Goal: Task Accomplishment & Management: Manage account settings

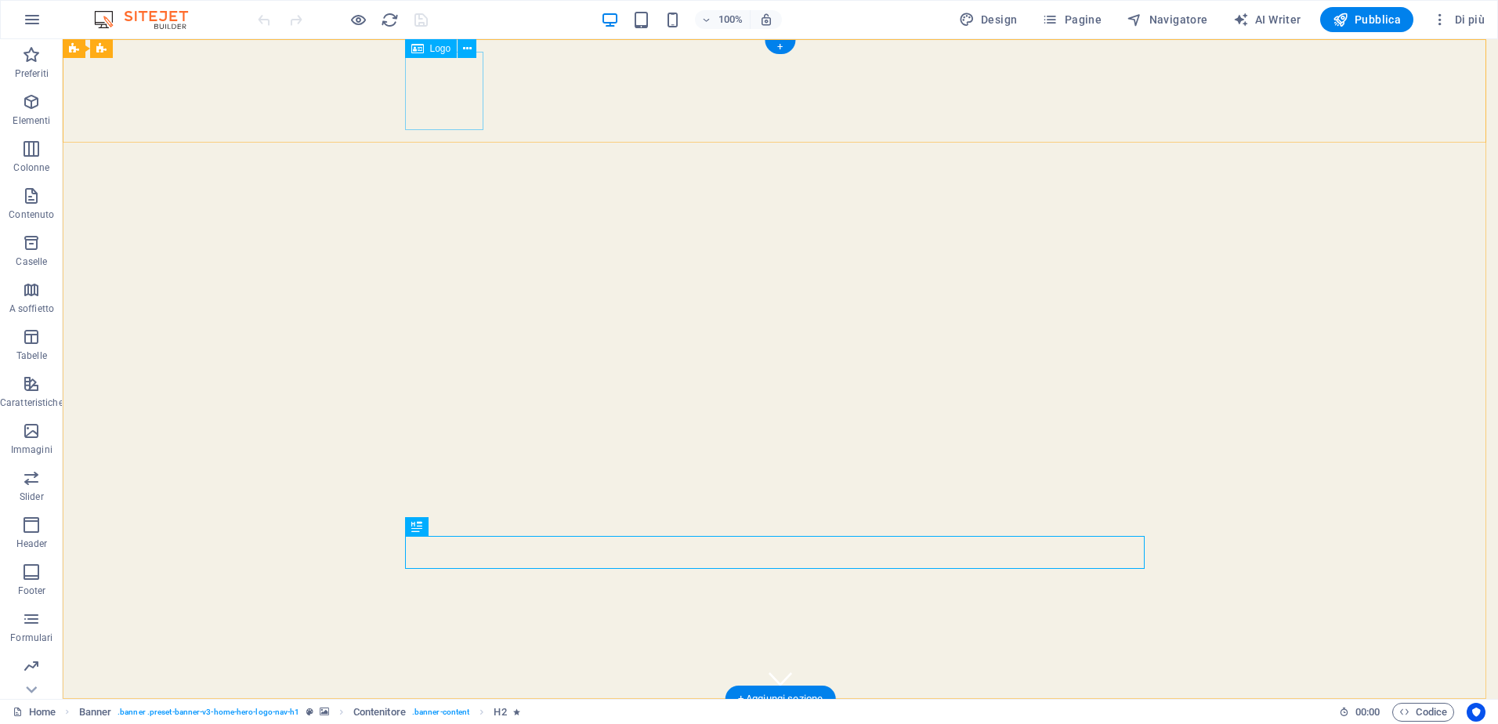
click at [437, 45] on span "Logo" at bounding box center [440, 48] width 21 height 9
click at [435, 49] on span "Logo" at bounding box center [440, 48] width 21 height 9
select select "px"
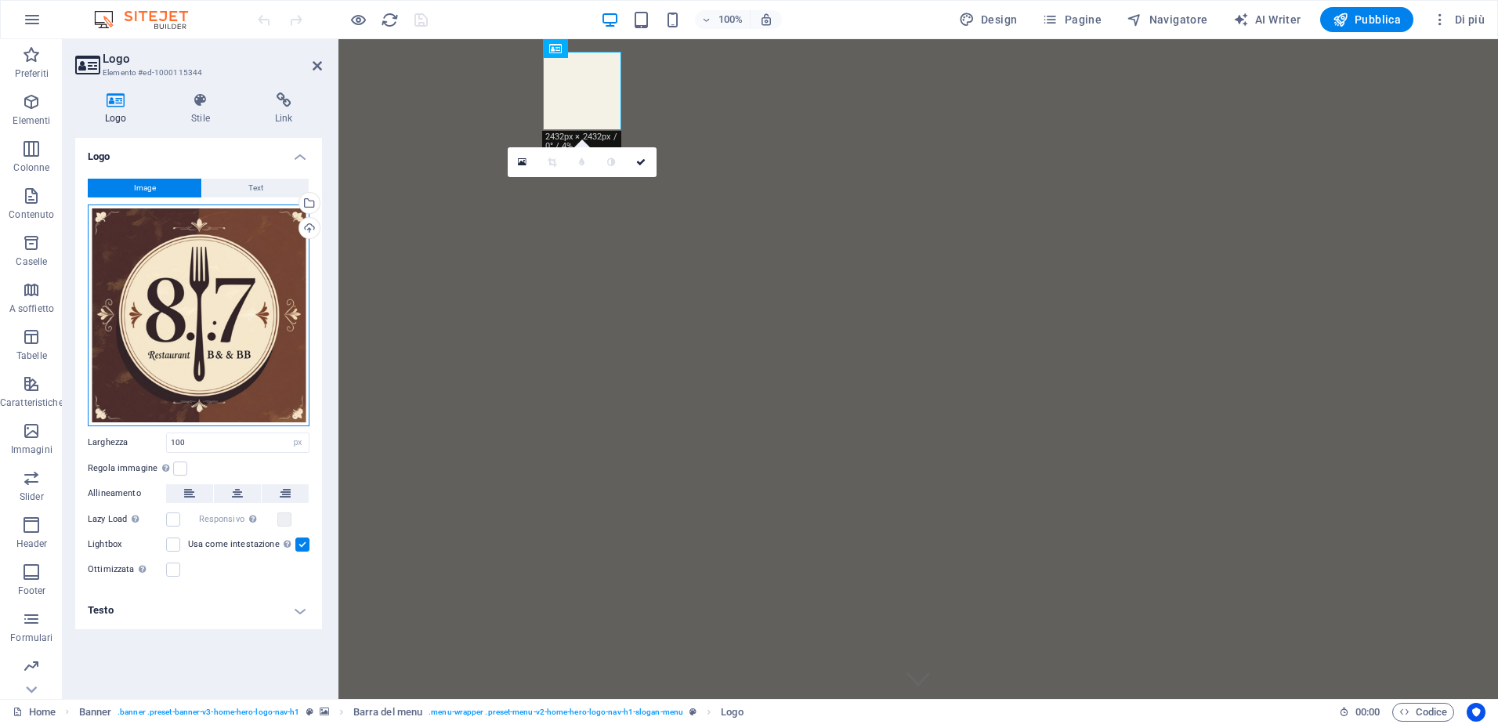
click at [176, 320] on div "Trascina qui i file, fai clic per sceglierli o selezionali da File o dalle nost…" at bounding box center [199, 316] width 222 height 222
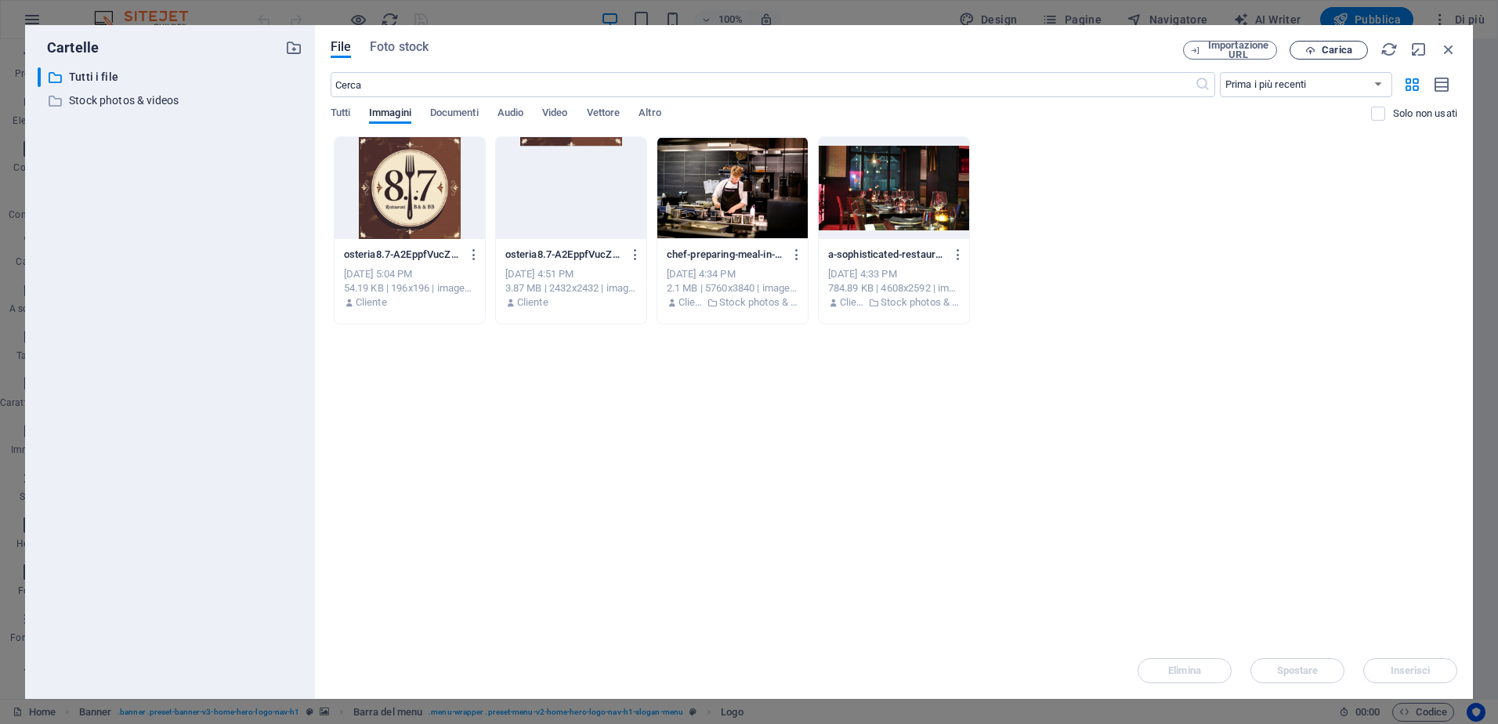
click at [1323, 46] on span "Carica" at bounding box center [1337, 49] width 31 height 9
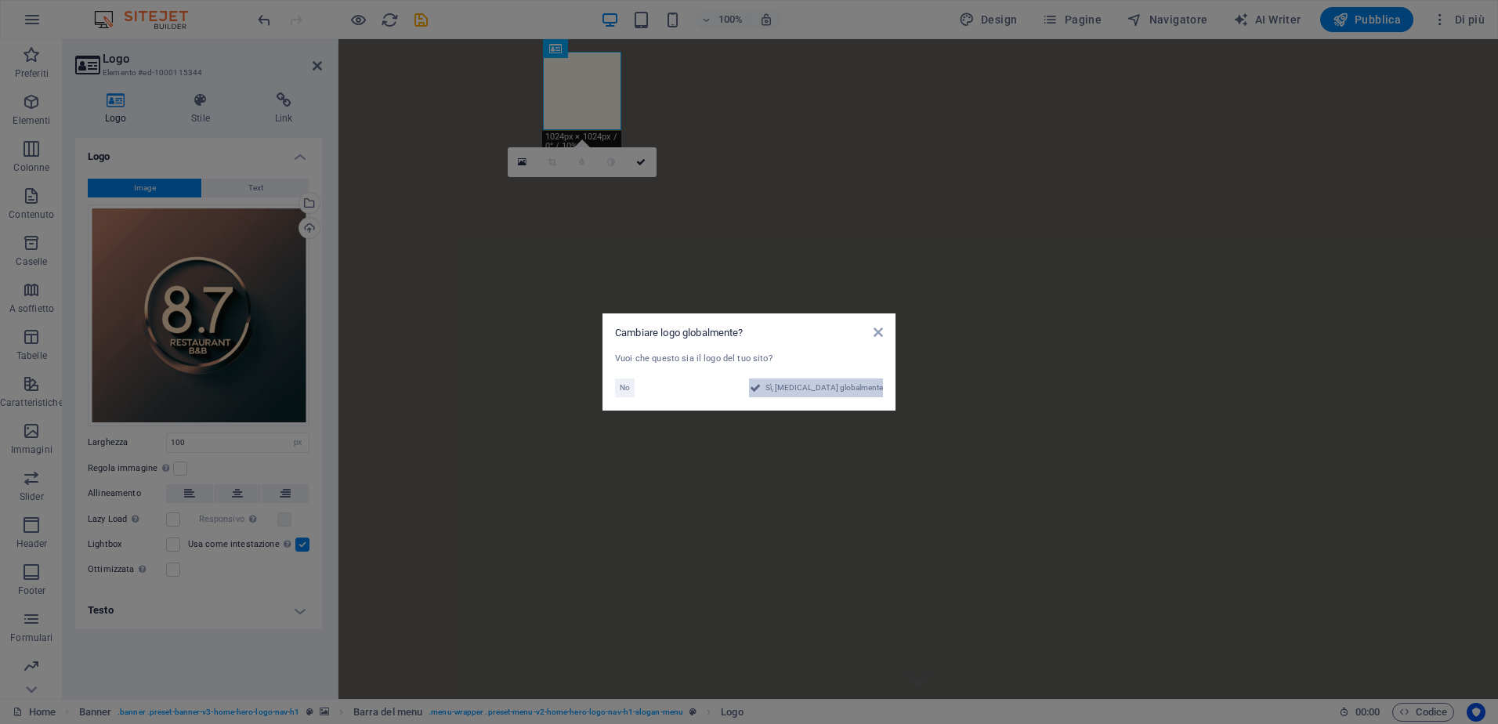
click at [827, 390] on span "Sì, cambia globalmente" at bounding box center [825, 387] width 118 height 19
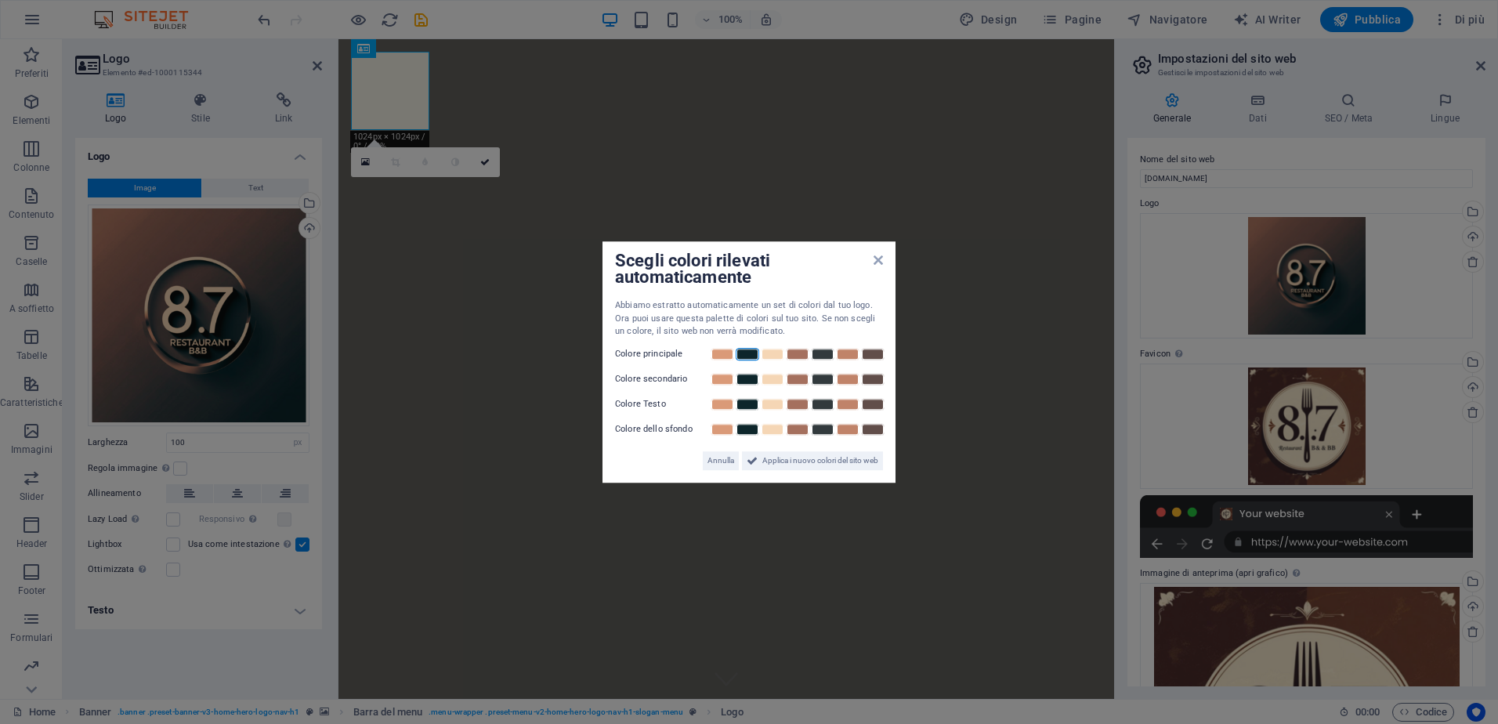
click at [741, 355] on link at bounding box center [748, 354] width 24 height 13
click at [729, 355] on link at bounding box center [723, 354] width 24 height 13
click at [744, 378] on link at bounding box center [748, 379] width 24 height 13
click at [776, 403] on link at bounding box center [773, 404] width 24 height 13
click at [773, 355] on link at bounding box center [773, 354] width 24 height 13
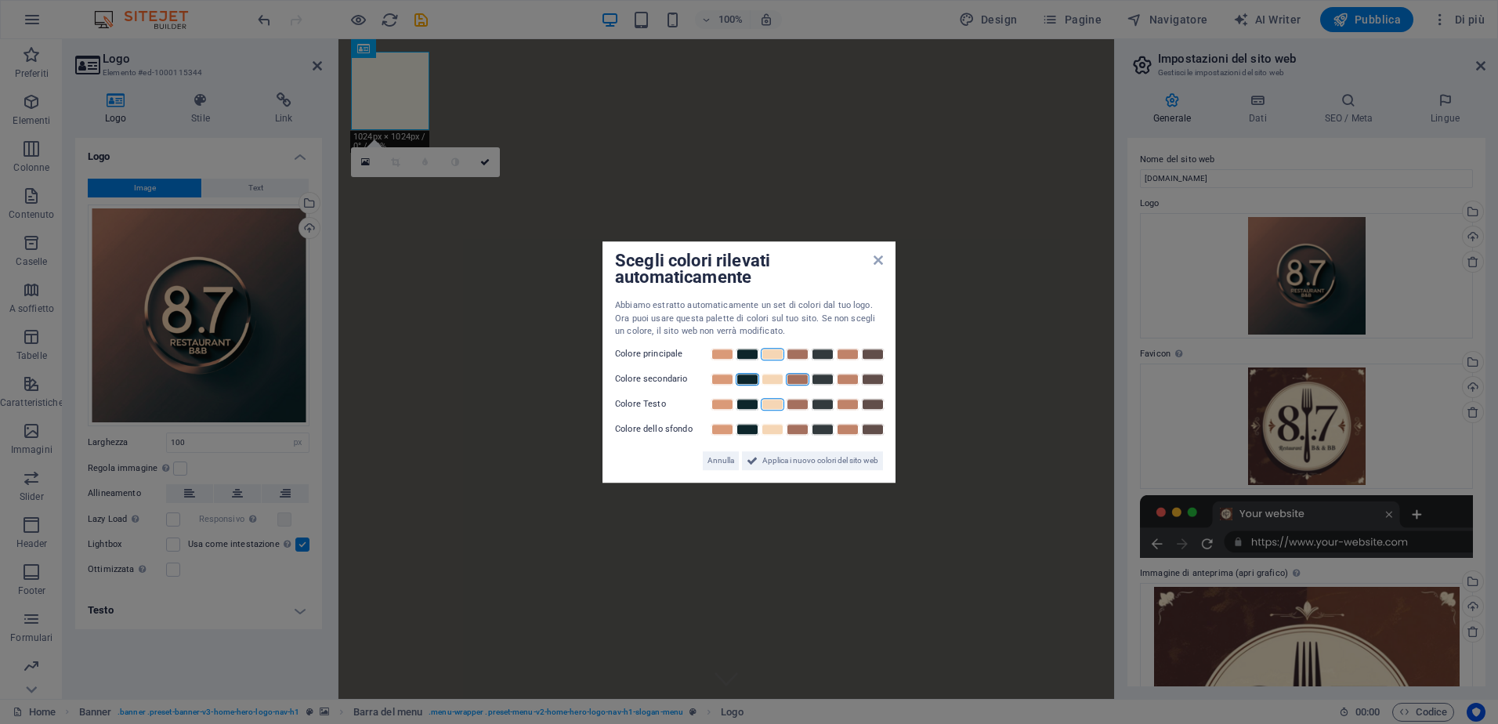
click at [797, 382] on link at bounding box center [798, 379] width 24 height 13
click at [748, 407] on link at bounding box center [748, 404] width 24 height 13
click at [766, 429] on link at bounding box center [773, 429] width 24 height 13
click at [844, 428] on link at bounding box center [848, 429] width 24 height 13
click at [786, 461] on span "Applica i nuovo colori del sito web" at bounding box center [820, 460] width 116 height 19
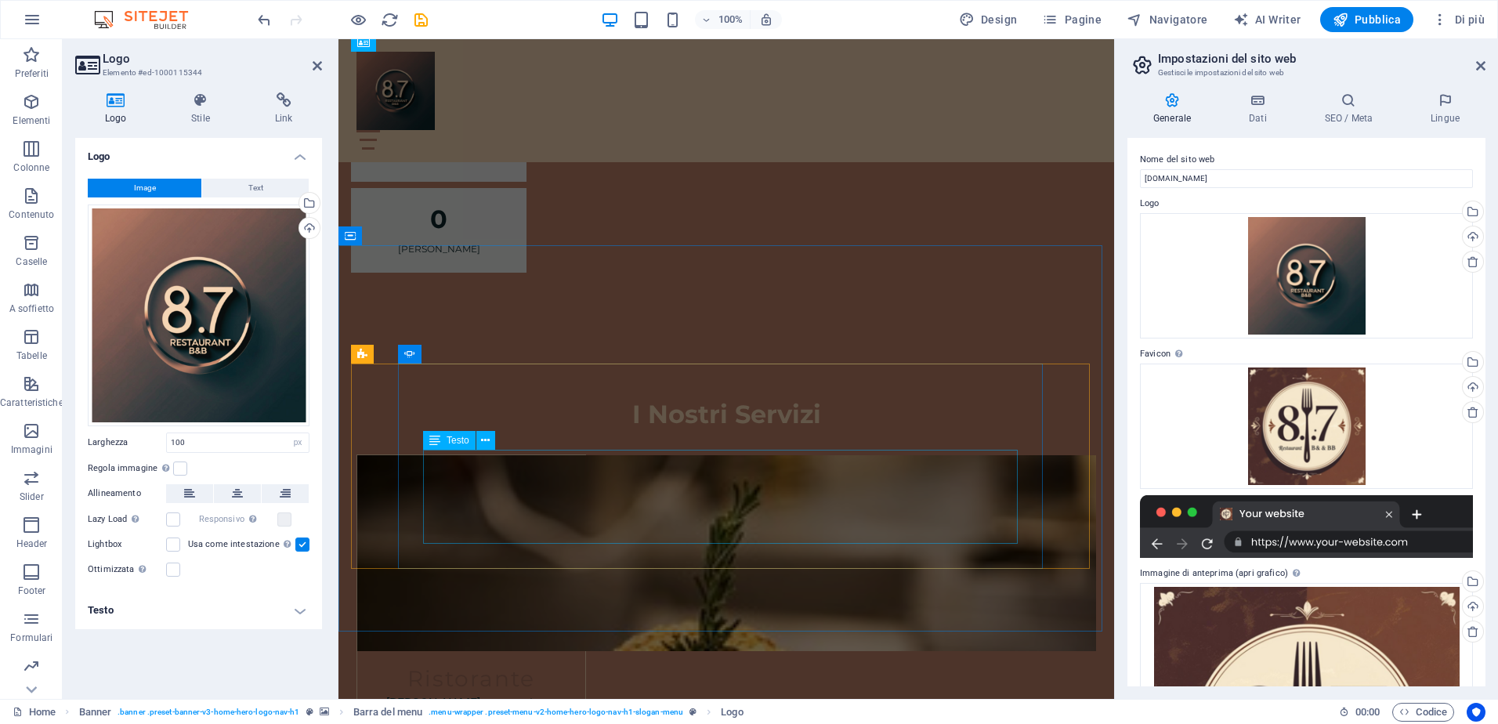
scroll to position [1881, 0]
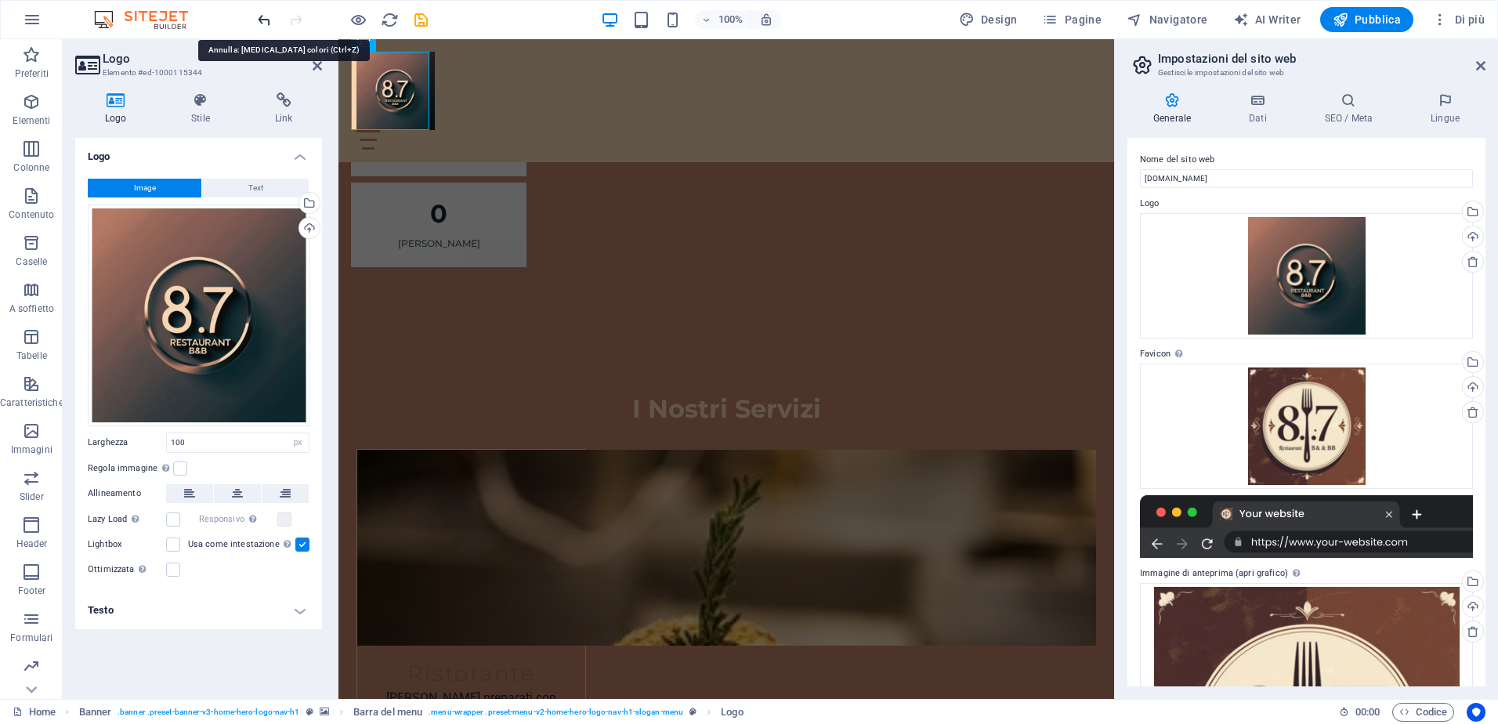
click at [260, 18] on icon "undo" at bounding box center [264, 20] width 18 height 18
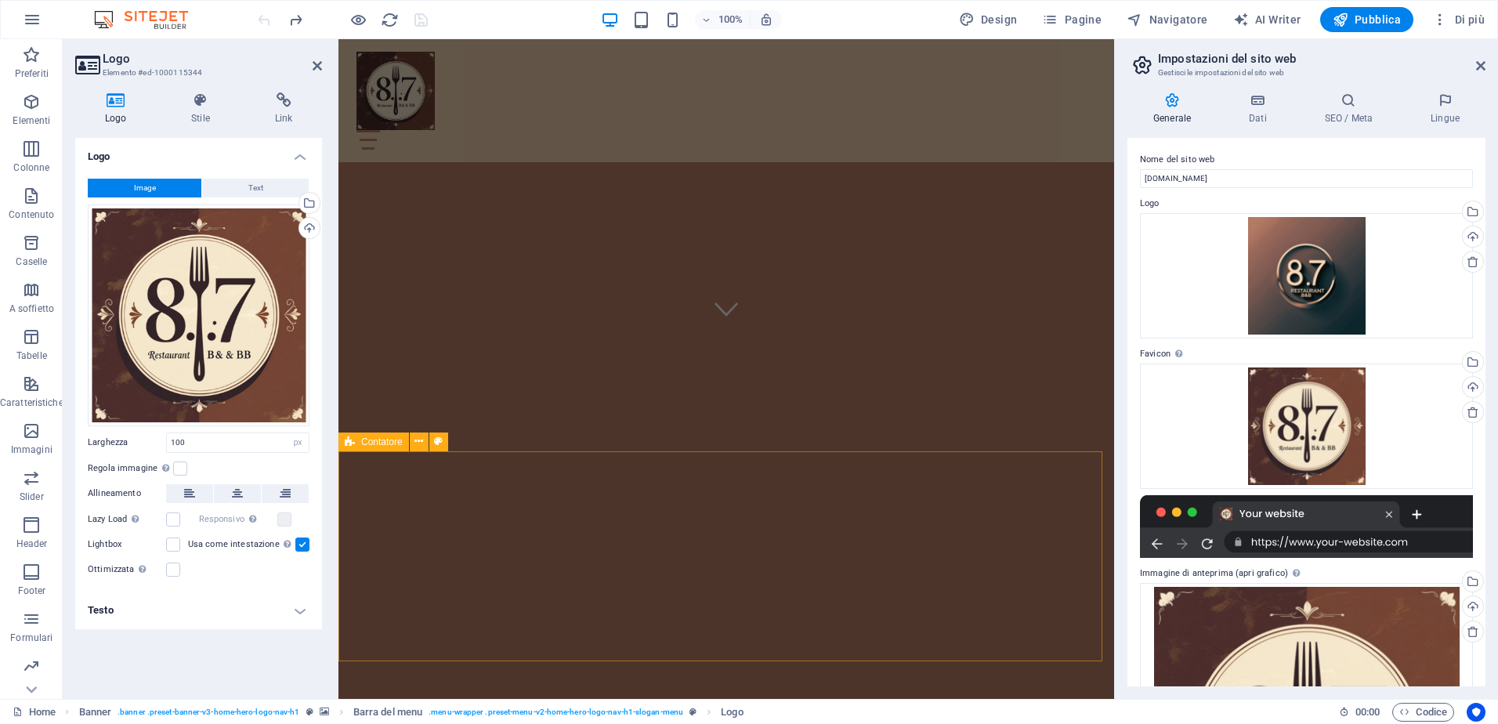
scroll to position [627, 0]
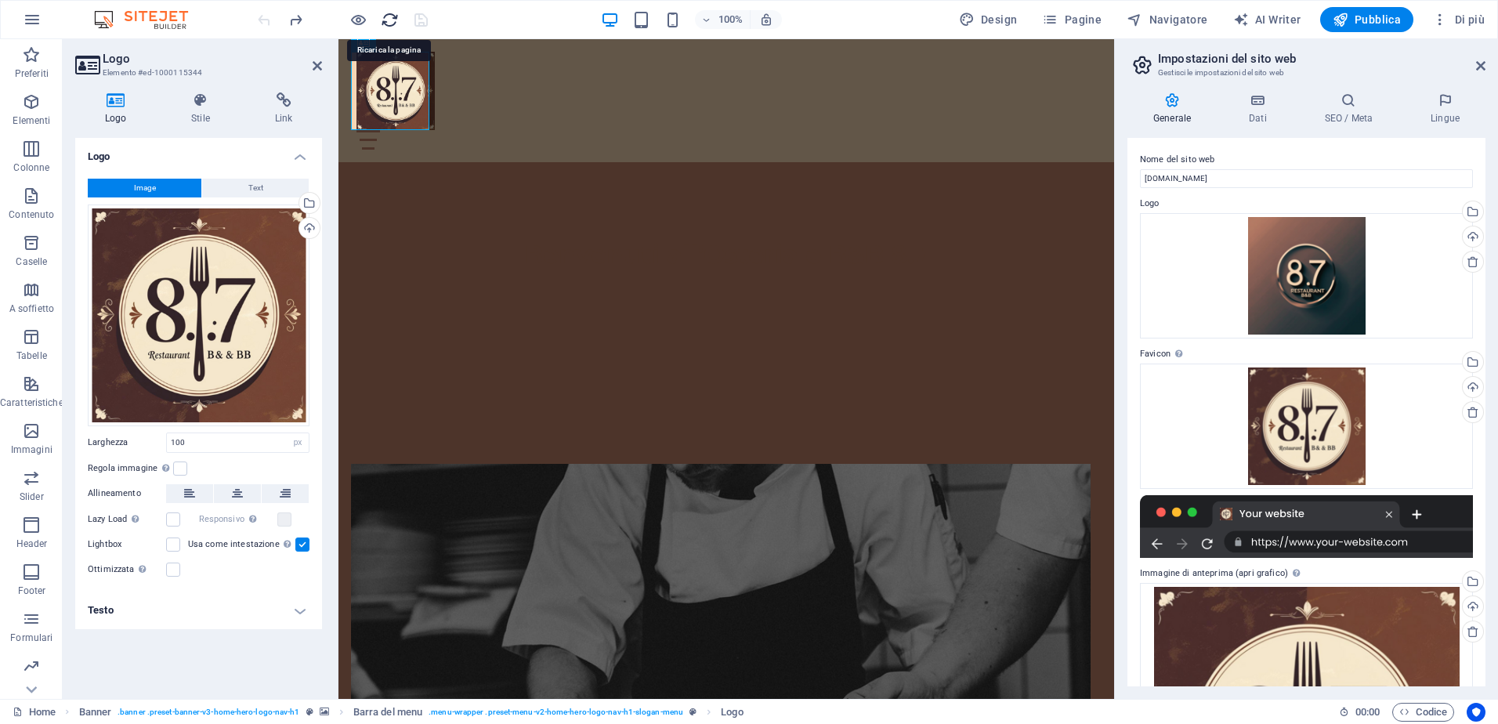
click at [386, 23] on icon "reload" at bounding box center [390, 20] width 18 height 18
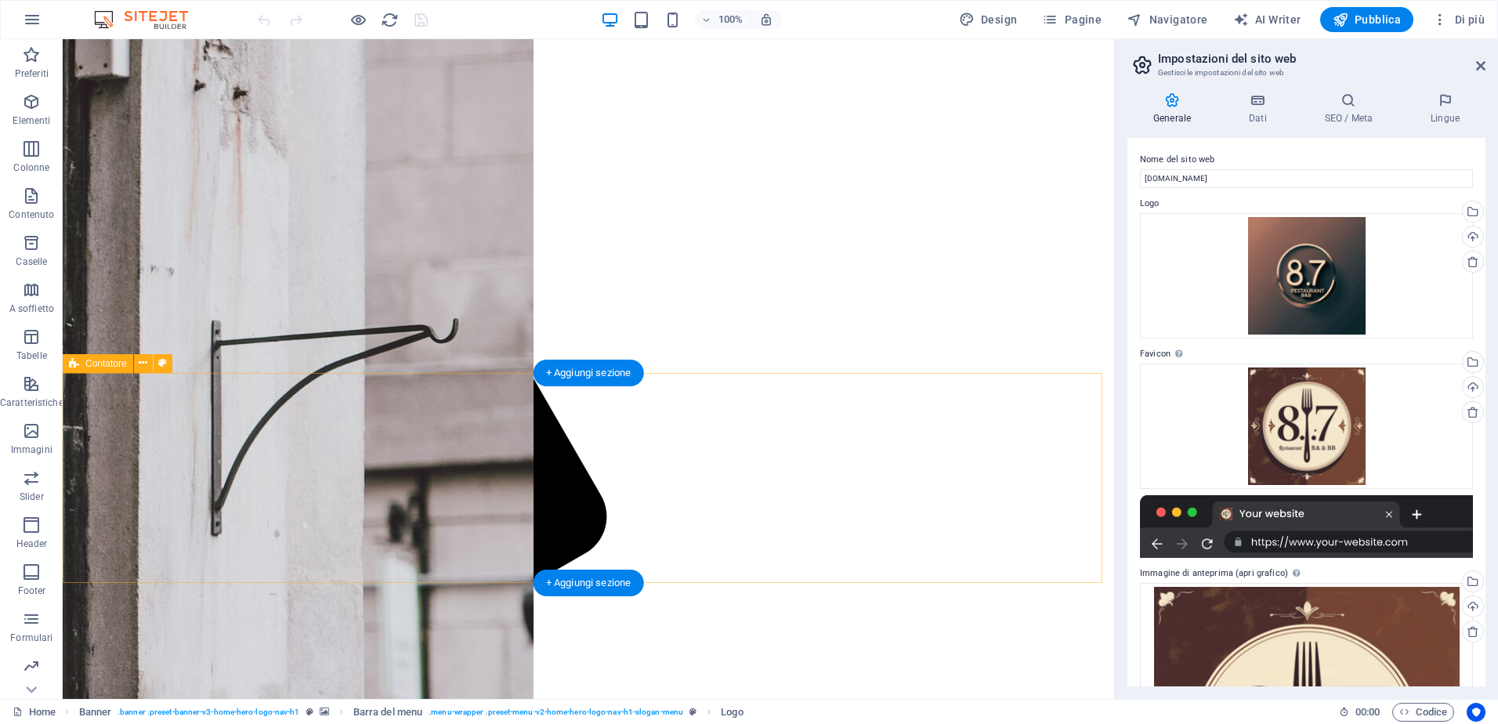
scroll to position [784, 0]
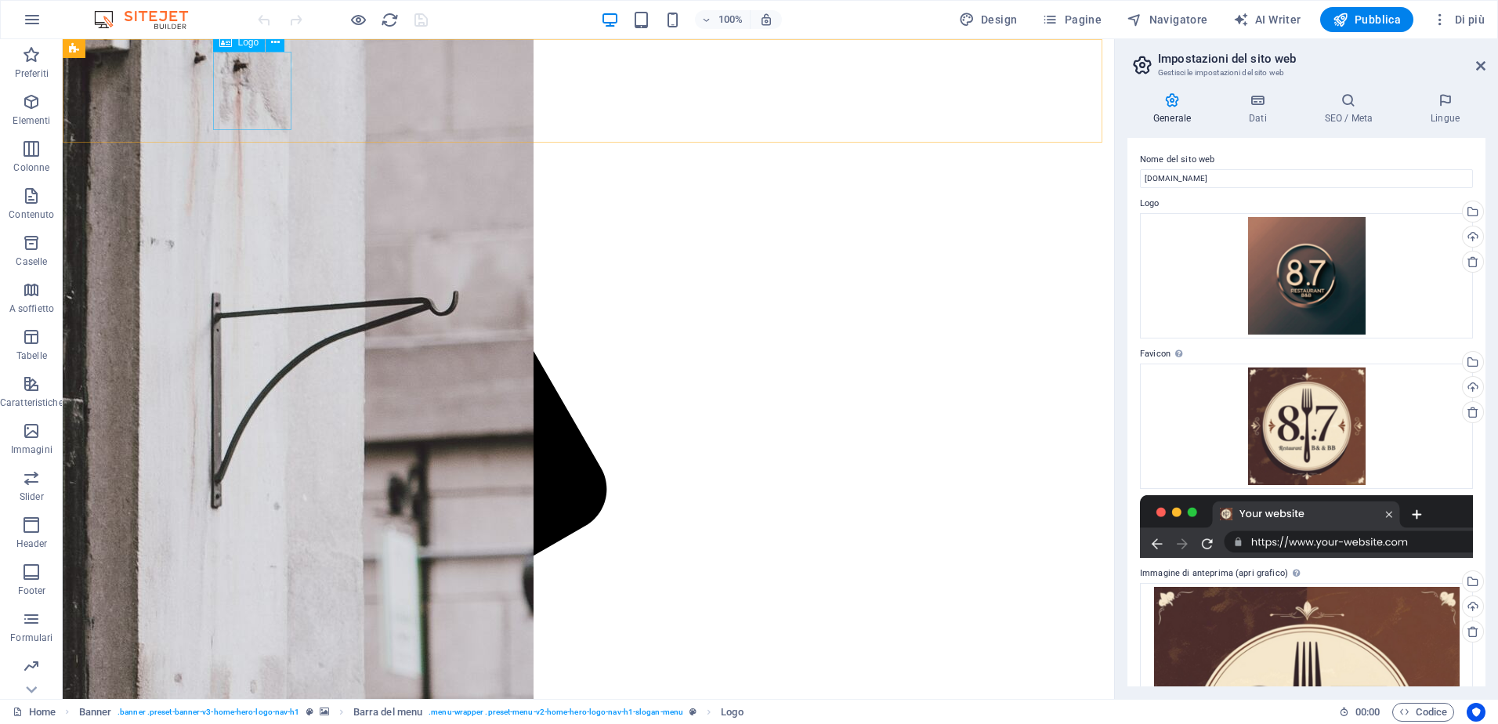
click at [1268, 277] on div "Trascina qui i file, fai clic per sceglierli o selezionali da File o dalle nost…" at bounding box center [1306, 275] width 333 height 125
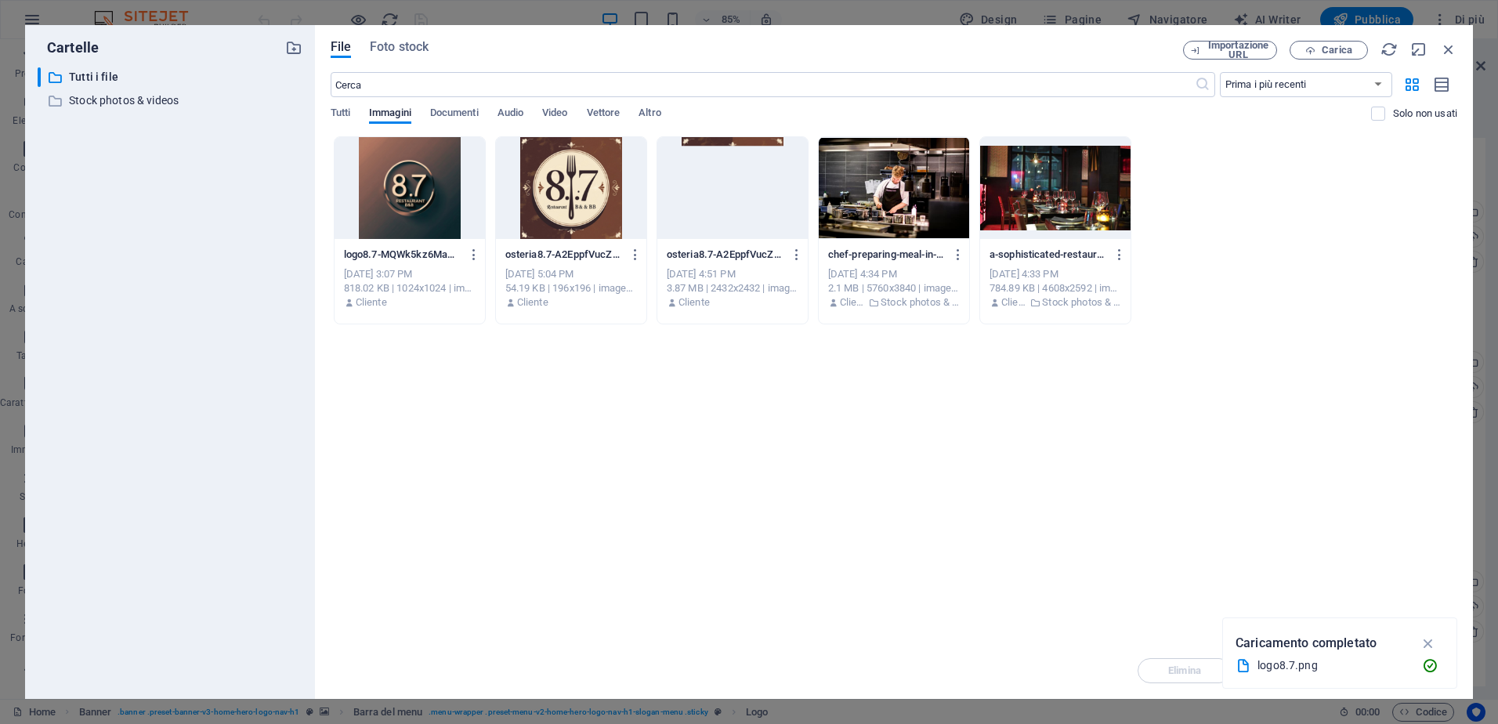
click at [407, 186] on div at bounding box center [410, 188] width 150 height 102
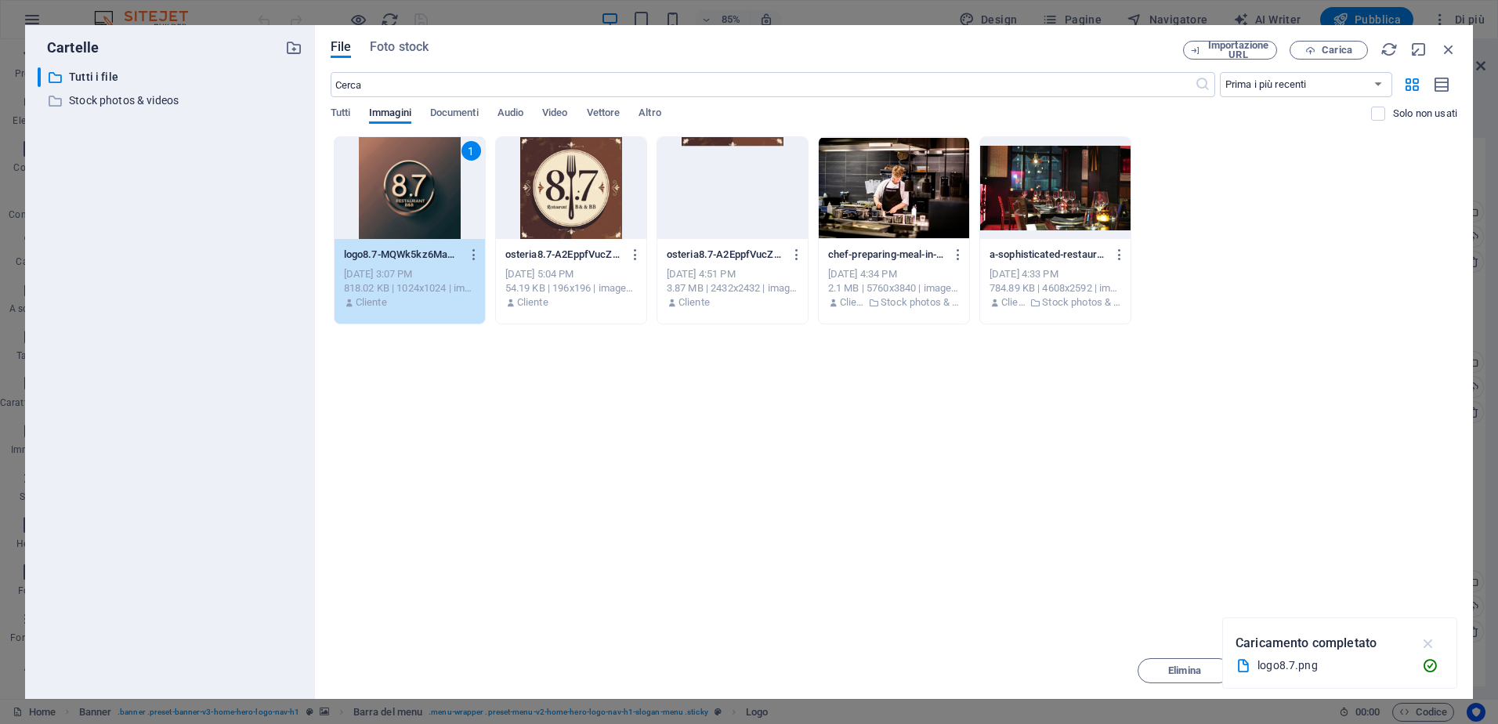
drag, startPoint x: 1425, startPoint y: 641, endPoint x: 1421, endPoint y: 650, distance: 10.5
click at [1427, 642] on icon "button" at bounding box center [1429, 643] width 18 height 17
click at [1405, 675] on span "Inserisci" at bounding box center [1411, 670] width 40 height 9
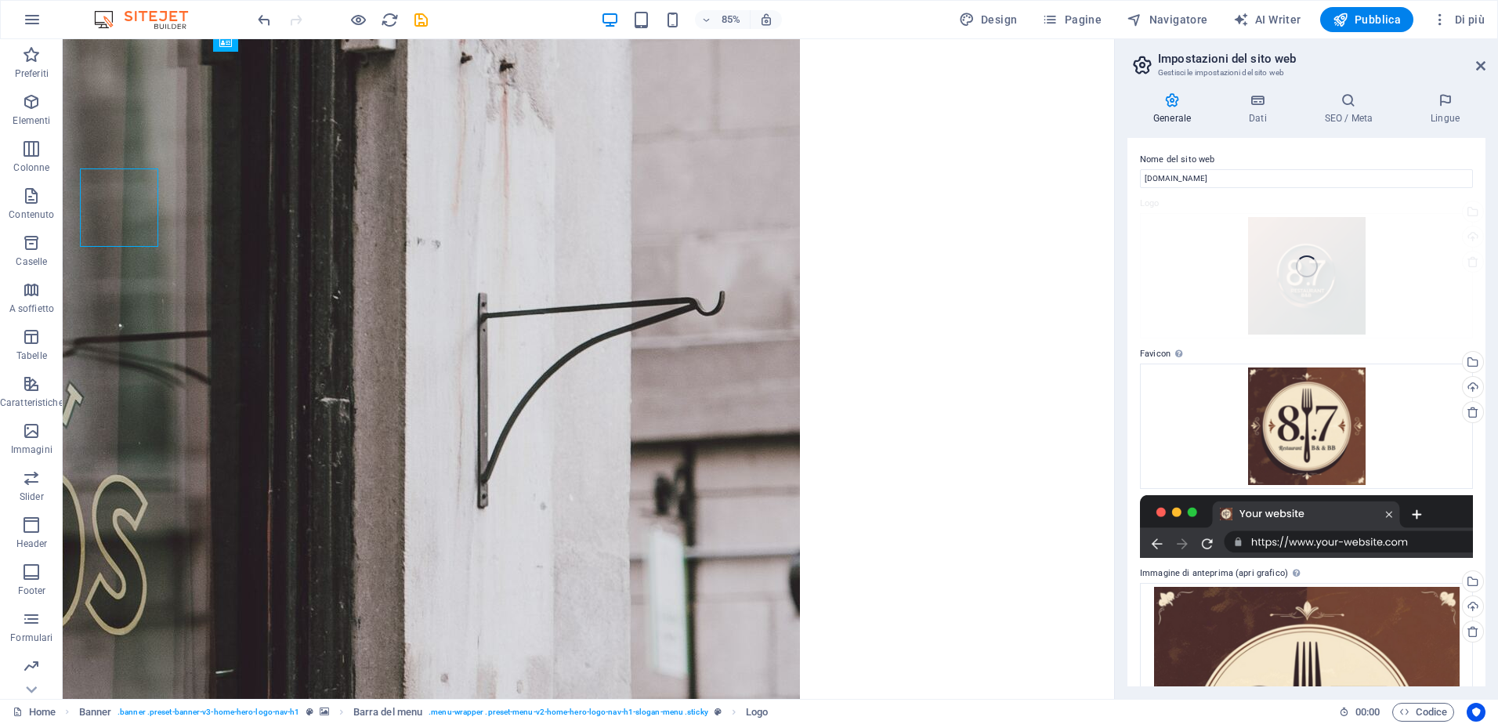
scroll to position [667, 0]
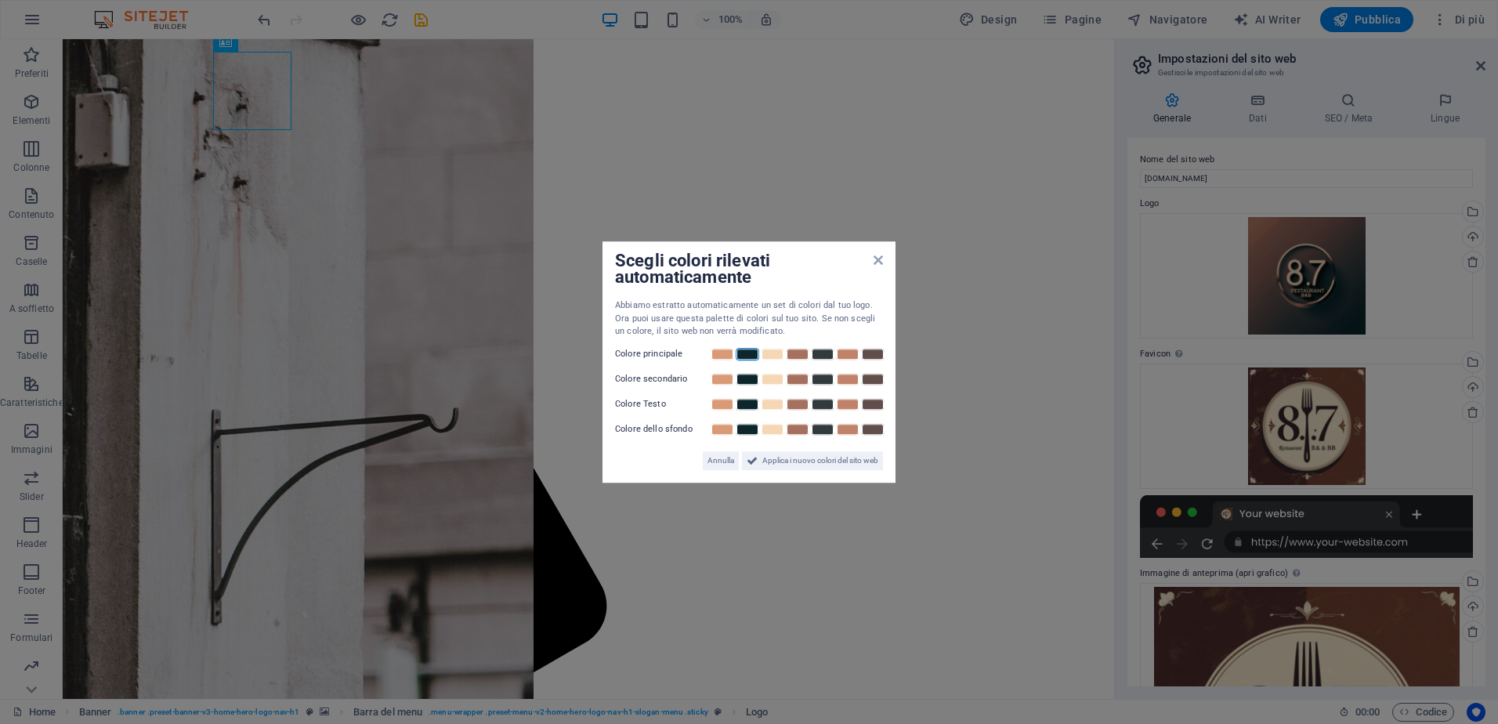
click at [752, 353] on link at bounding box center [748, 354] width 24 height 13
click at [752, 354] on link at bounding box center [748, 354] width 24 height 13
click at [727, 355] on link at bounding box center [723, 354] width 24 height 13
click at [745, 404] on link at bounding box center [748, 404] width 24 height 13
click at [773, 375] on link at bounding box center [773, 379] width 24 height 13
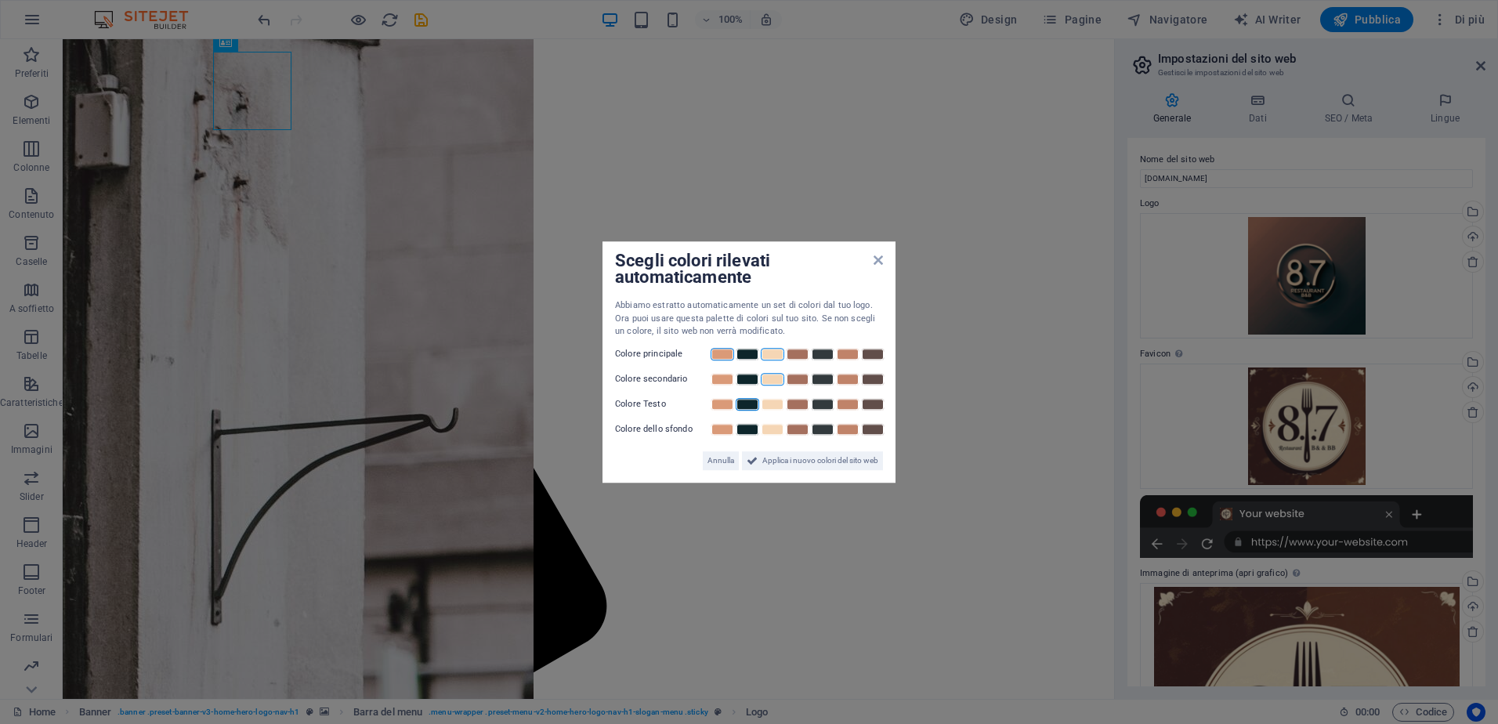
click at [775, 357] on link at bounding box center [773, 354] width 24 height 13
click at [727, 380] on link at bounding box center [723, 379] width 24 height 13
click at [764, 425] on link at bounding box center [773, 429] width 24 height 13
click at [795, 462] on span "Applica i nuovo colori del sito web" at bounding box center [820, 460] width 116 height 19
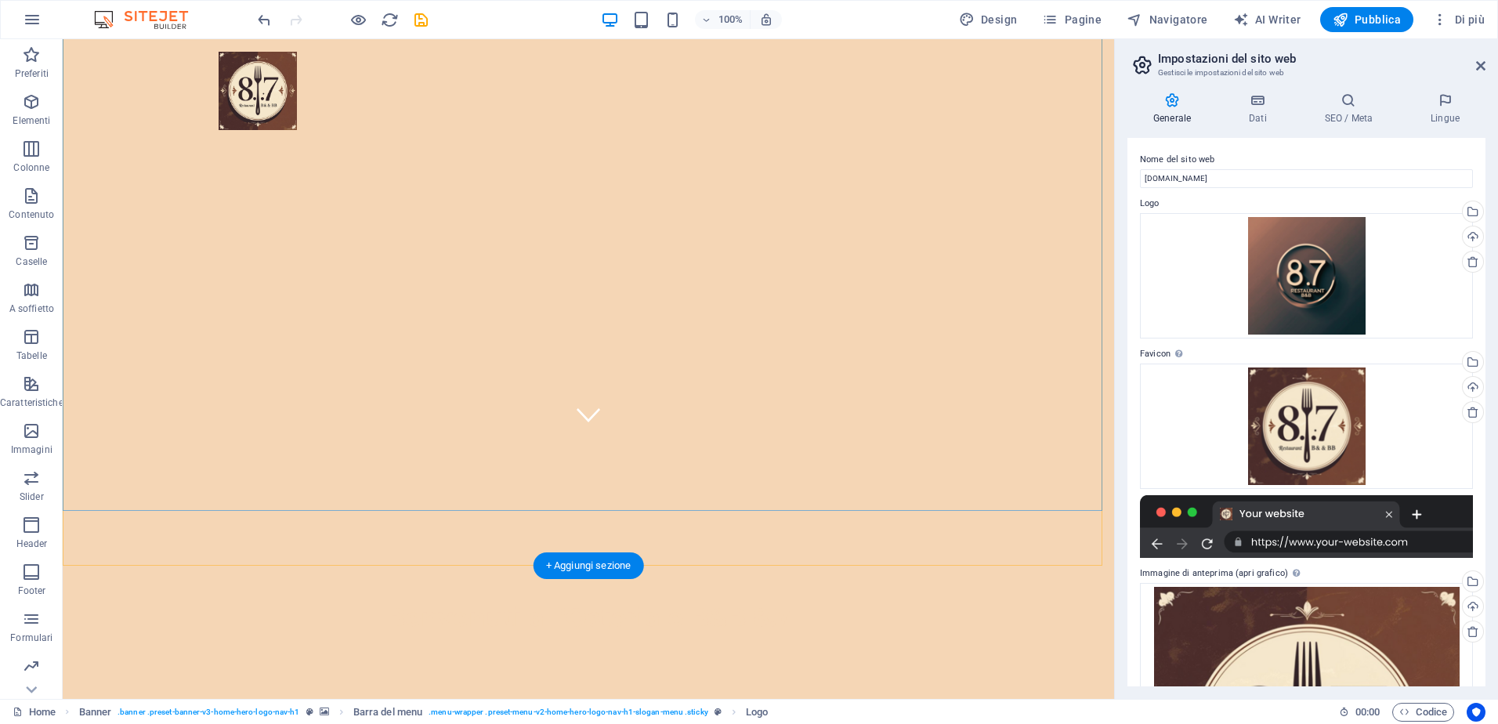
scroll to position [392, 0]
click at [420, 22] on icon "save" at bounding box center [421, 20] width 18 height 18
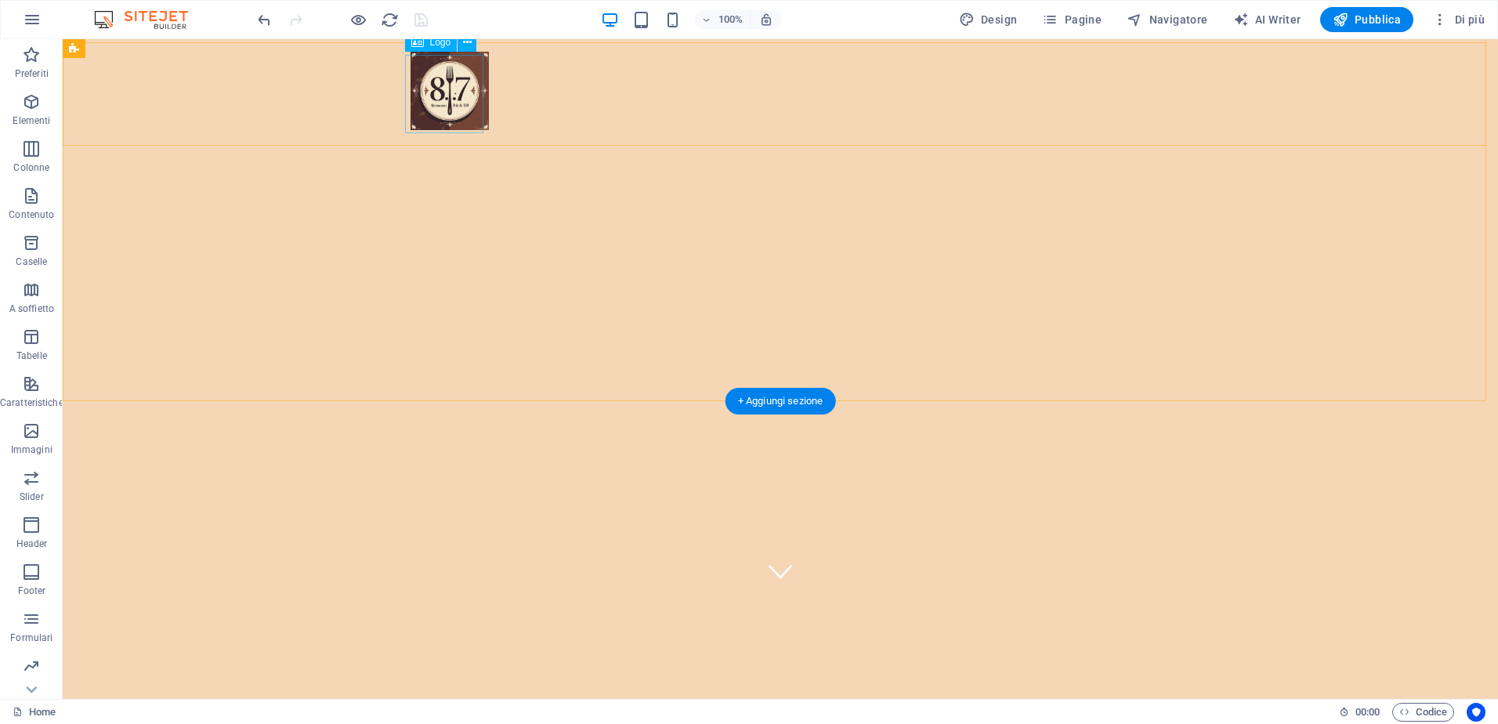
scroll to position [0, 0]
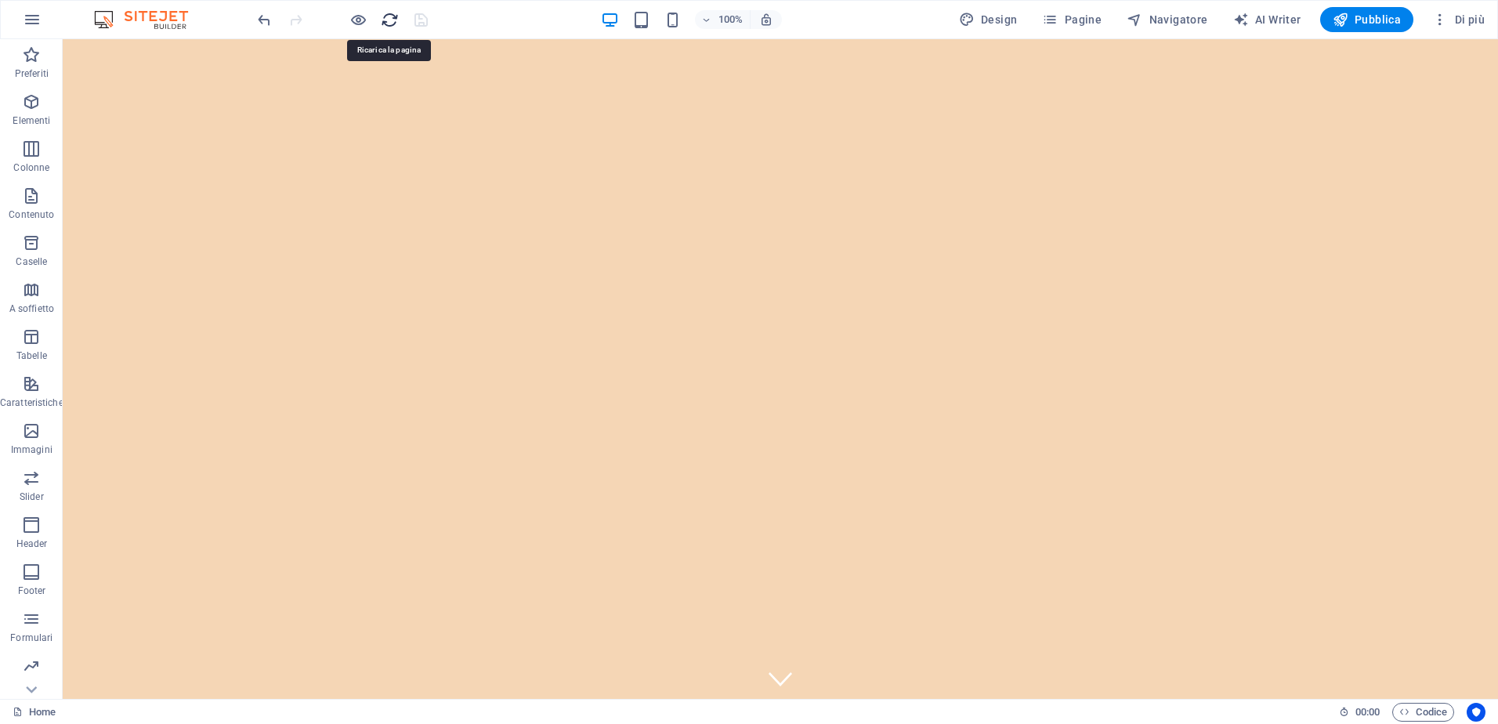
click at [390, 21] on icon "reload" at bounding box center [390, 20] width 18 height 18
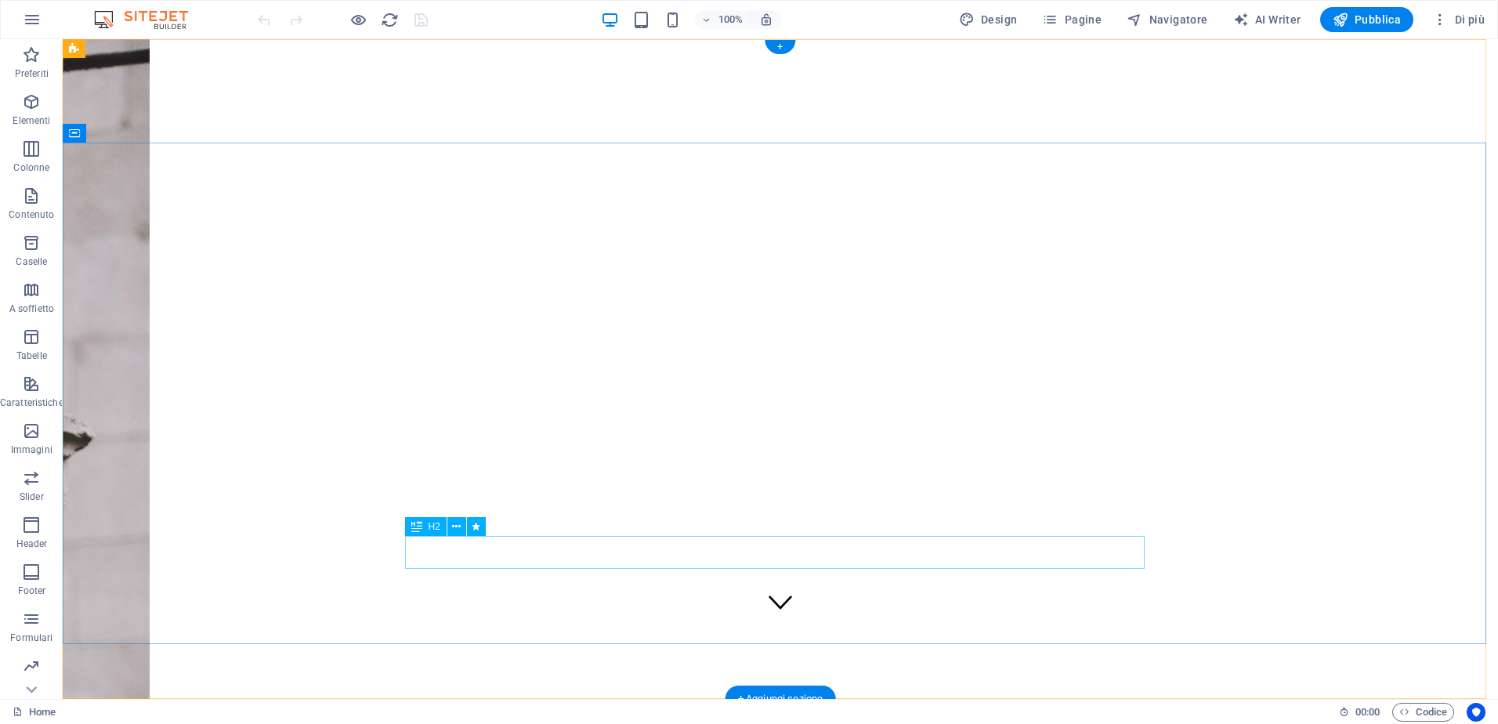
scroll to position [157, 0]
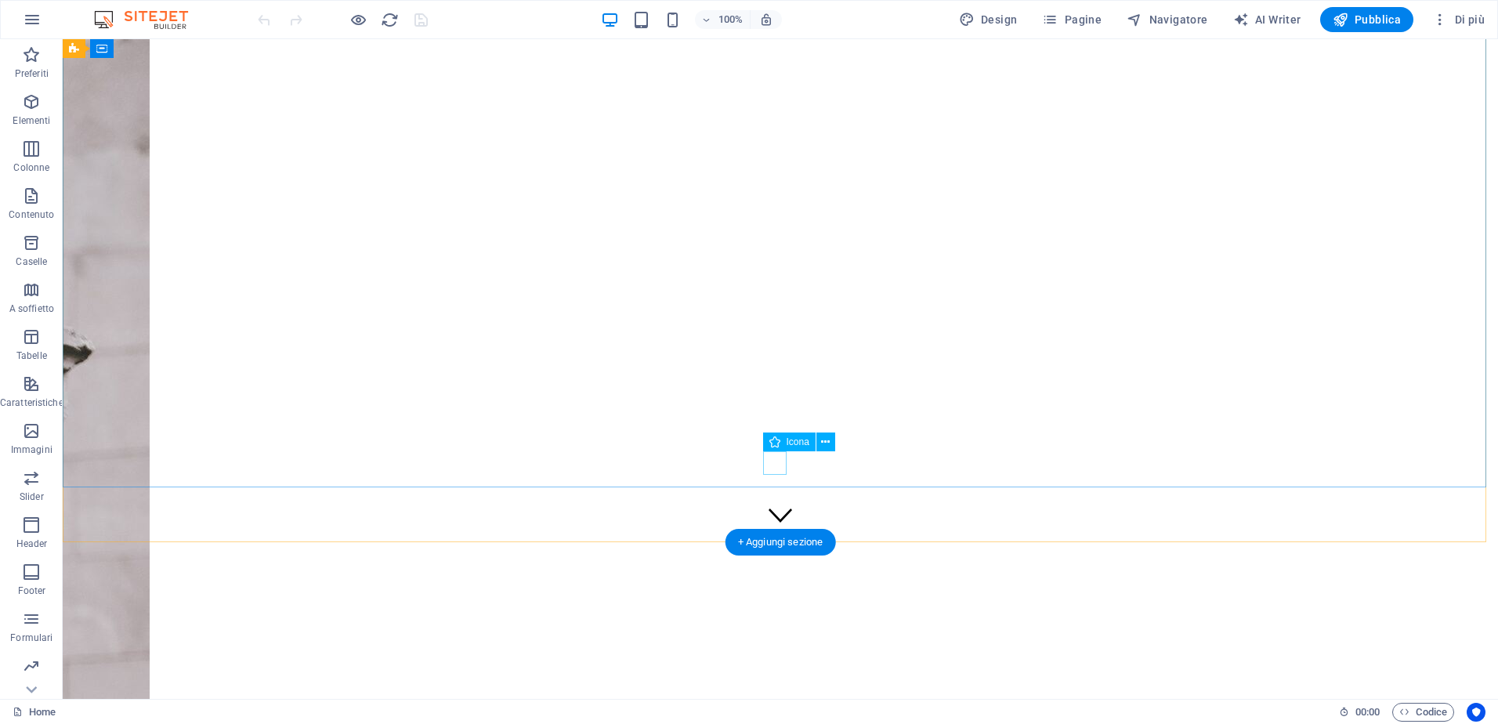
click at [777, 503] on figure at bounding box center [781, 516] width 24 height 27
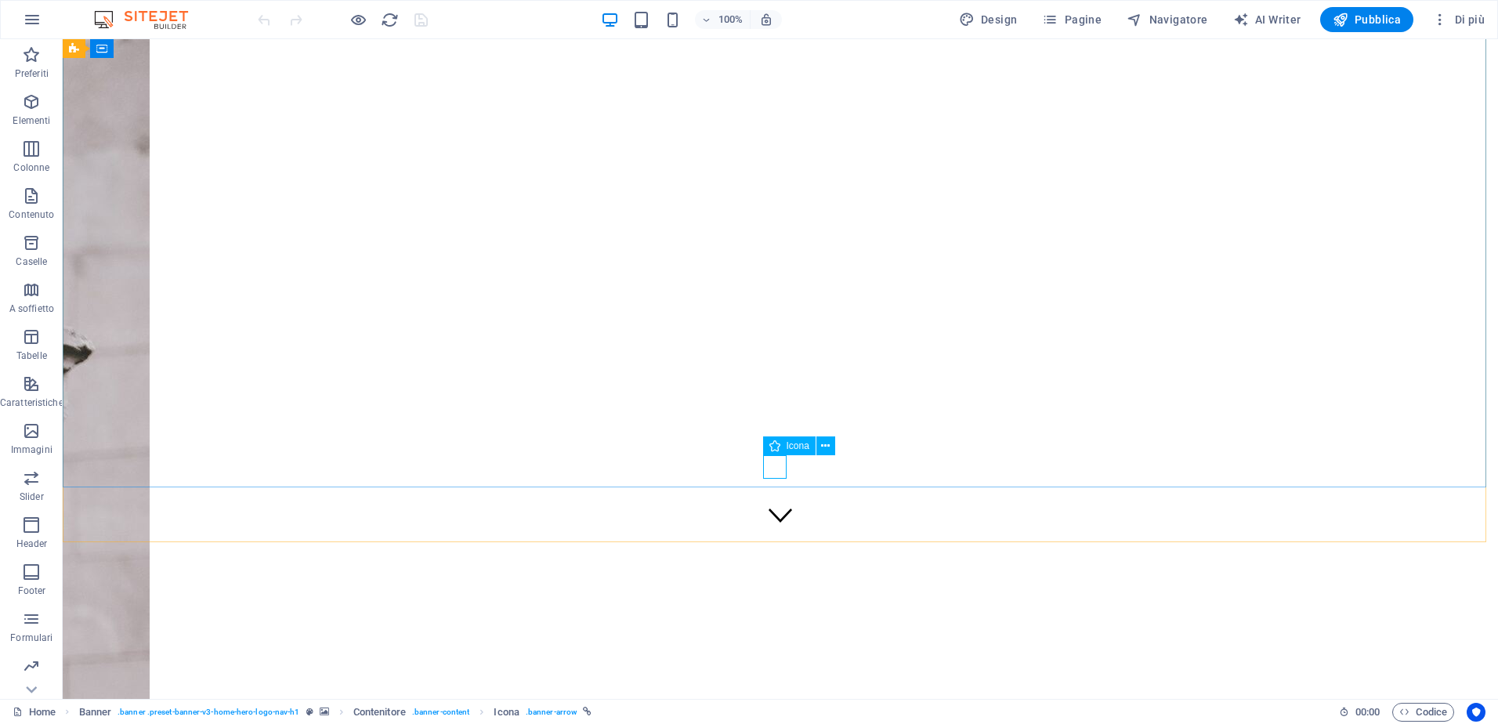
click at [801, 448] on span "Icona" at bounding box center [798, 445] width 23 height 9
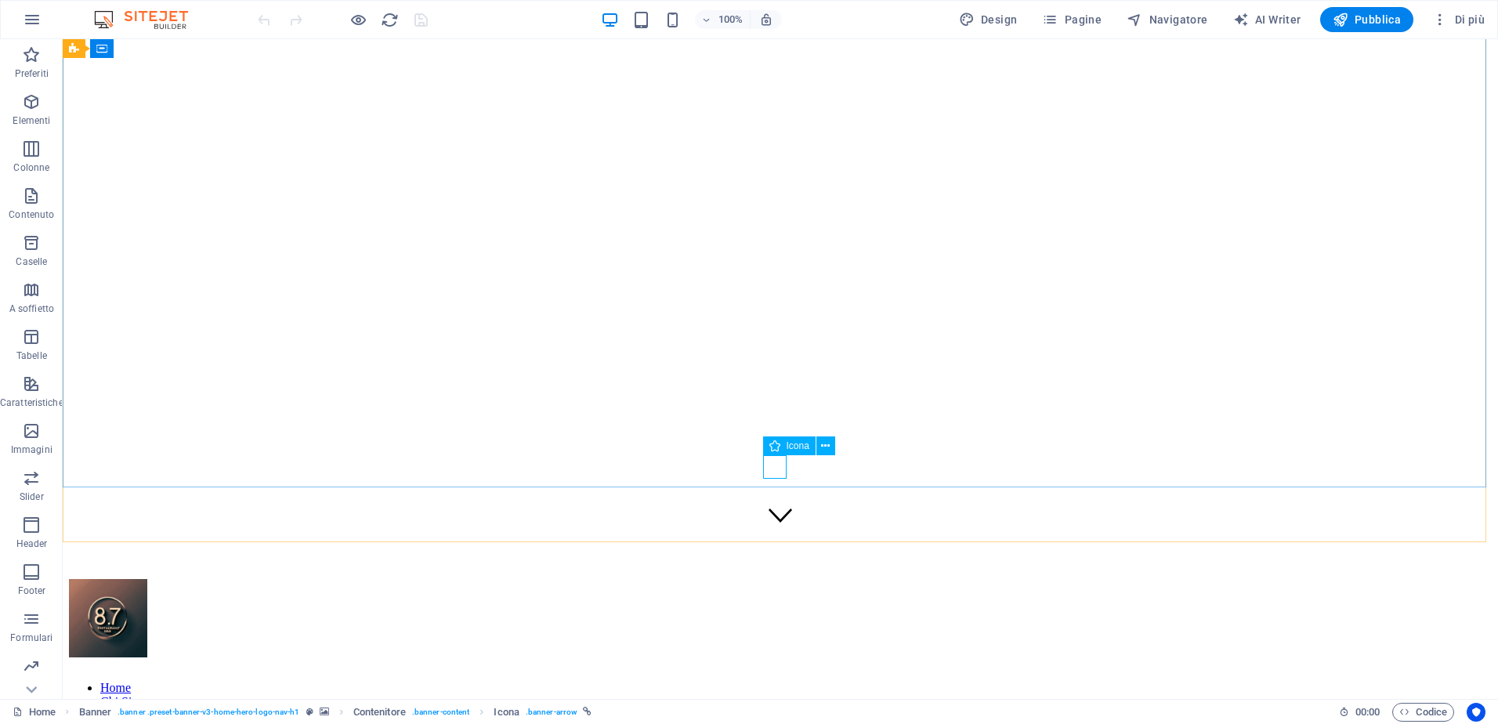
click at [780, 444] on div "Icona" at bounding box center [789, 445] width 53 height 19
click at [773, 444] on icon at bounding box center [775, 445] width 11 height 19
select select "xMidYMid"
select select "px"
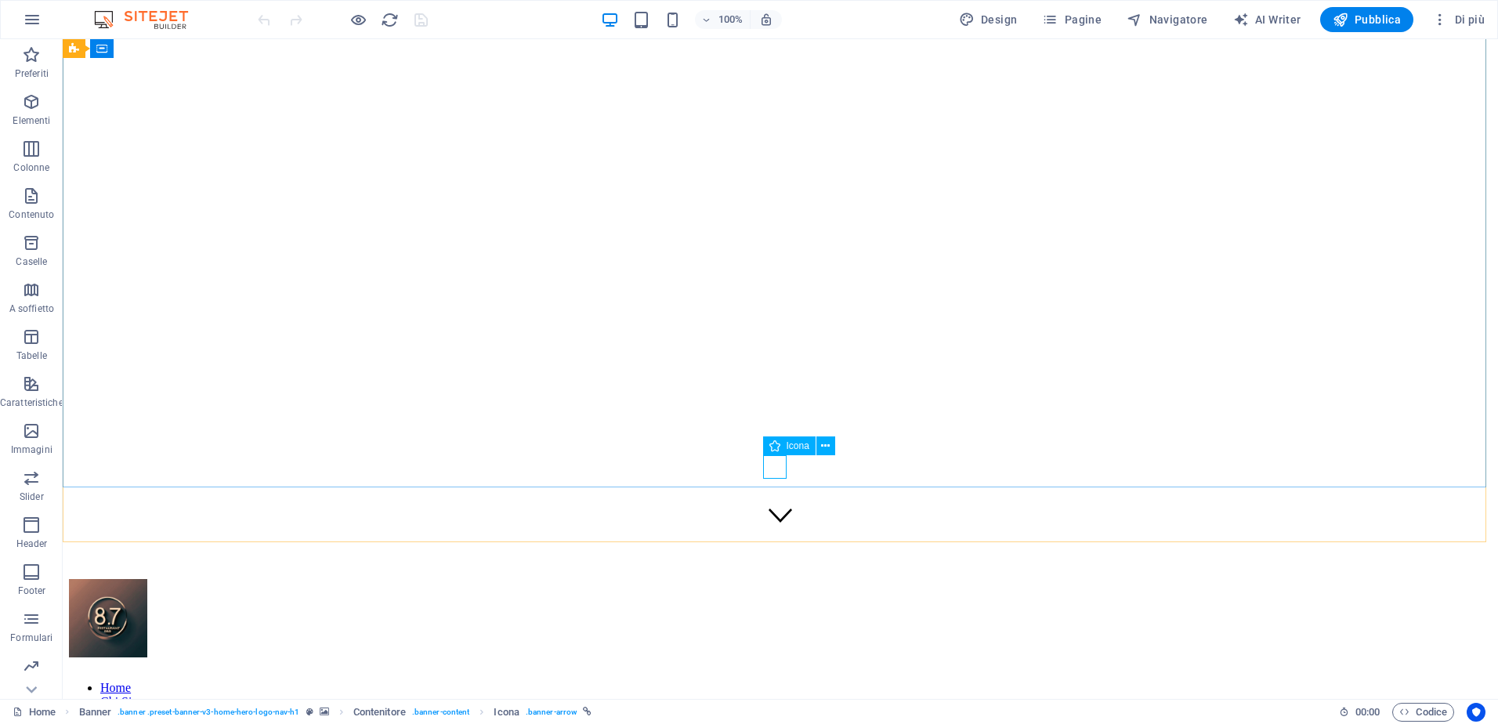
select select "px"
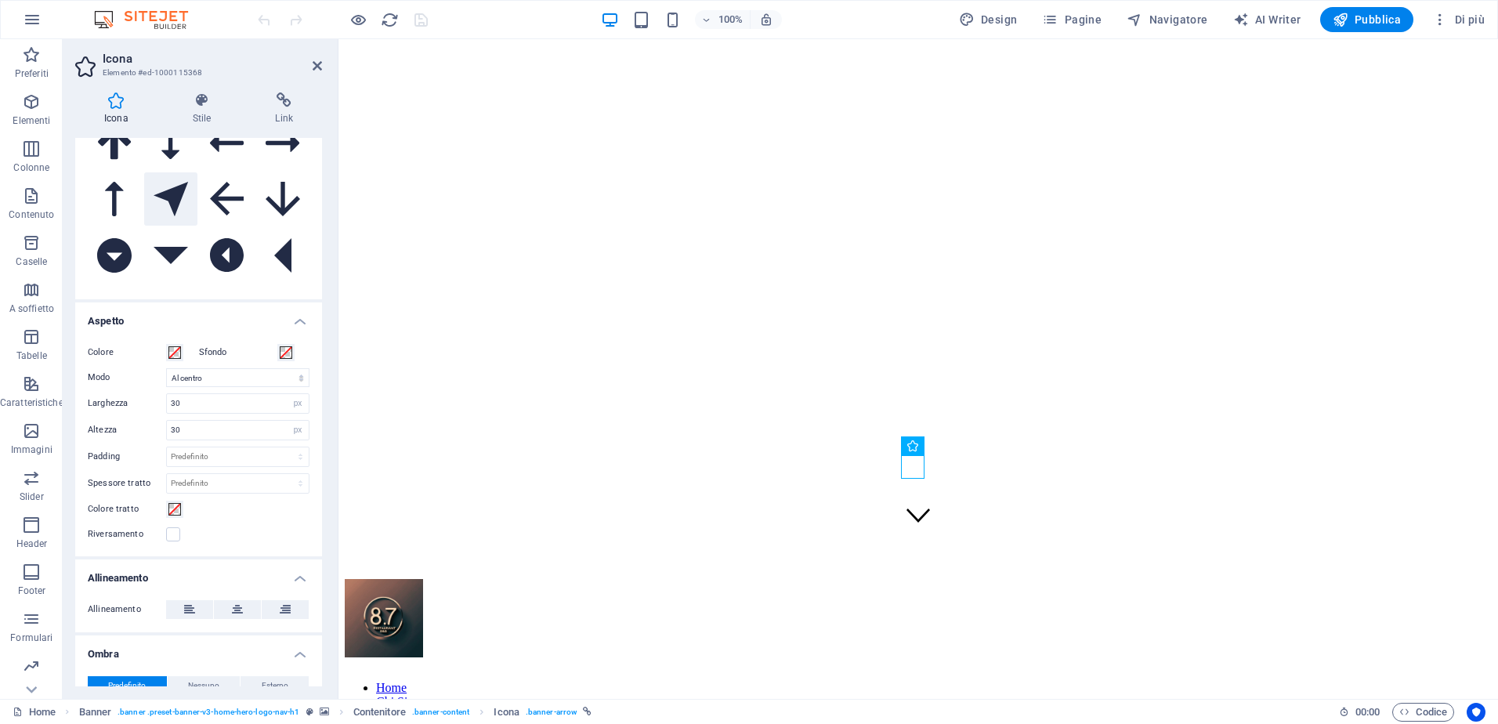
scroll to position [0, 0]
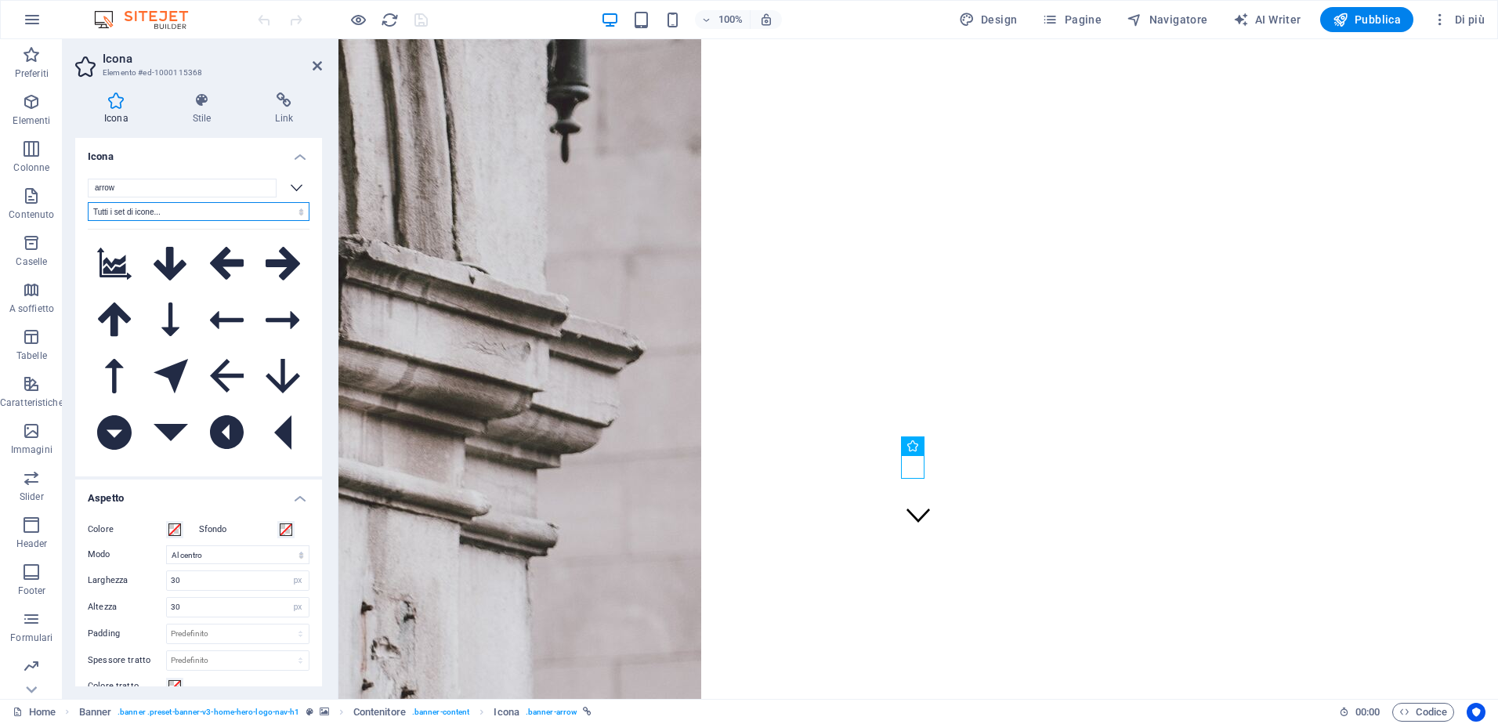
click at [170, 208] on select "Tutti i set di icone... IcoFont Ionicons FontAwesome Brands FontAwesome Duotone…" at bounding box center [199, 211] width 222 height 19
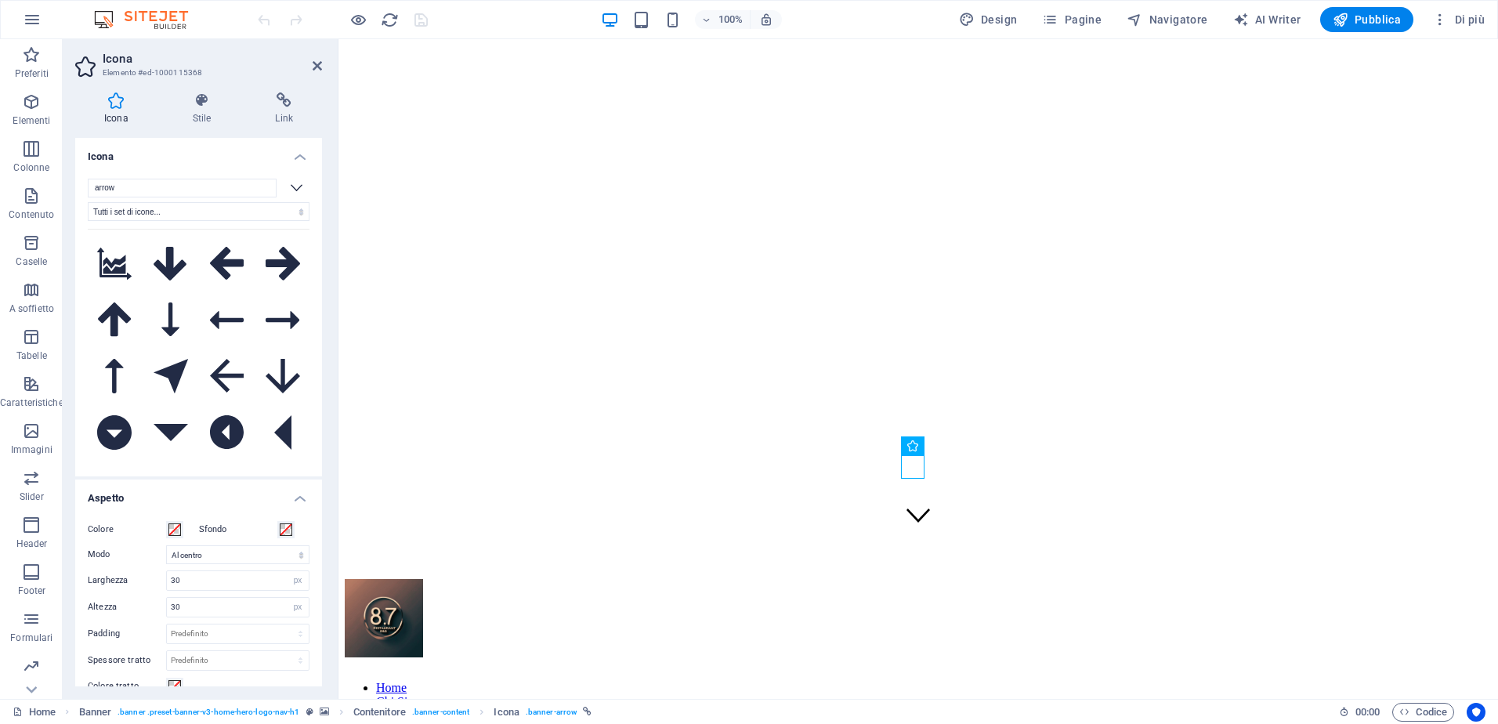
click at [208, 92] on div "Icona Stile Link Icona arrow Tutti i set di icone... IcoFont Ionicons FontAweso…" at bounding box center [199, 389] width 272 height 619
click at [197, 98] on icon at bounding box center [202, 100] width 77 height 16
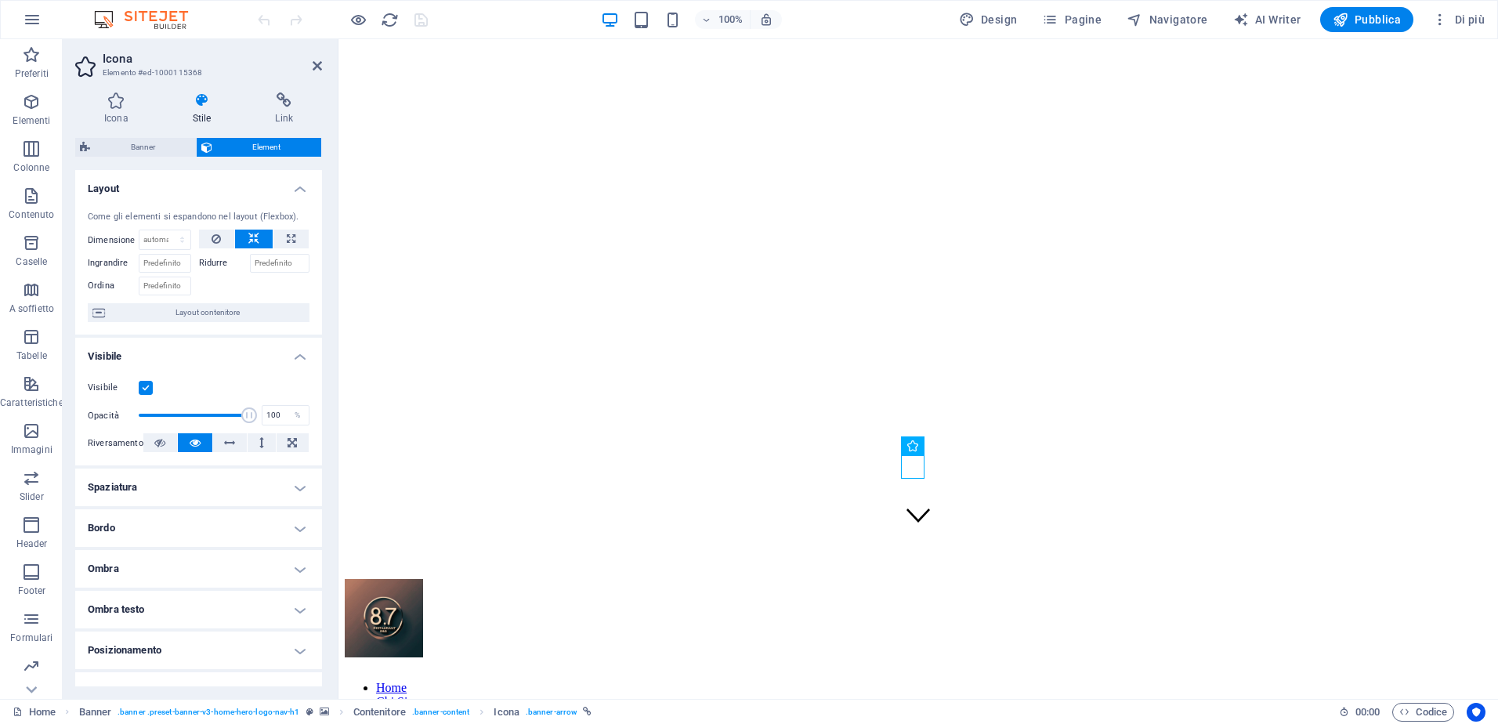
click at [278, 91] on div "Icona Stile Link Icona arrow Tutti i set di icone... IcoFont Ionicons FontAweso…" at bounding box center [199, 389] width 272 height 619
click at [119, 99] on icon at bounding box center [116, 100] width 82 height 16
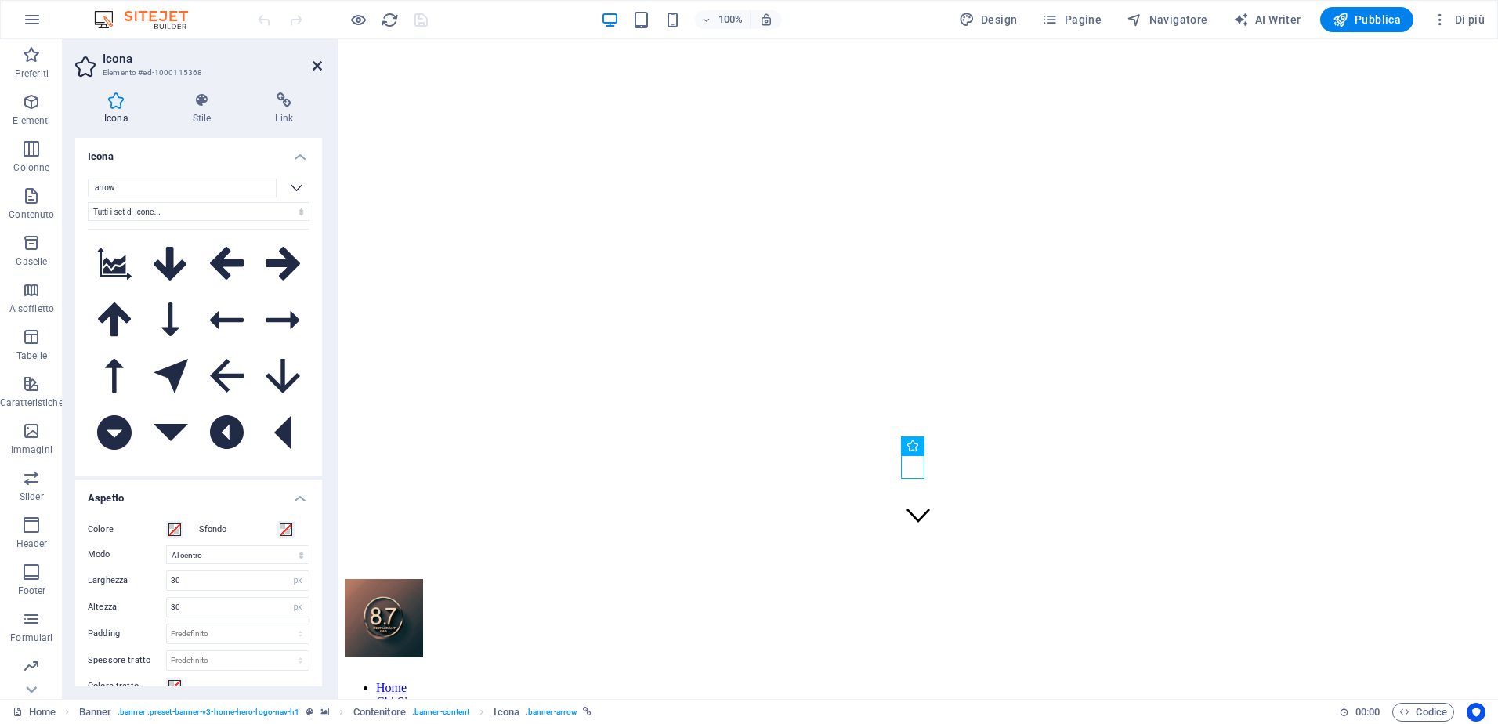
click at [320, 67] on icon at bounding box center [317, 66] width 9 height 13
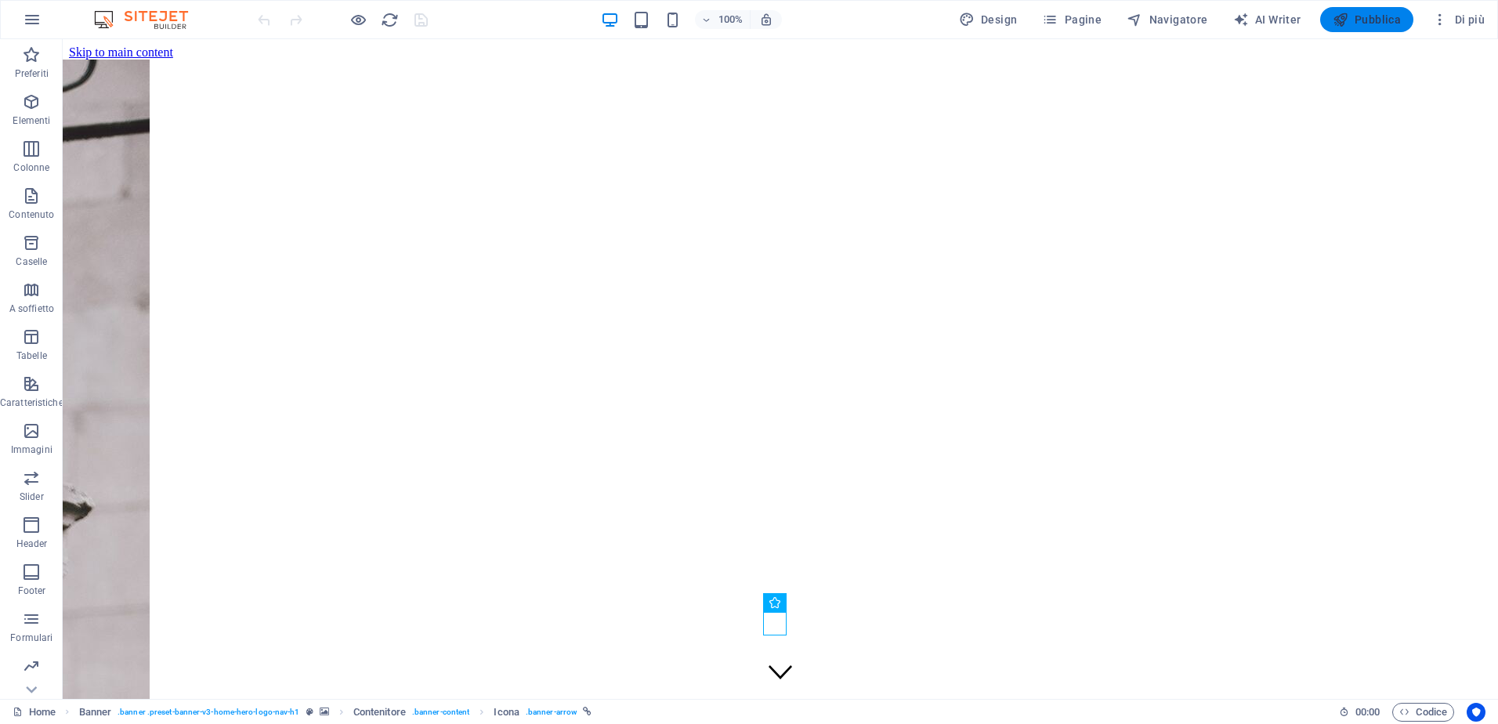
click at [1388, 15] on span "Pubblica" at bounding box center [1367, 20] width 69 height 16
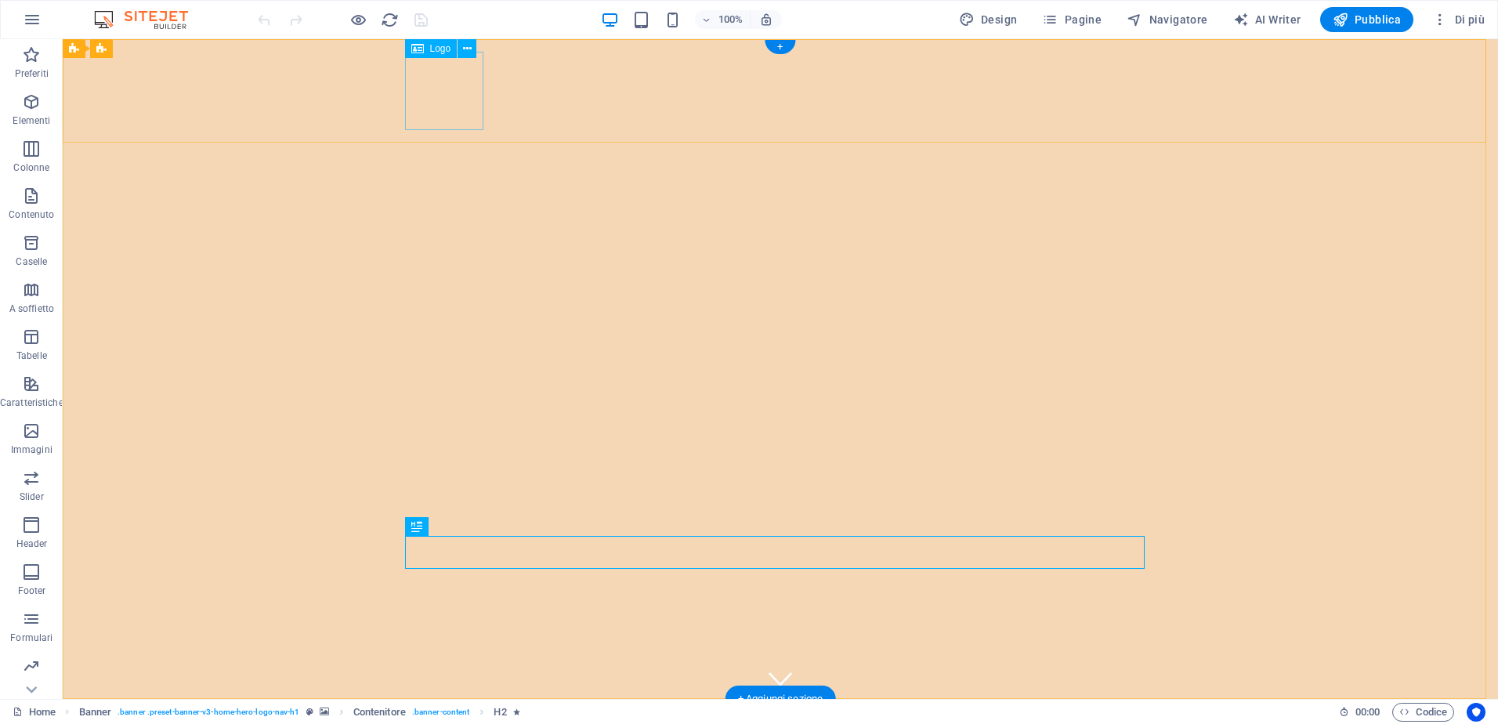
select select "px"
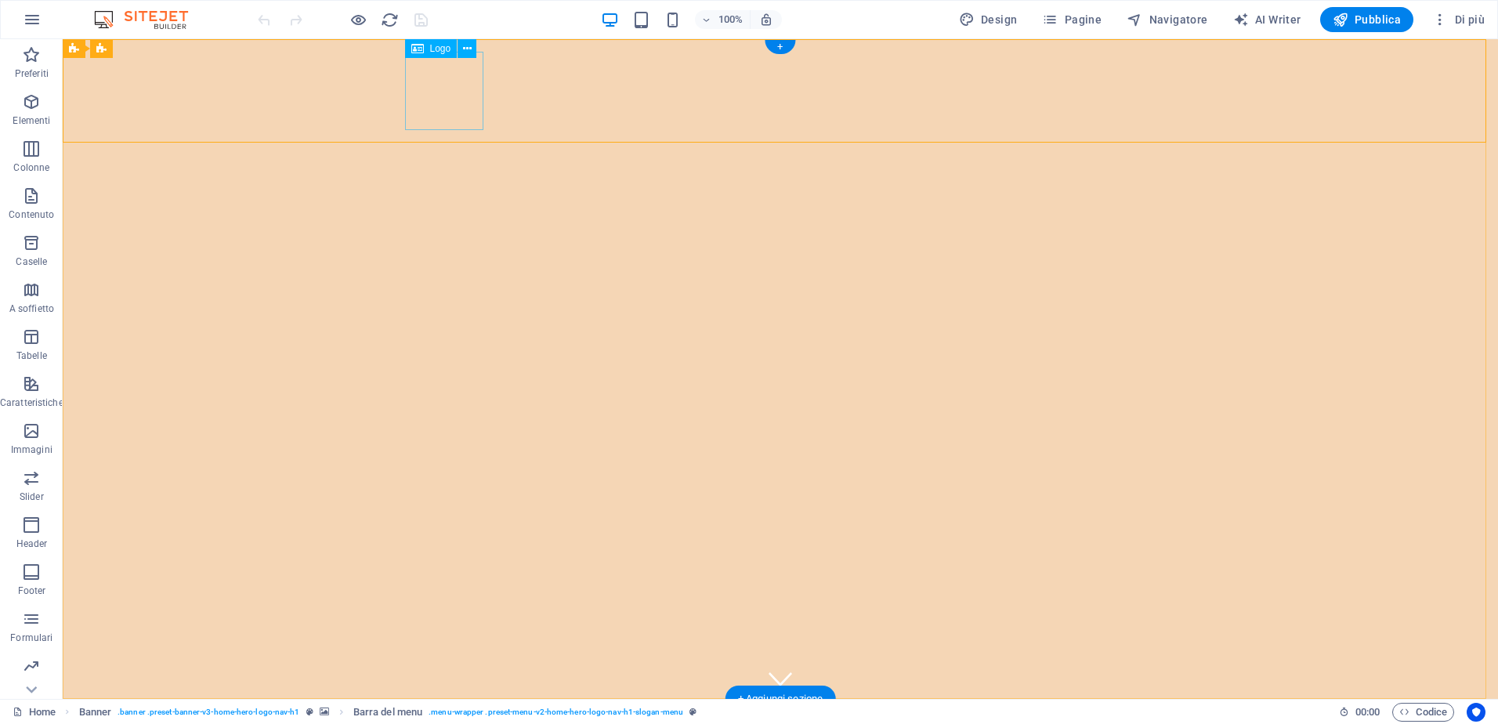
drag, startPoint x: 465, startPoint y: 92, endPoint x: 189, endPoint y: 91, distance: 276.6
select select "px"
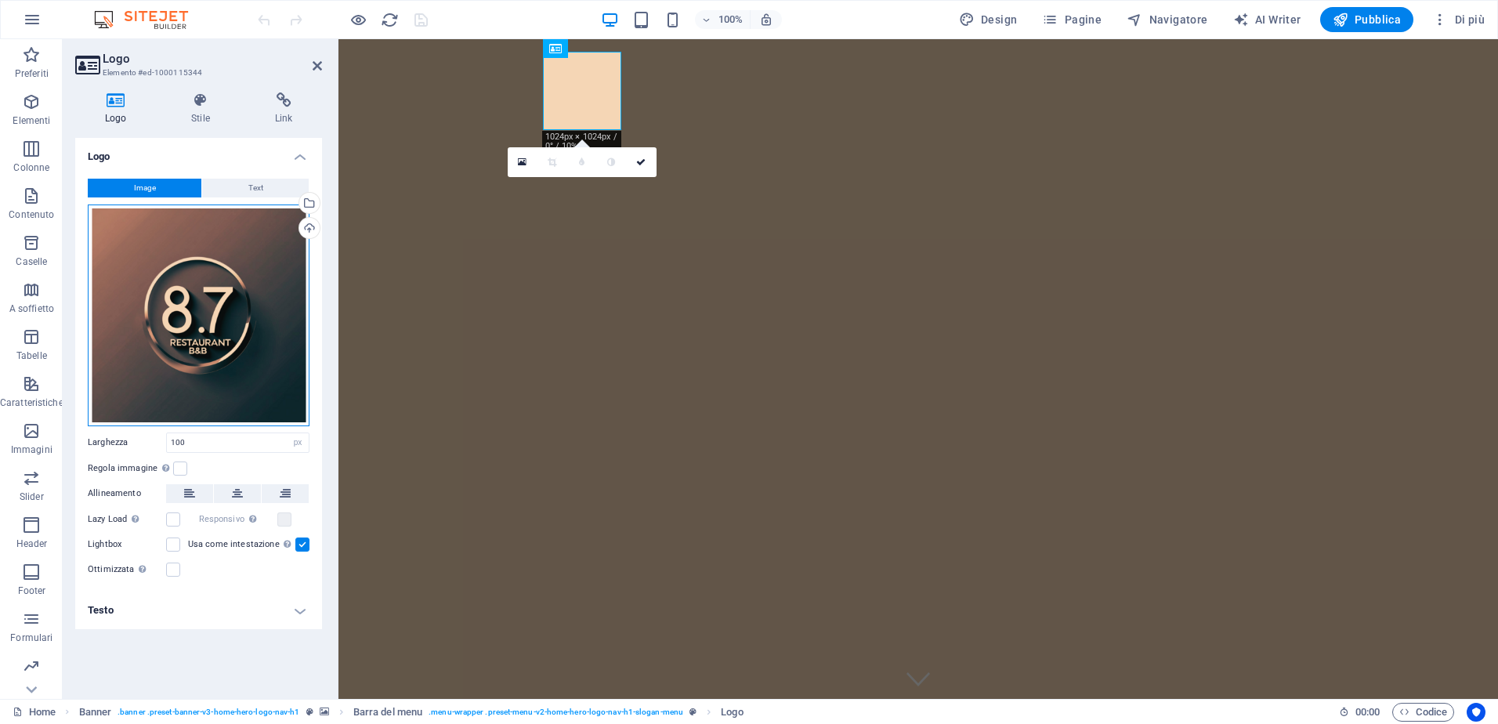
click at [181, 274] on div "Trascina qui i file, fai clic per sceglierli o selezionali da File o dalle nost…" at bounding box center [199, 316] width 222 height 222
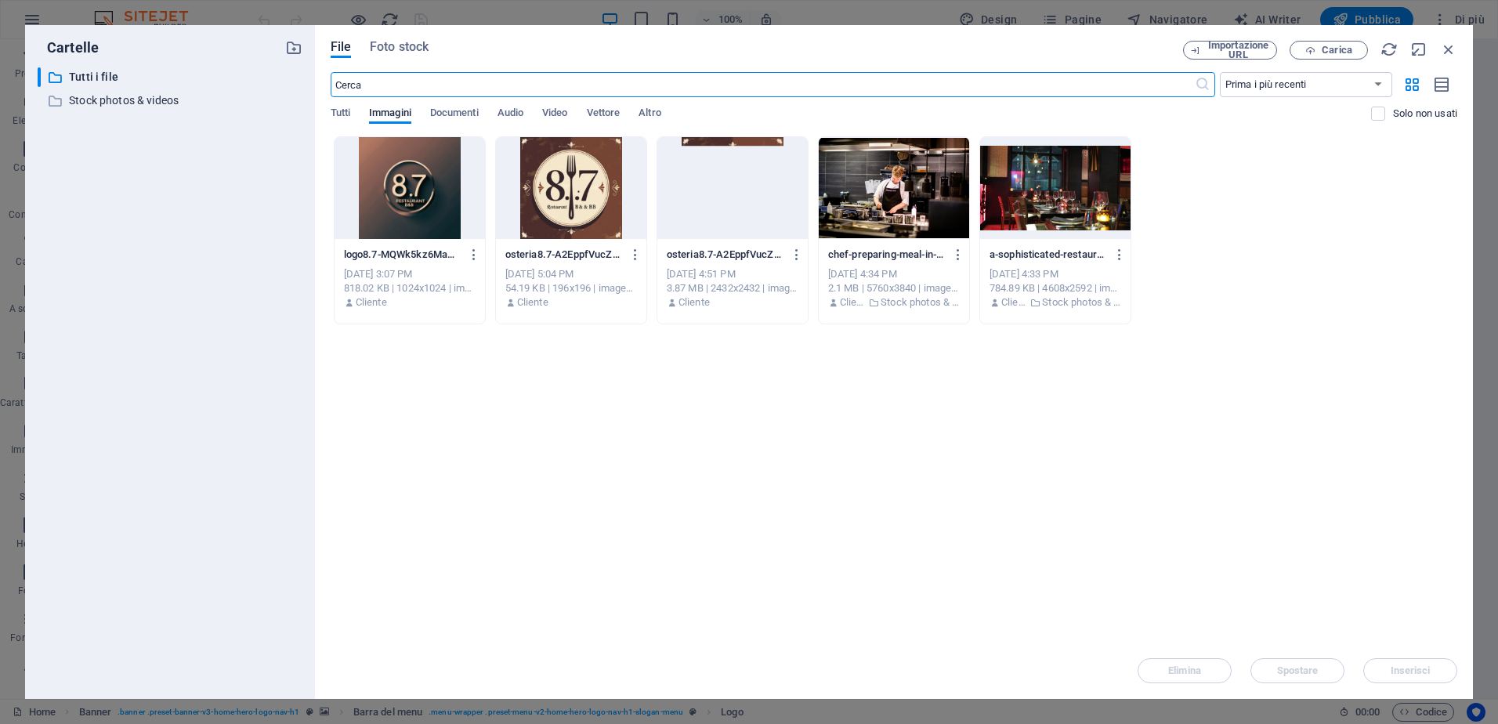
click at [353, 197] on div at bounding box center [410, 188] width 150 height 102
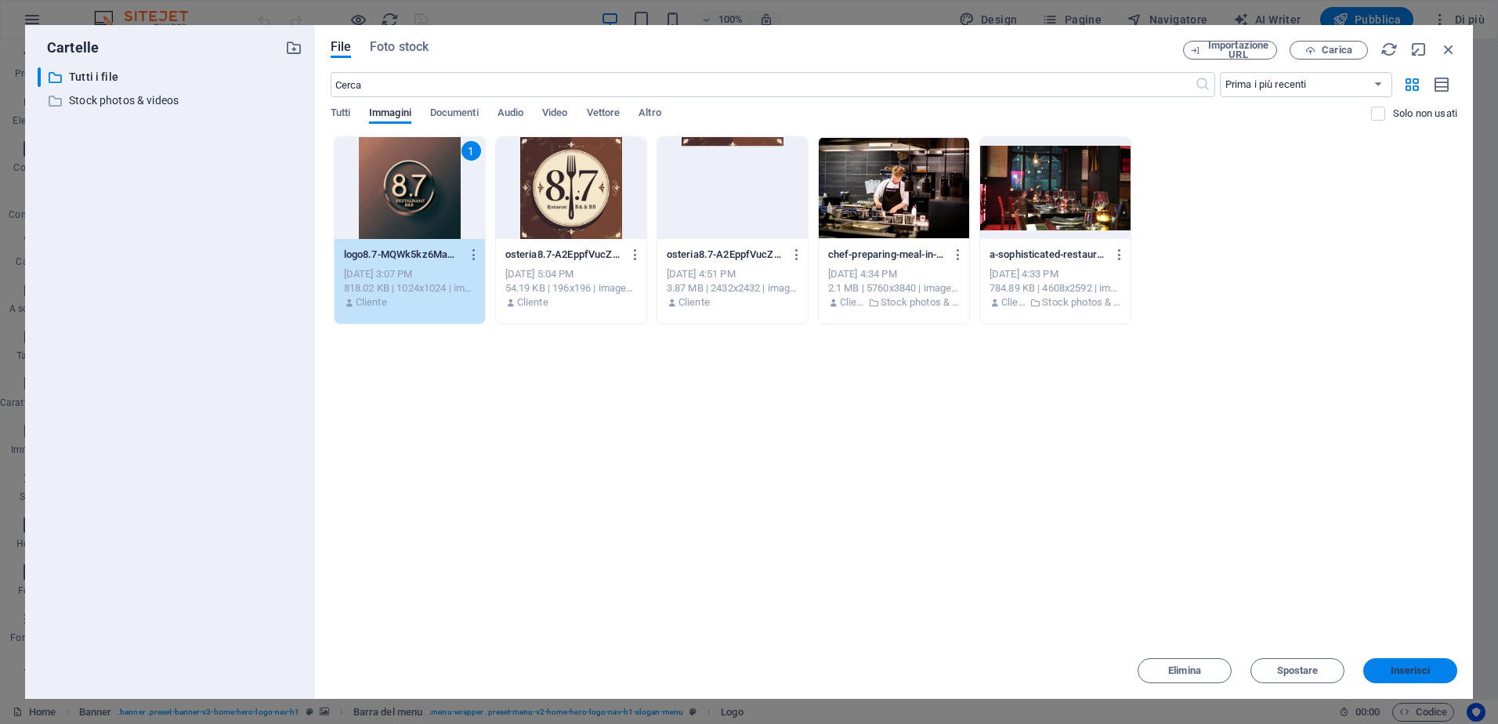
drag, startPoint x: 1408, startPoint y: 665, endPoint x: 1024, endPoint y: 614, distance: 387.3
click at [1408, 666] on span "Inserisci" at bounding box center [1411, 670] width 40 height 9
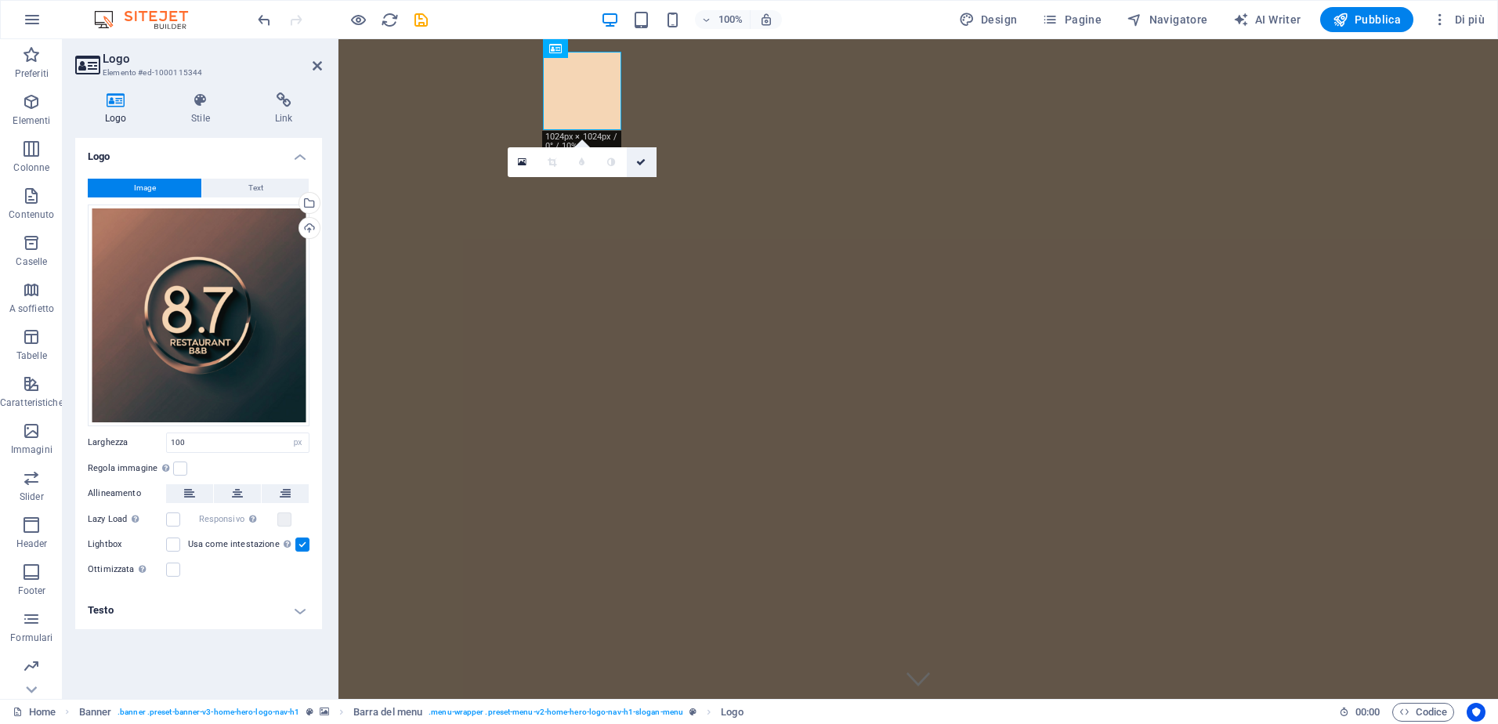
click at [641, 166] on icon at bounding box center [640, 162] width 9 height 9
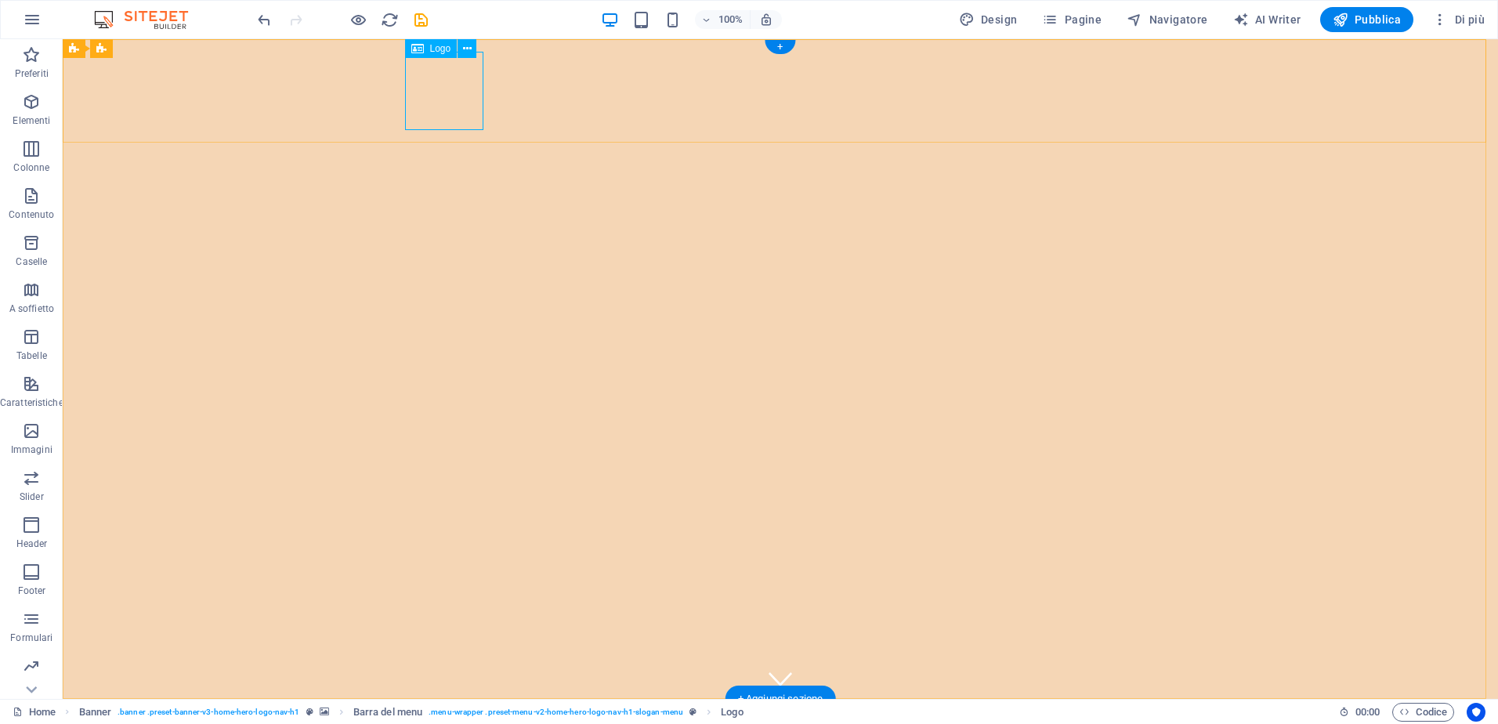
select select "px"
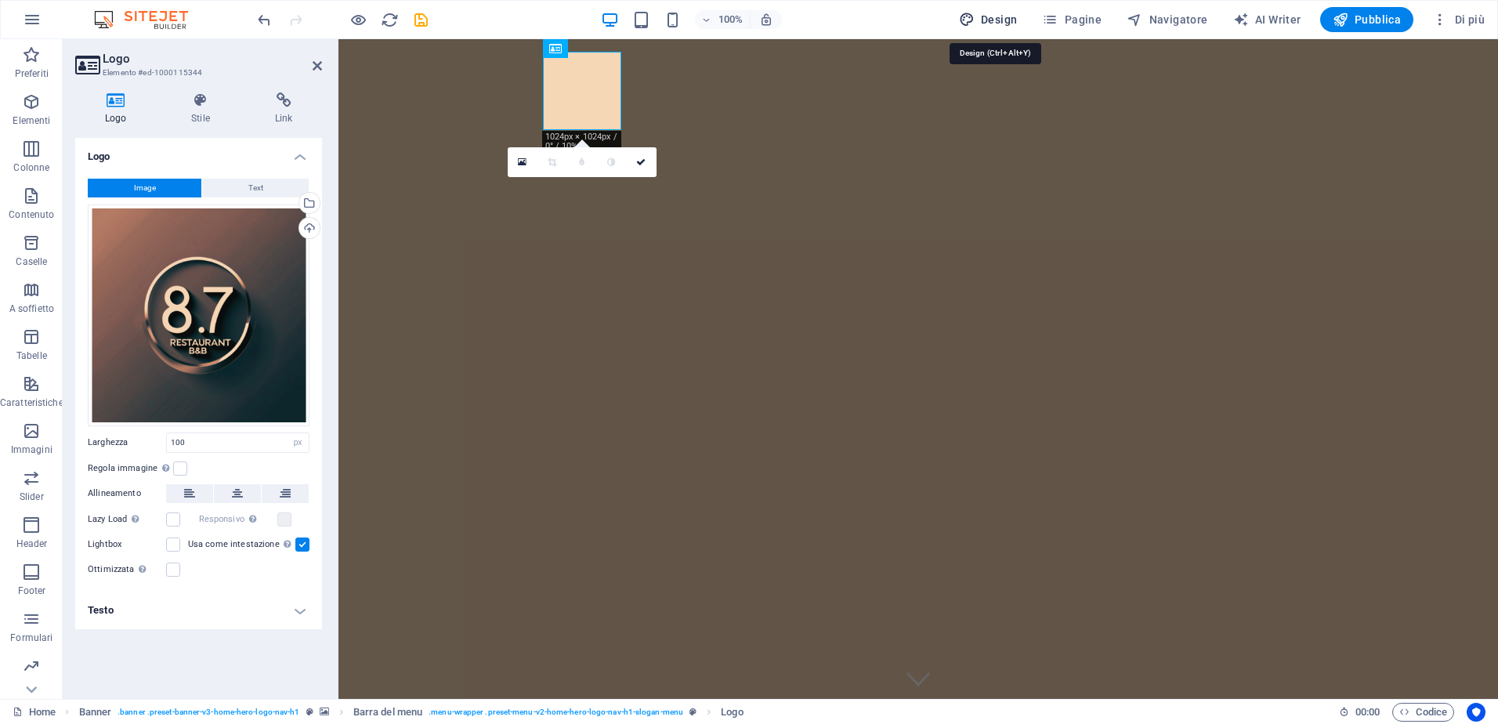
click at [1015, 17] on span "Design" at bounding box center [988, 20] width 59 height 16
select select "rem"
select select "200"
select select "px"
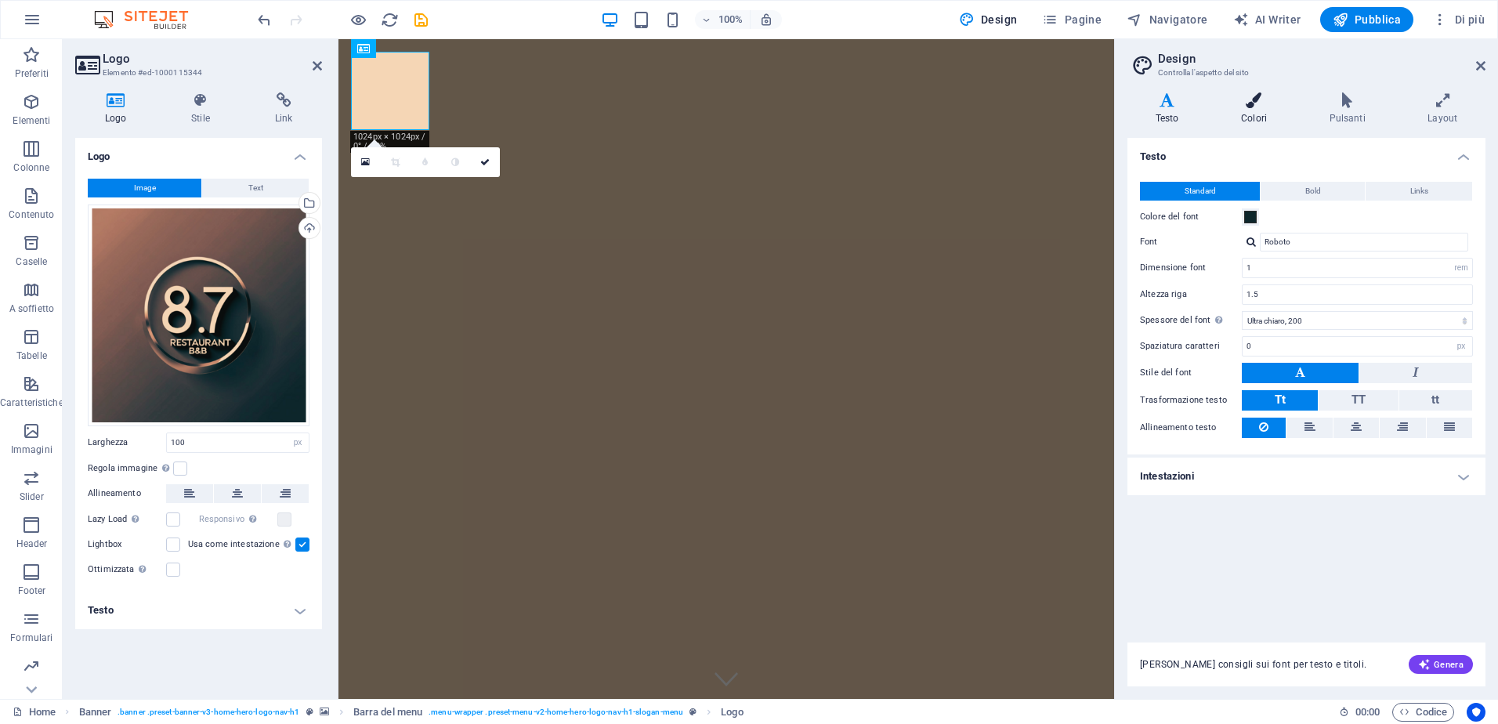
click at [1254, 95] on icon at bounding box center [1253, 100] width 81 height 16
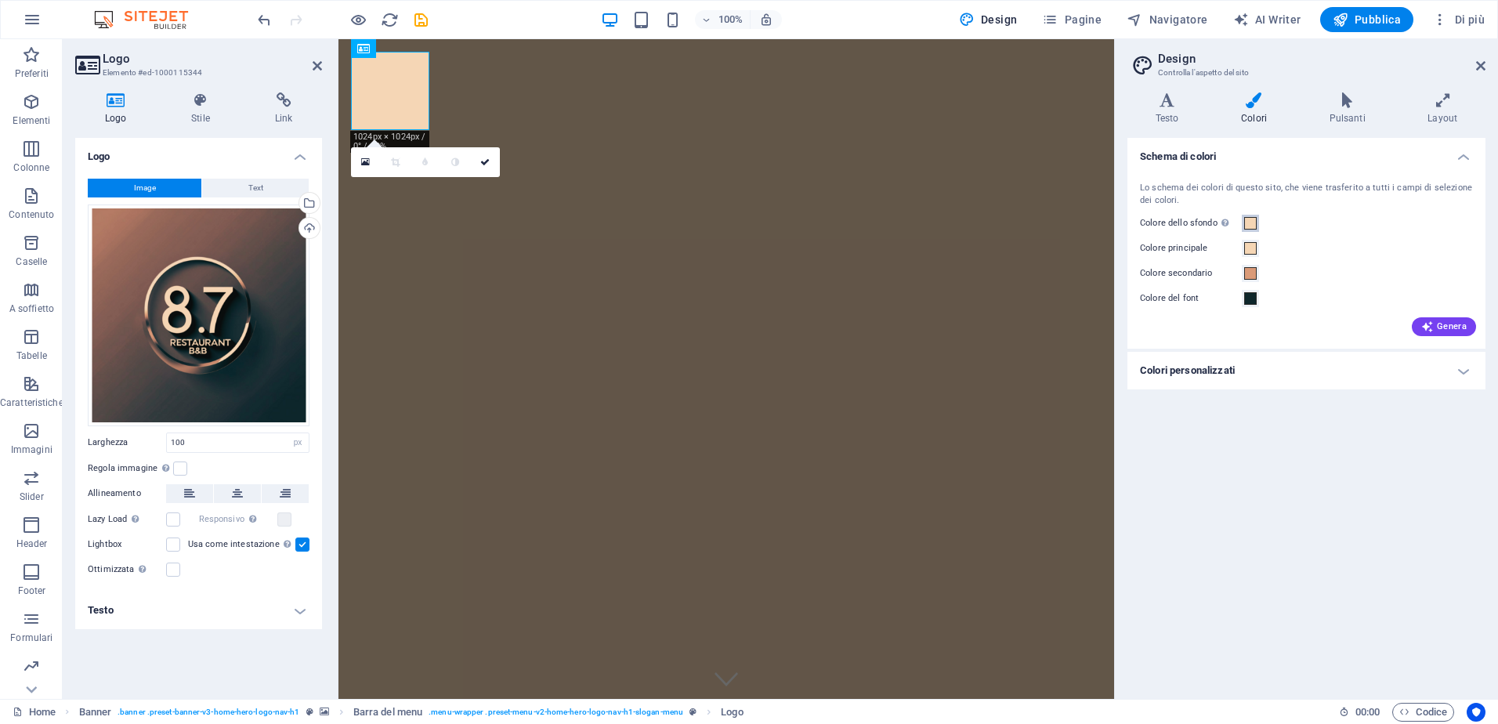
click at [1251, 221] on span at bounding box center [1250, 223] width 13 height 13
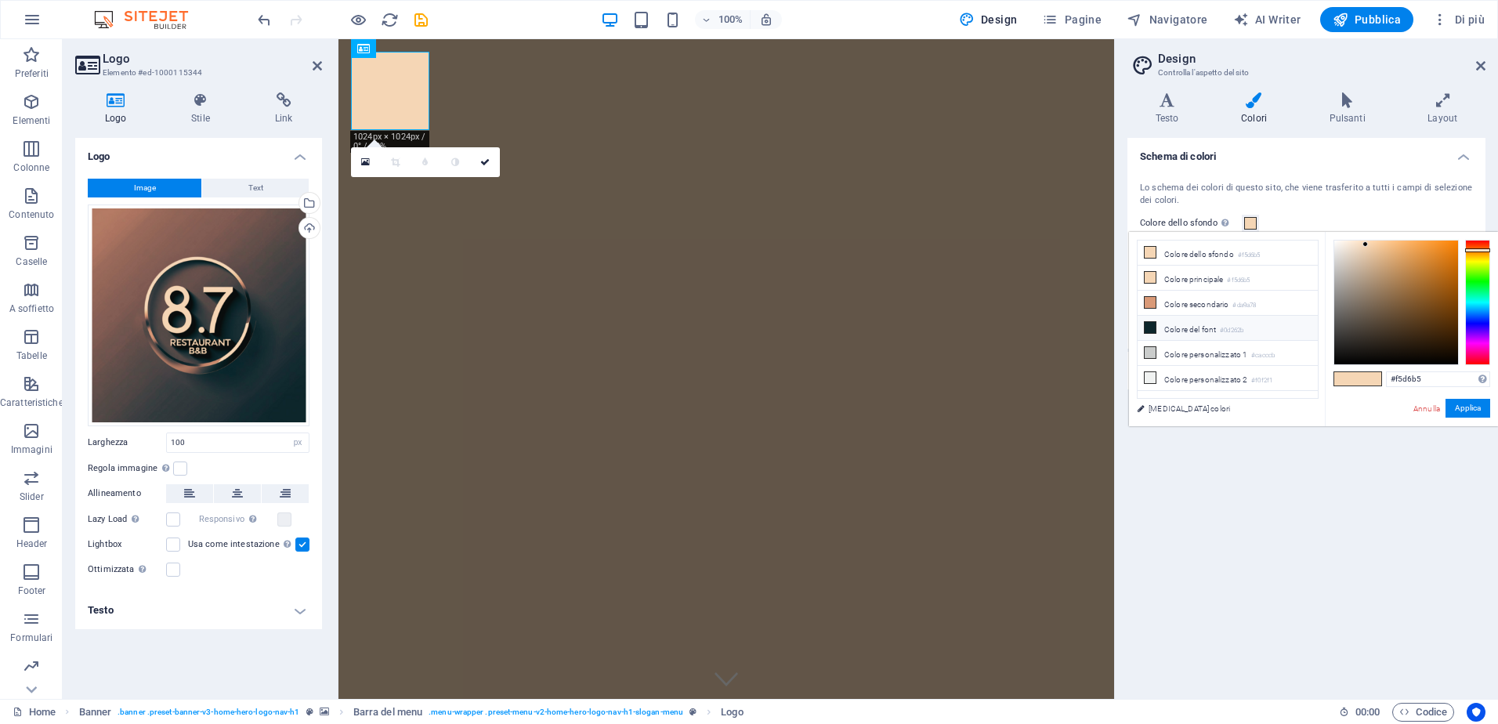
click at [1150, 326] on icon at bounding box center [1150, 327] width 11 height 11
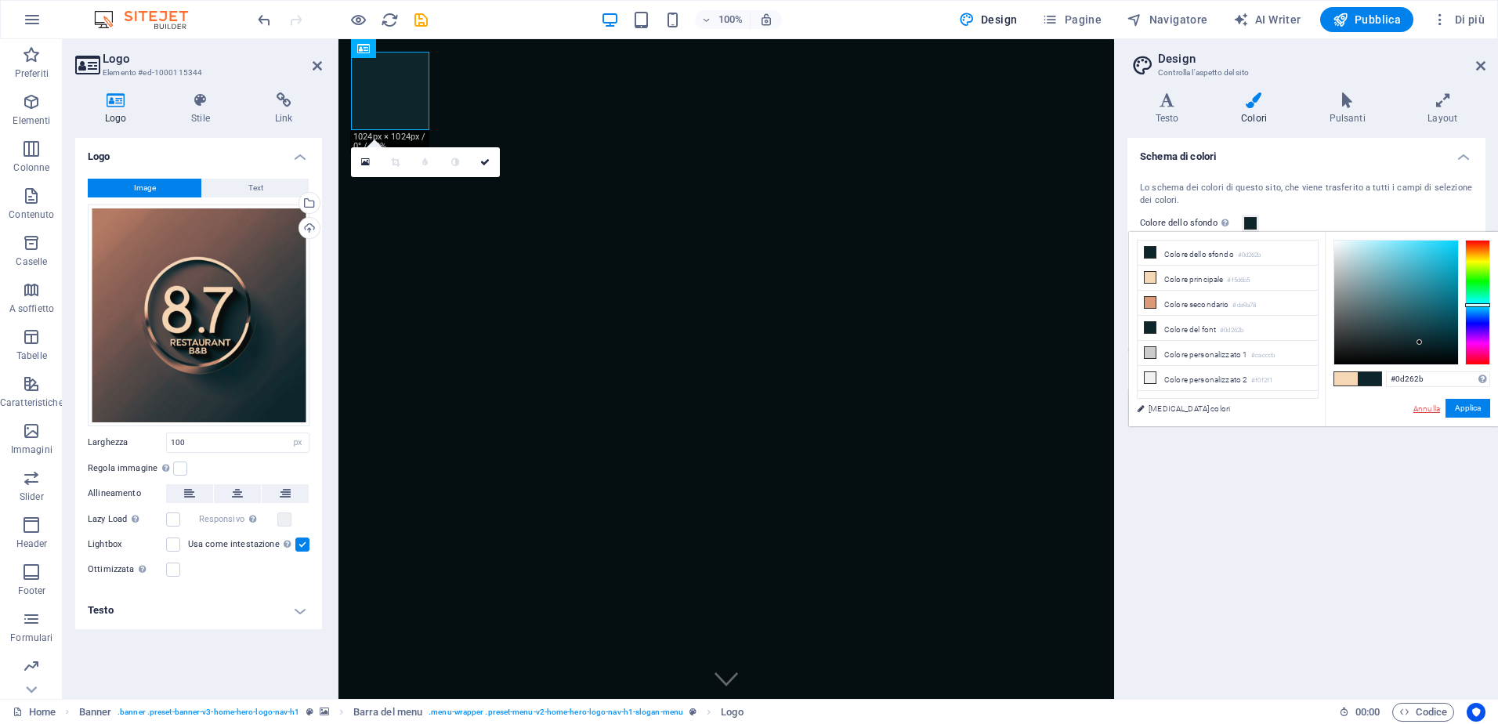
click at [1430, 410] on link "Annulla" at bounding box center [1427, 409] width 30 height 12
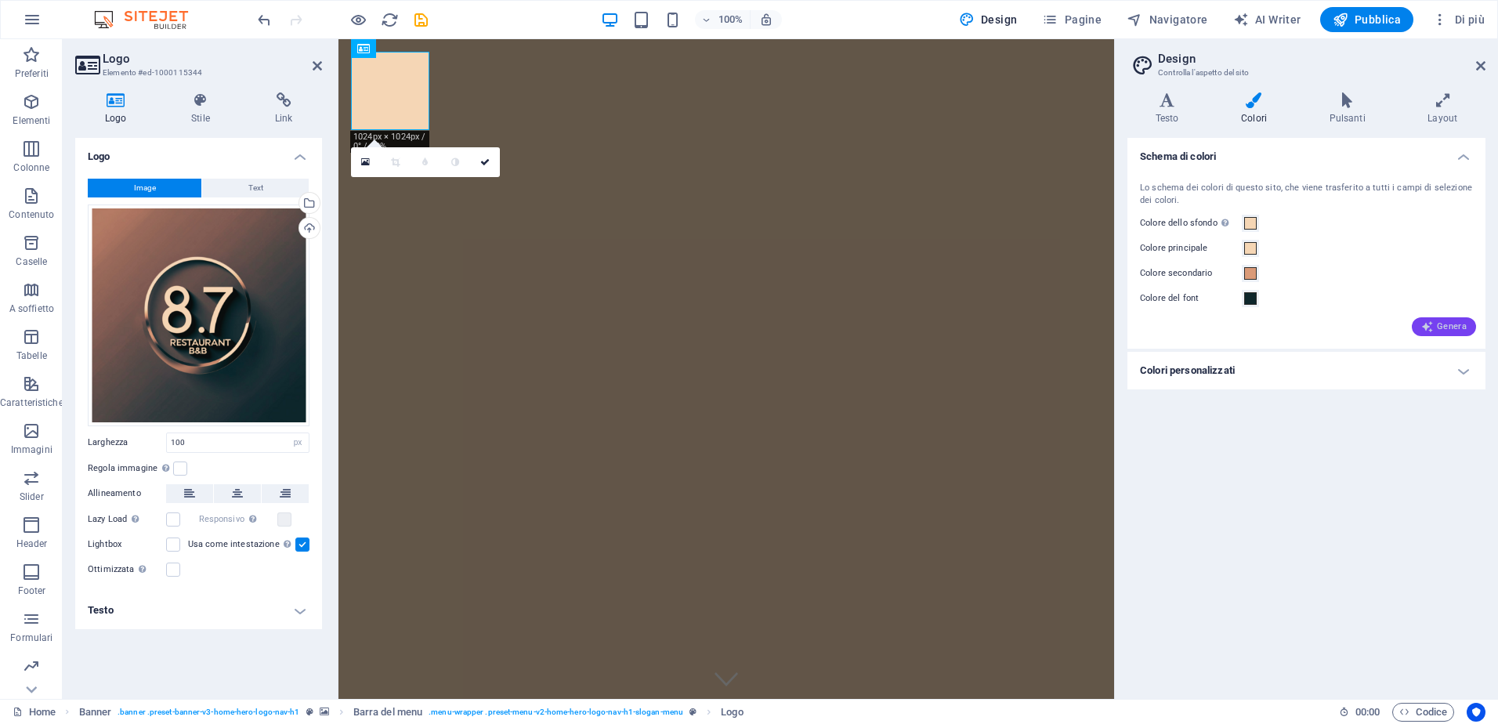
click at [1434, 327] on icon "button" at bounding box center [1427, 326] width 13 height 13
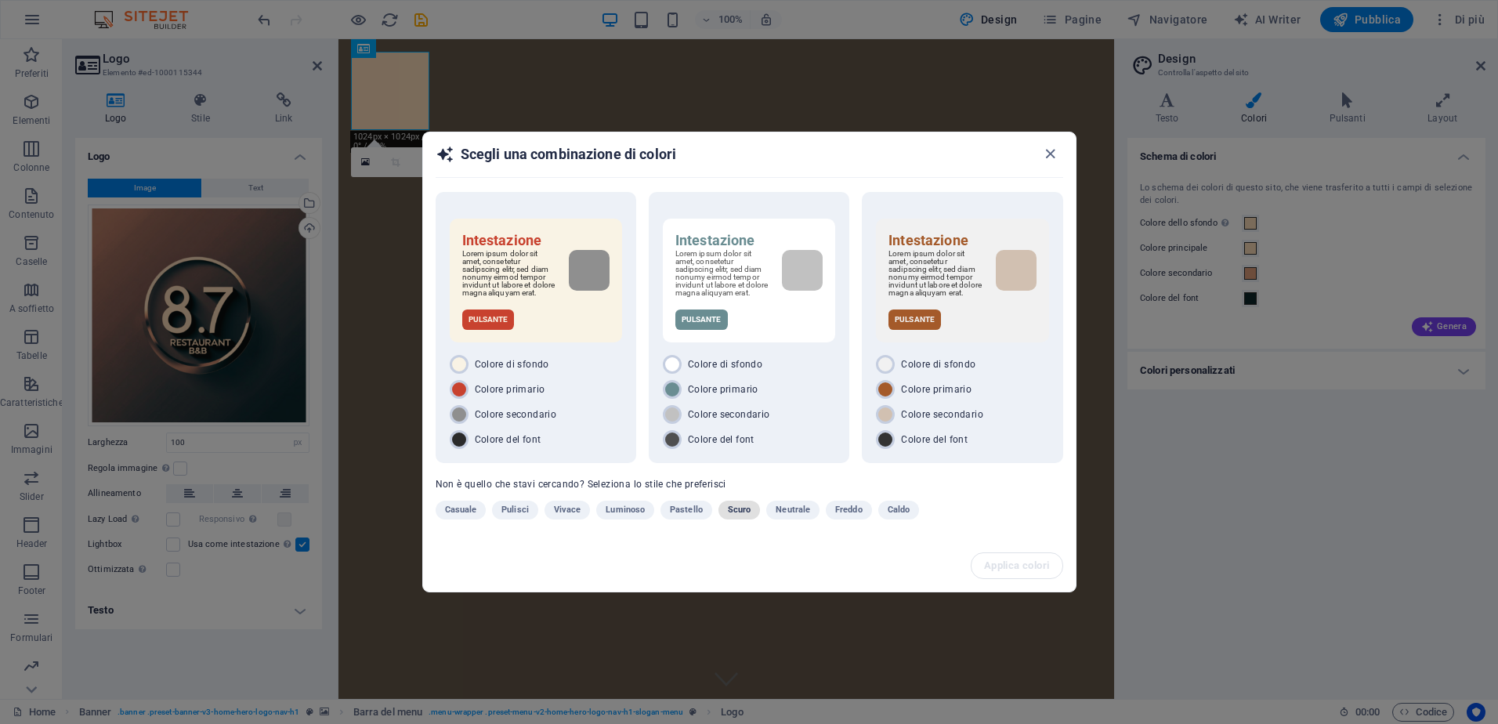
click at [737, 515] on span "Scuro" at bounding box center [739, 510] width 23 height 19
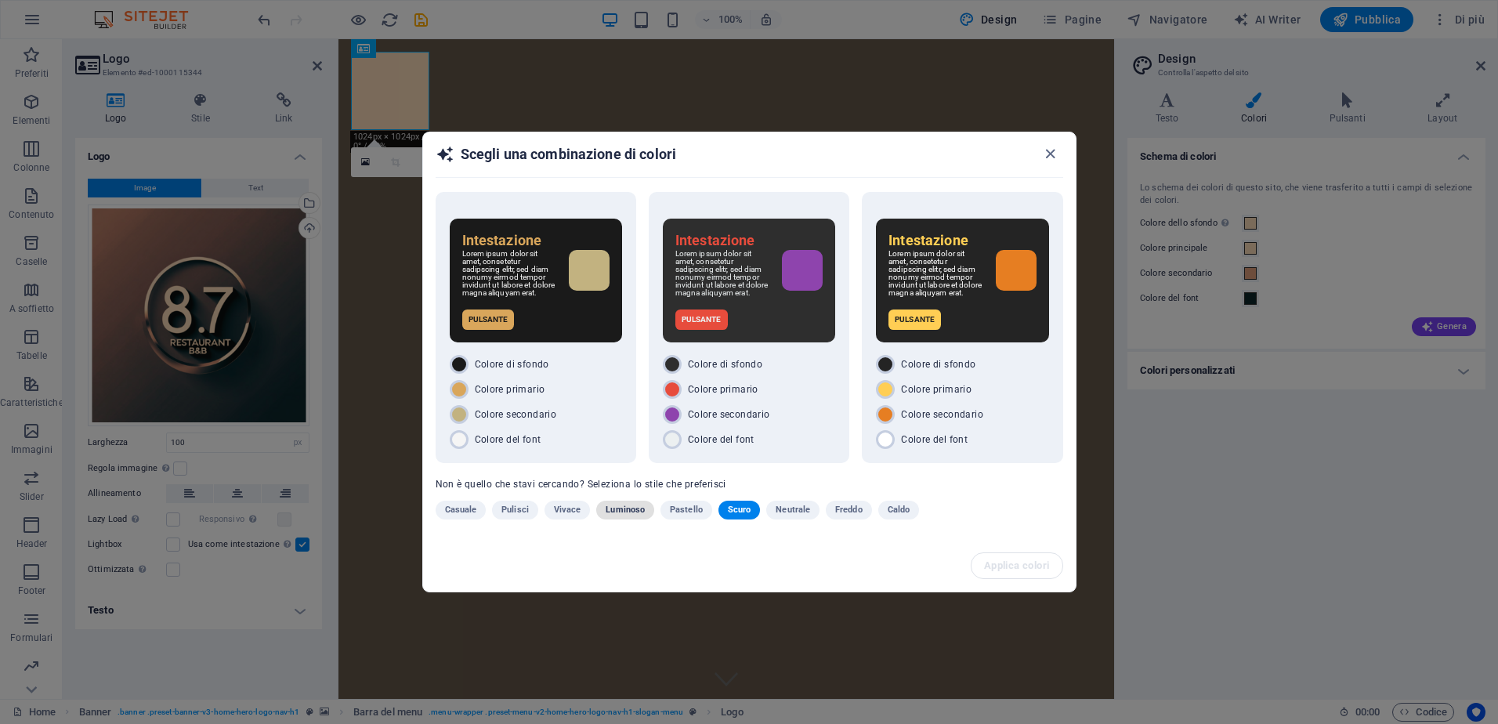
click at [614, 514] on span "Luminoso" at bounding box center [625, 510] width 39 height 19
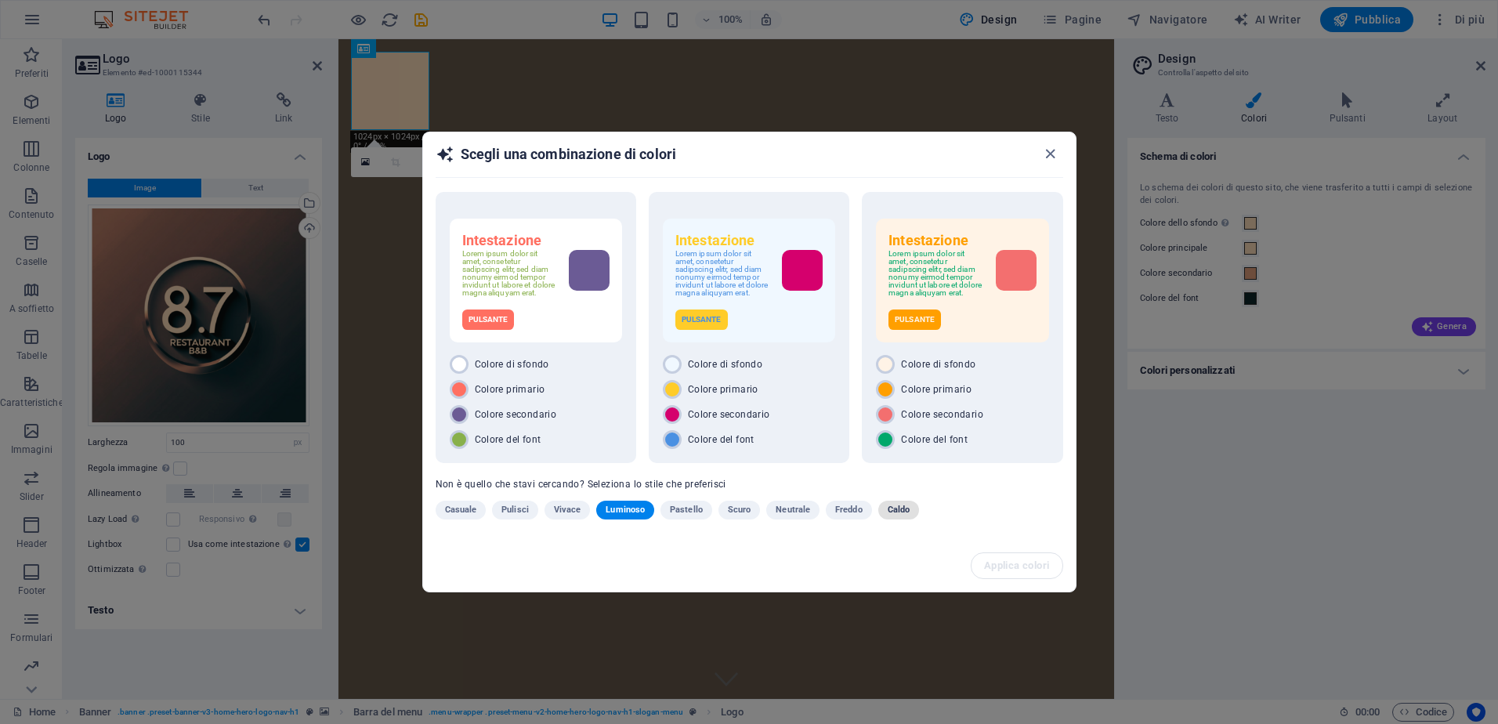
click at [890, 513] on span "Caldo" at bounding box center [899, 510] width 22 height 19
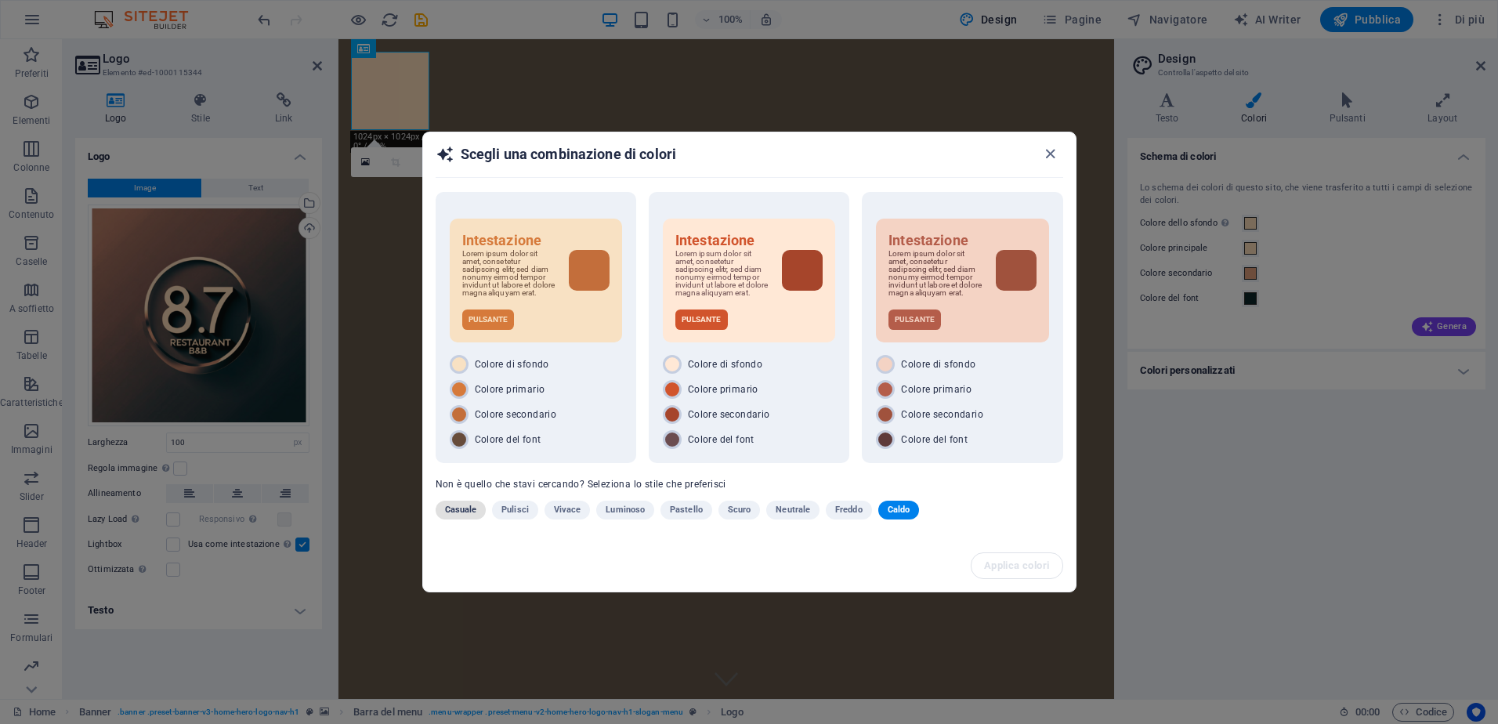
click at [468, 514] on span "Casuale" at bounding box center [461, 510] width 32 height 19
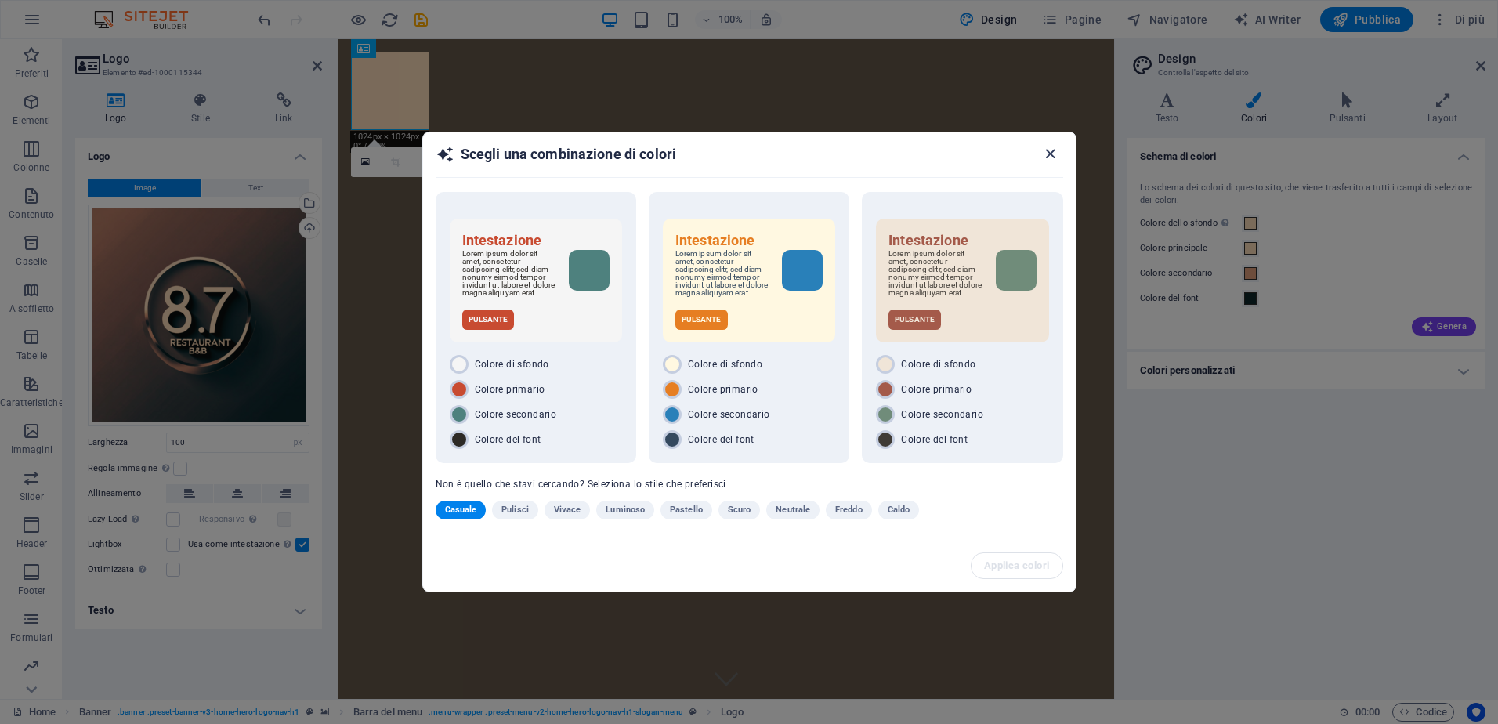
click at [1050, 145] on icon "button" at bounding box center [1050, 154] width 18 height 18
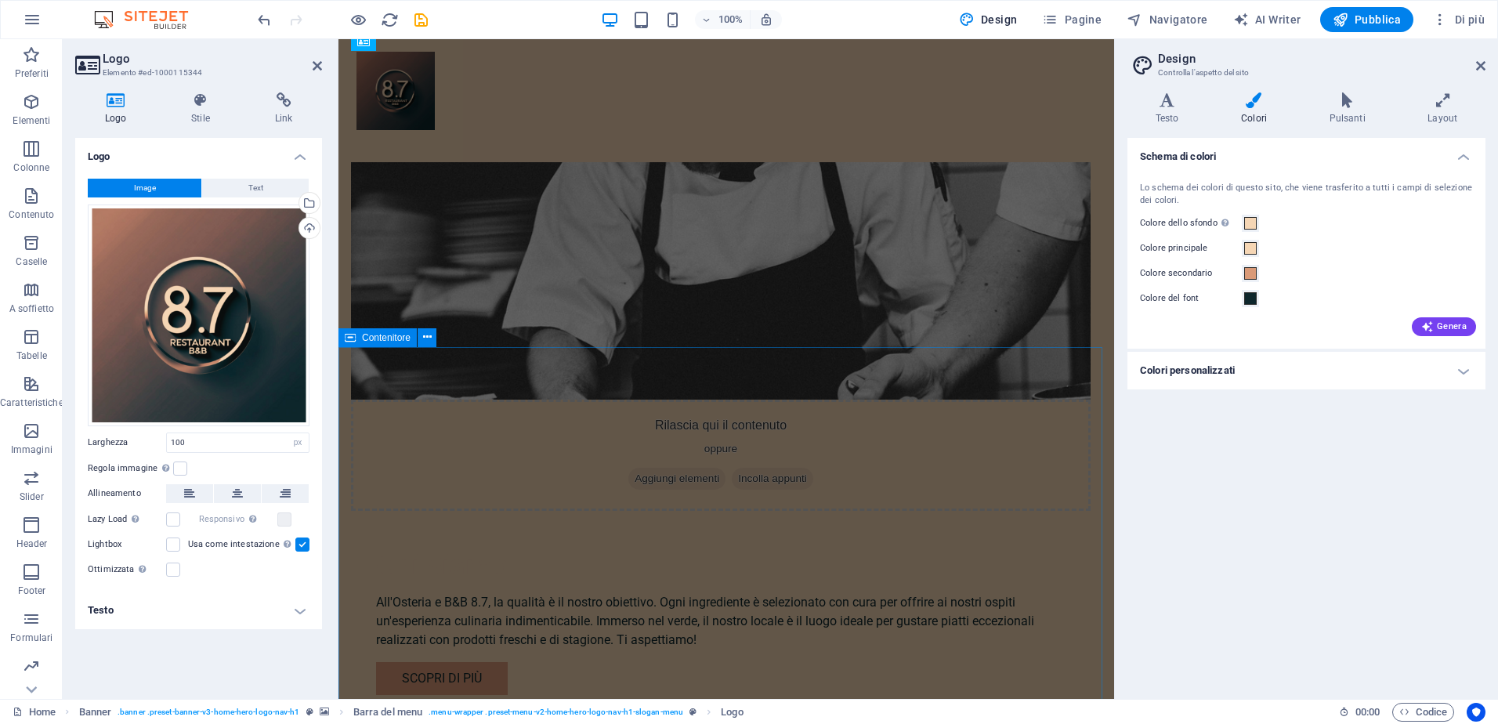
scroll to position [1175, 0]
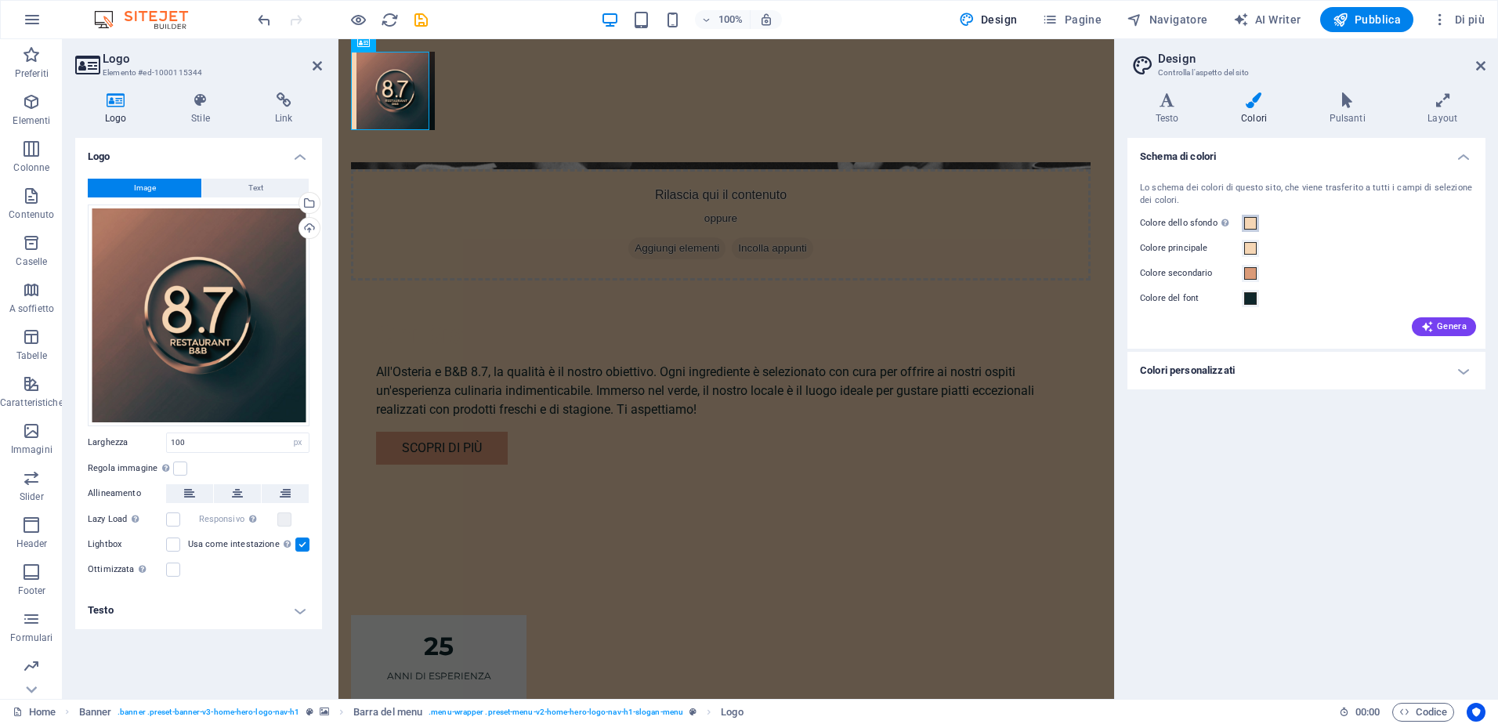
click at [1242, 229] on button "Colore dello sfondo Visibile solo se non è coperto da altri sfondi." at bounding box center [1250, 223] width 17 height 17
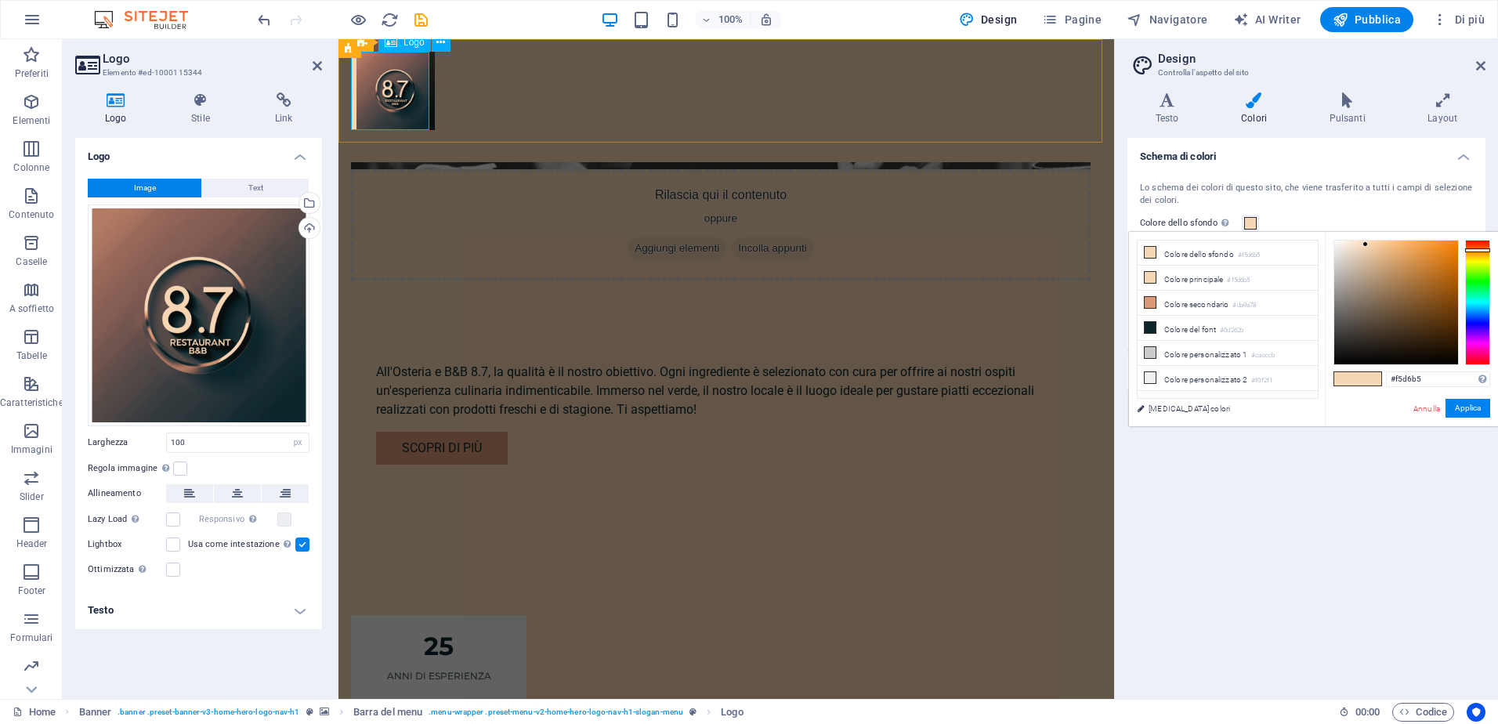
click at [412, 127] on div at bounding box center [727, 91] width 740 height 78
click at [1160, 413] on link "[MEDICAL_DATA] colori" at bounding box center [1220, 409] width 182 height 20
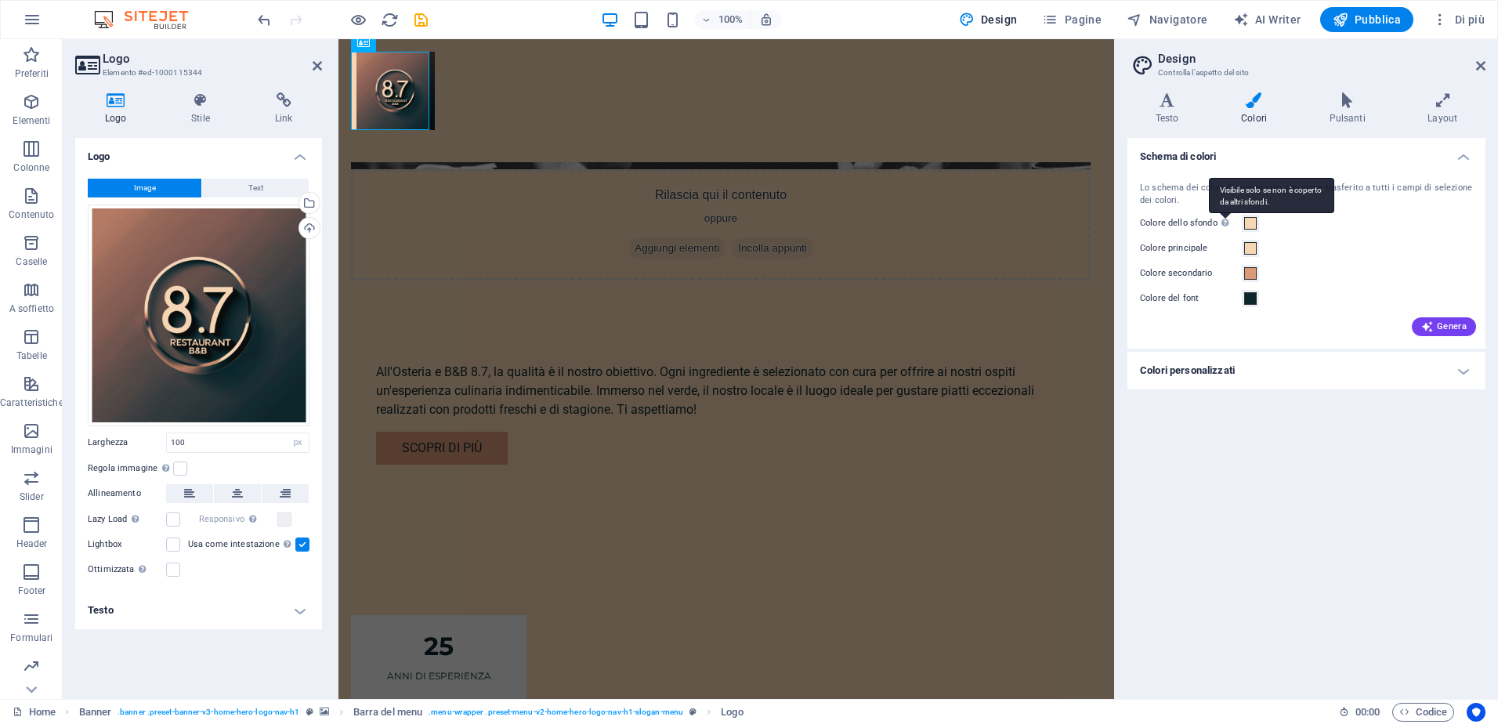
click at [1224, 213] on div "Visibile solo se non è coperto da altri sfondi." at bounding box center [1271, 195] width 125 height 35
click at [1242, 223] on button "Colore dello sfondo Visibile solo se non è coperto da altri sfondi." at bounding box center [1250, 223] width 17 height 17
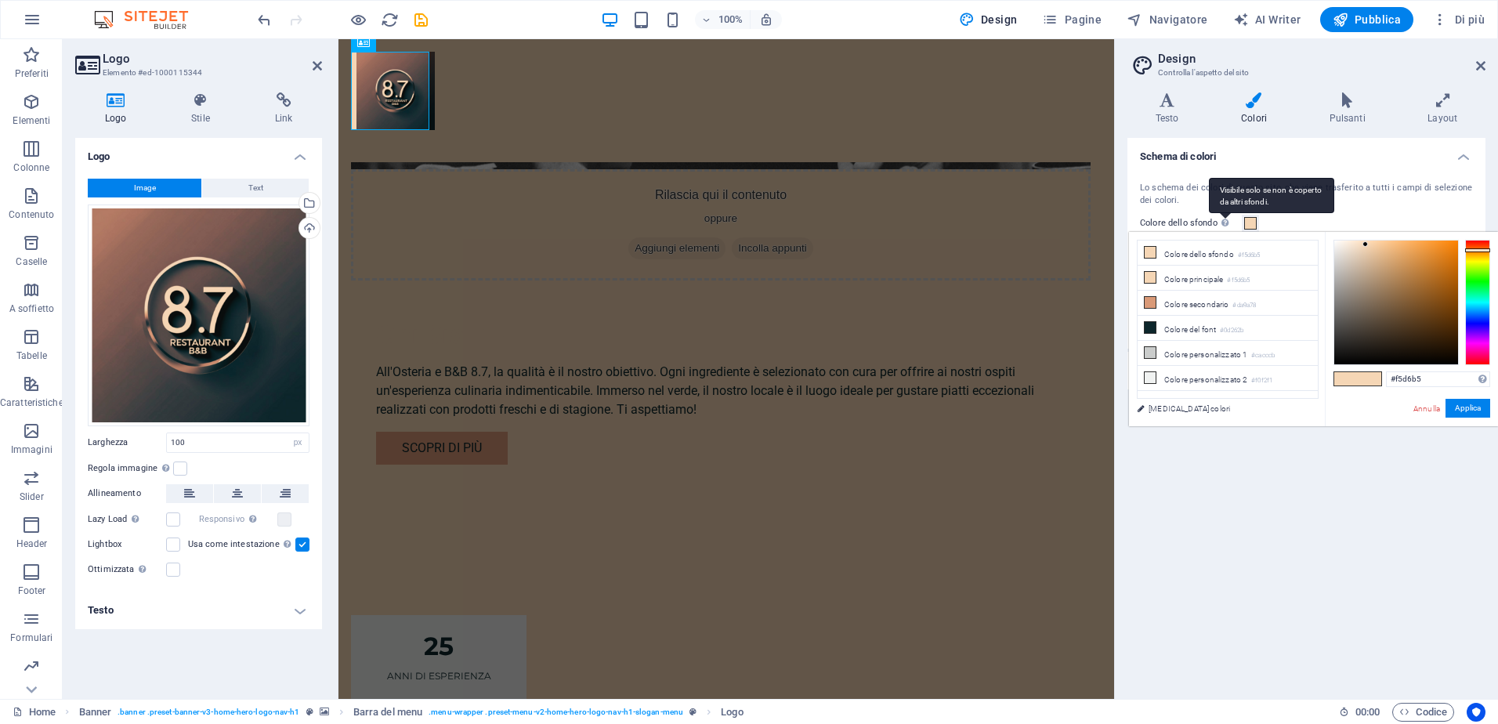
click at [1224, 213] on div "Visibile solo se non è coperto da altri sfondi." at bounding box center [1271, 195] width 125 height 35
click at [1242, 223] on button "Colore dello sfondo Visibile solo se non è coperto da altri sfondi." at bounding box center [1250, 223] width 17 height 17
click at [1224, 213] on div "Visibile solo se non è coperto da altri sfondi." at bounding box center [1271, 195] width 125 height 35
click at [1242, 223] on button "Colore dello sfondo Visibile solo se non è coperto da altri sfondi." at bounding box center [1250, 223] width 17 height 17
click at [1439, 197] on div "Lo schema dei colori di questo sito, che viene trasferito a tutti i campi di se…" at bounding box center [1306, 195] width 333 height 26
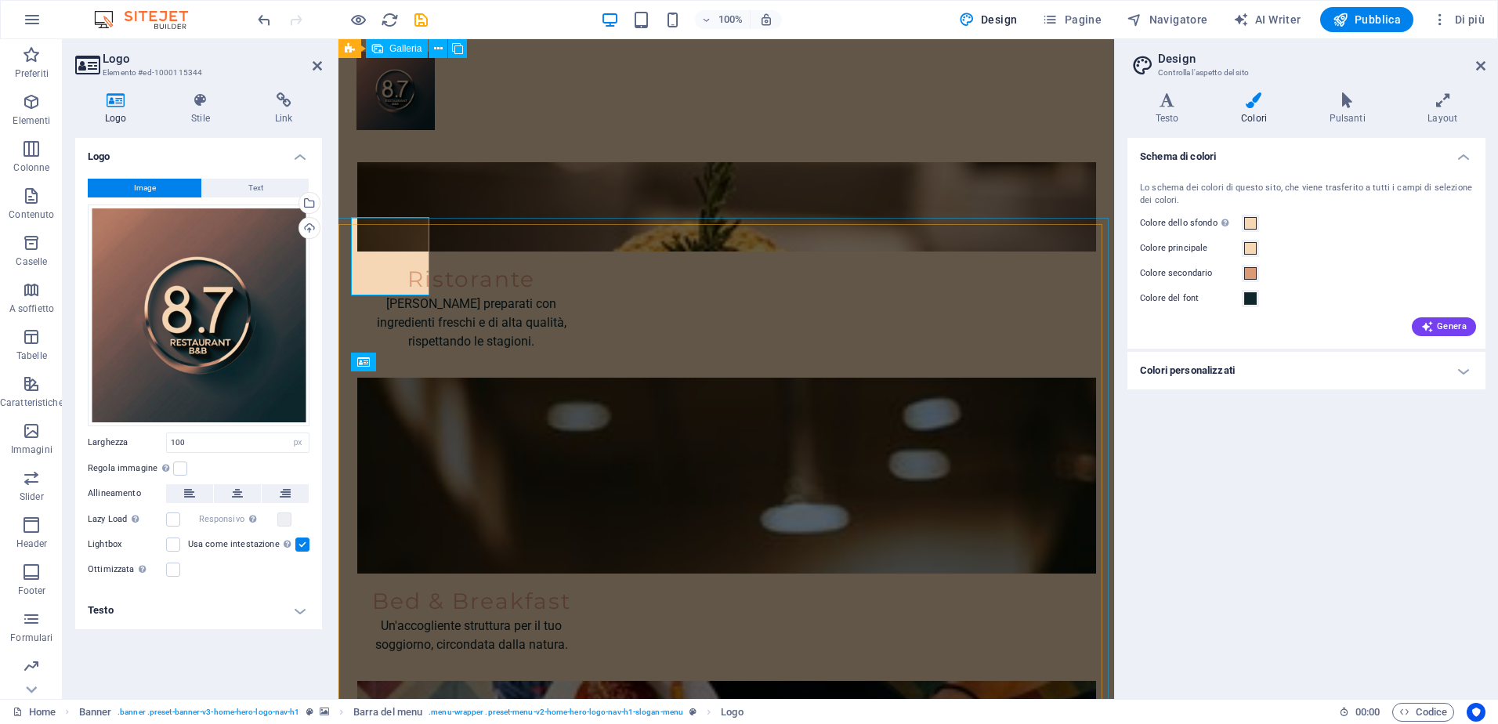
scroll to position [2272, 0]
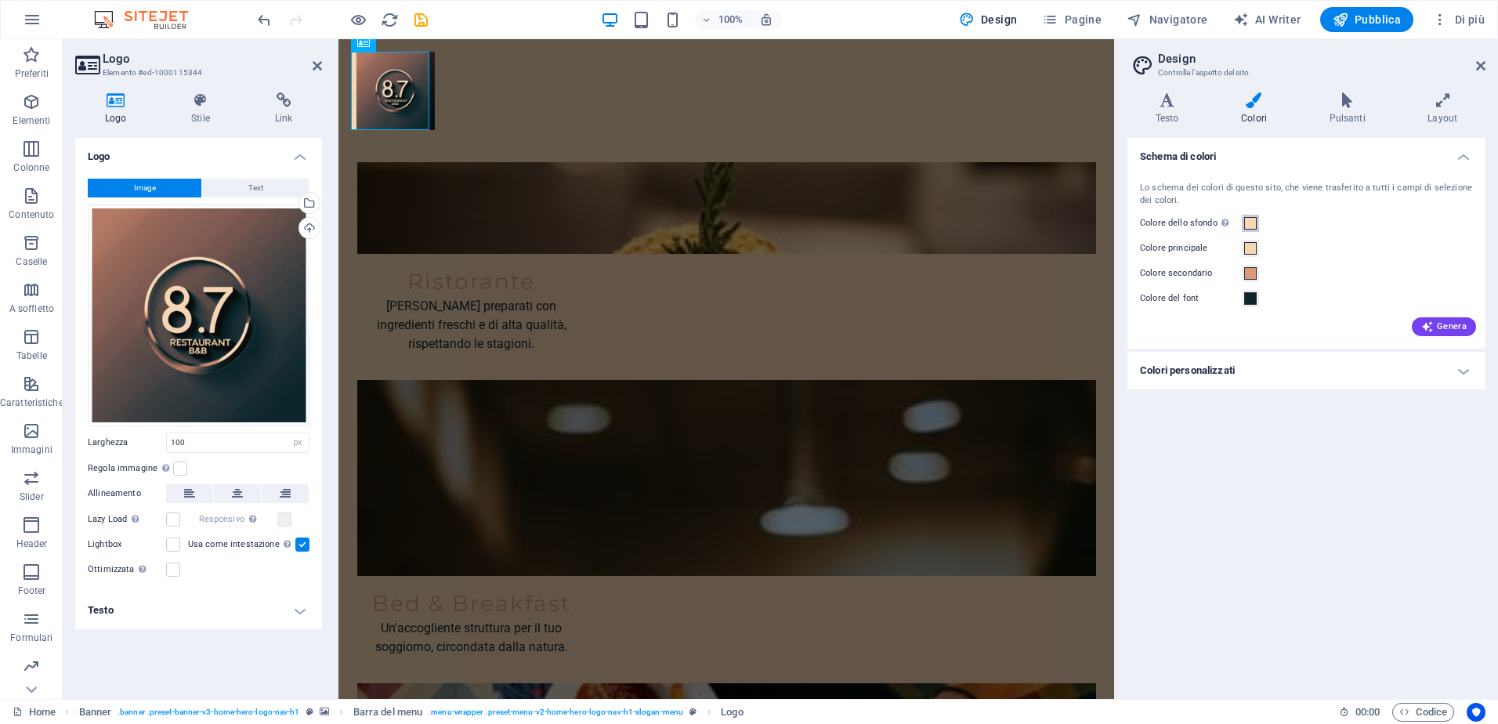
click at [1243, 219] on button "Colore dello sfondo Visibile solo se non è coperto da altri sfondi." at bounding box center [1250, 223] width 17 height 17
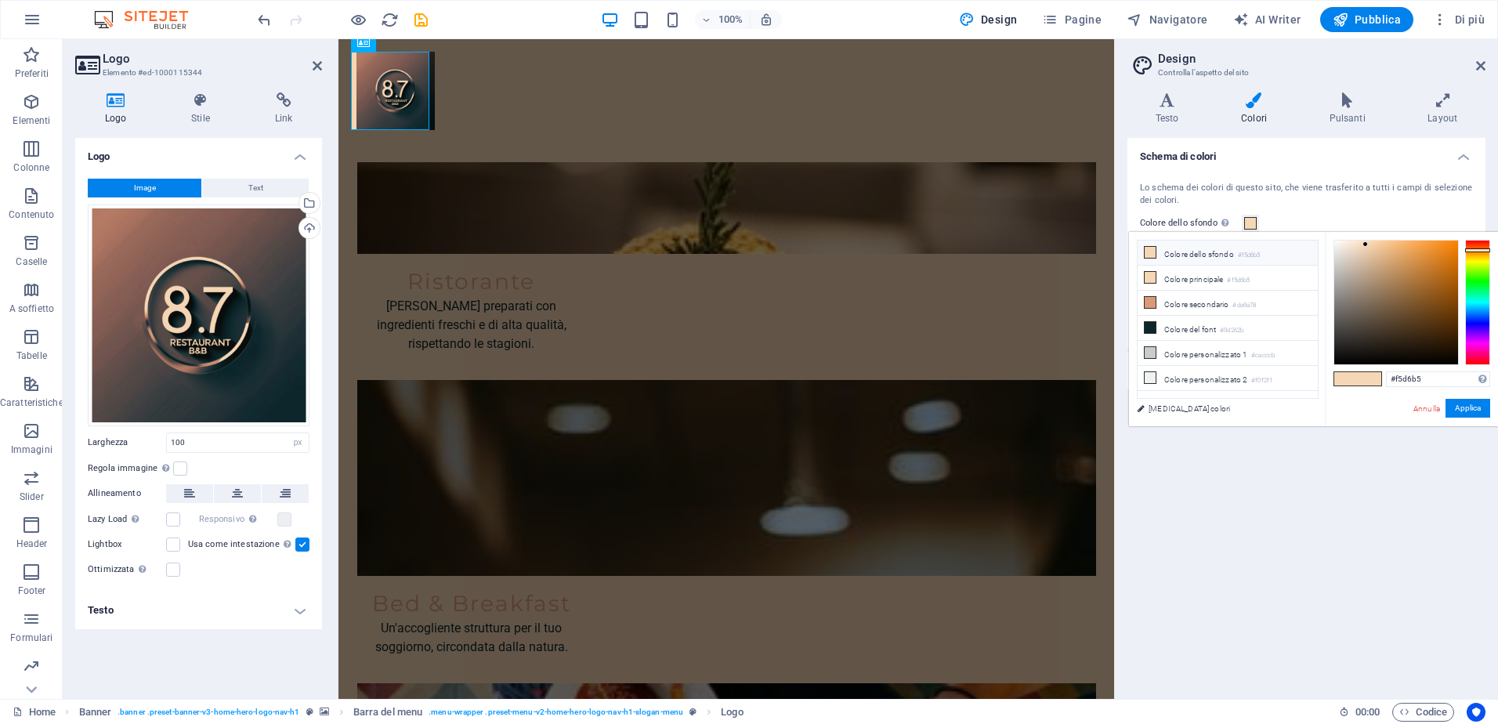
click at [1152, 249] on icon at bounding box center [1150, 252] width 11 height 11
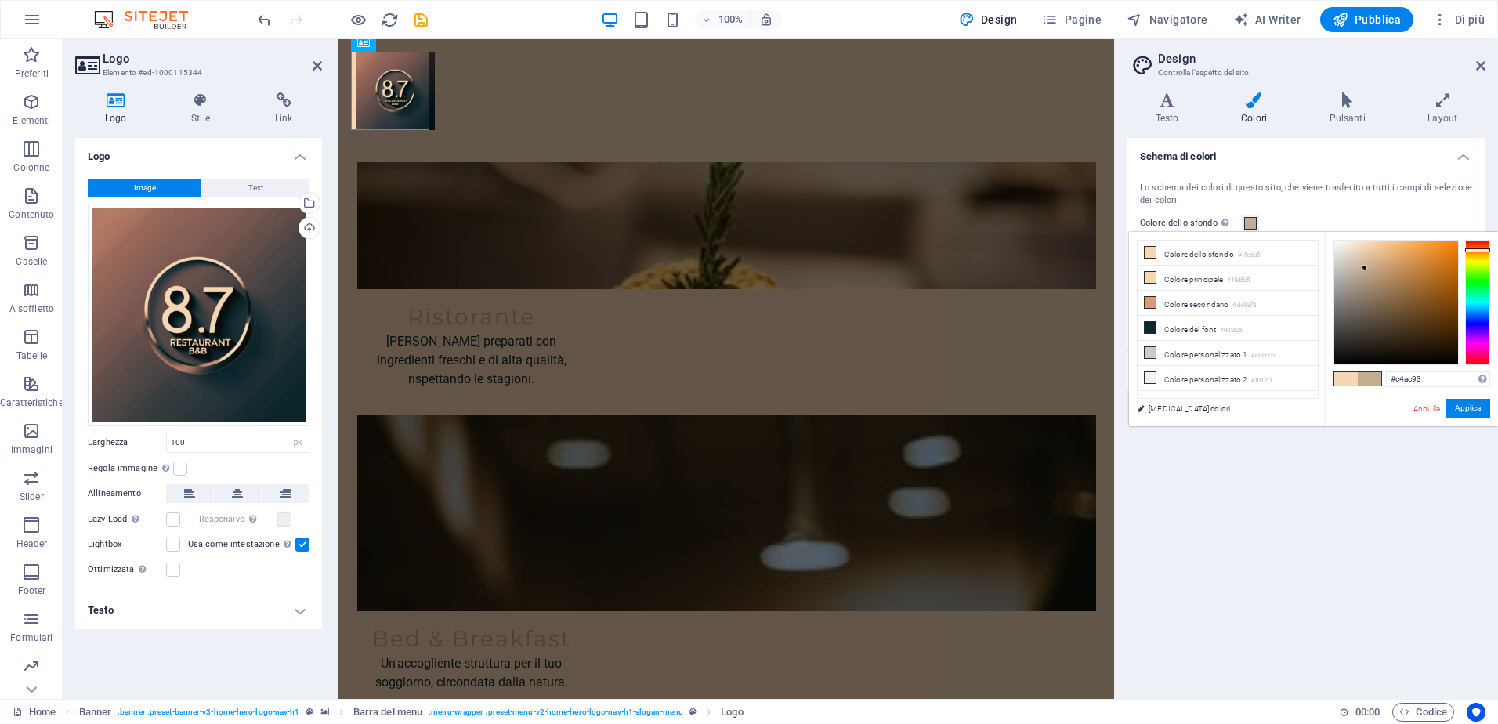
scroll to position [2235, 0]
drag, startPoint x: 1367, startPoint y: 243, endPoint x: 1374, endPoint y: 364, distance: 120.9
click at [1374, 364] on div at bounding box center [1373, 362] width 5 height 5
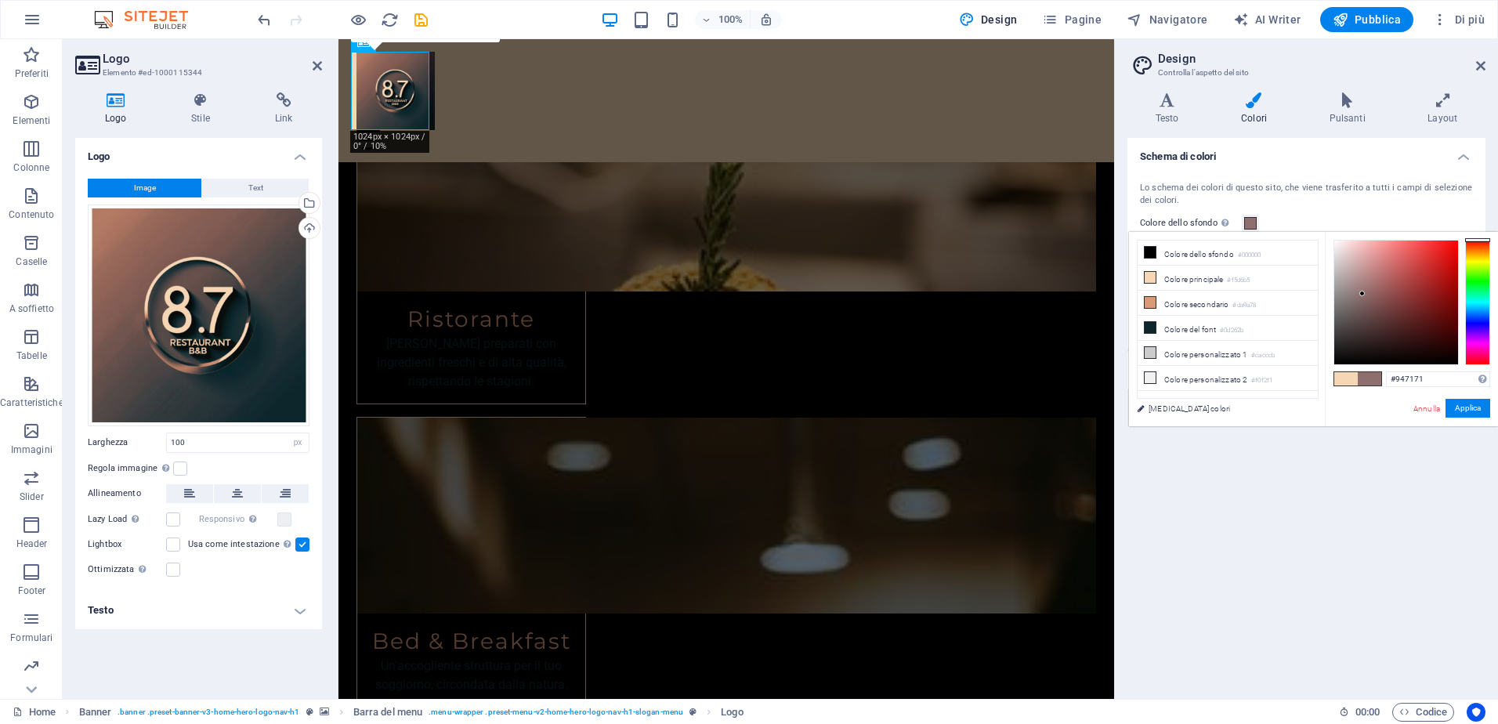
drag, startPoint x: 1374, startPoint y: 361, endPoint x: 1363, endPoint y: 290, distance: 72.1
click at [1363, 292] on div at bounding box center [1362, 293] width 5 height 5
click at [1363, 250] on div at bounding box center [1396, 303] width 124 height 124
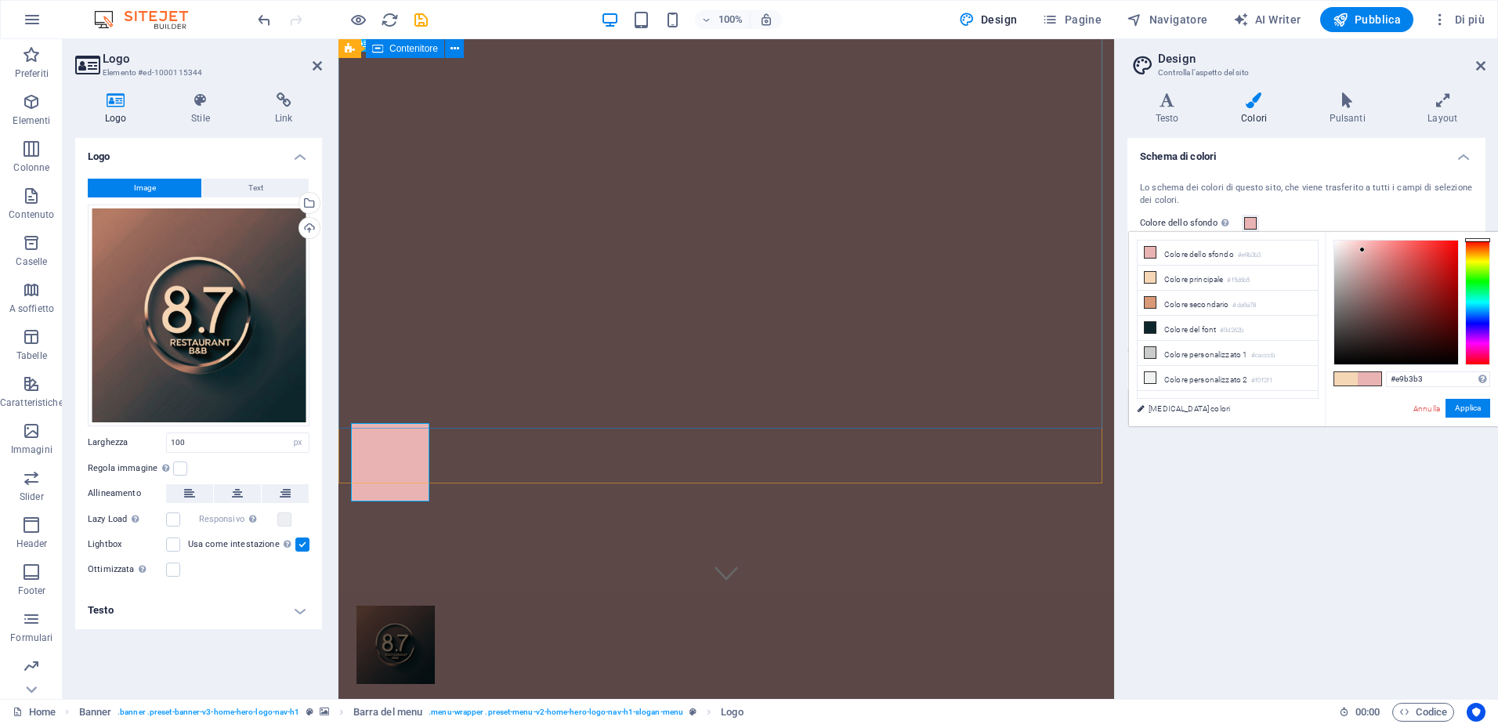
scroll to position [0, 0]
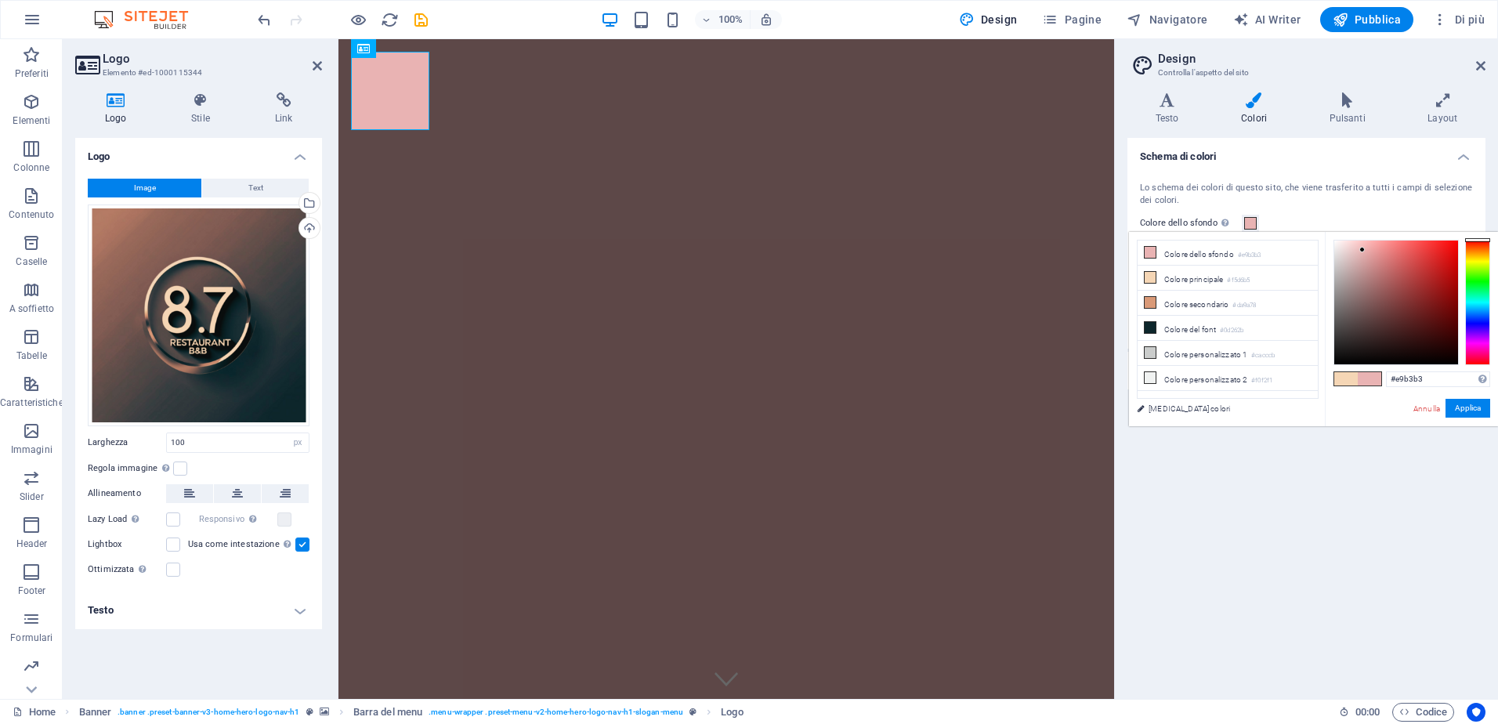
click at [1353, 381] on span at bounding box center [1346, 378] width 24 height 13
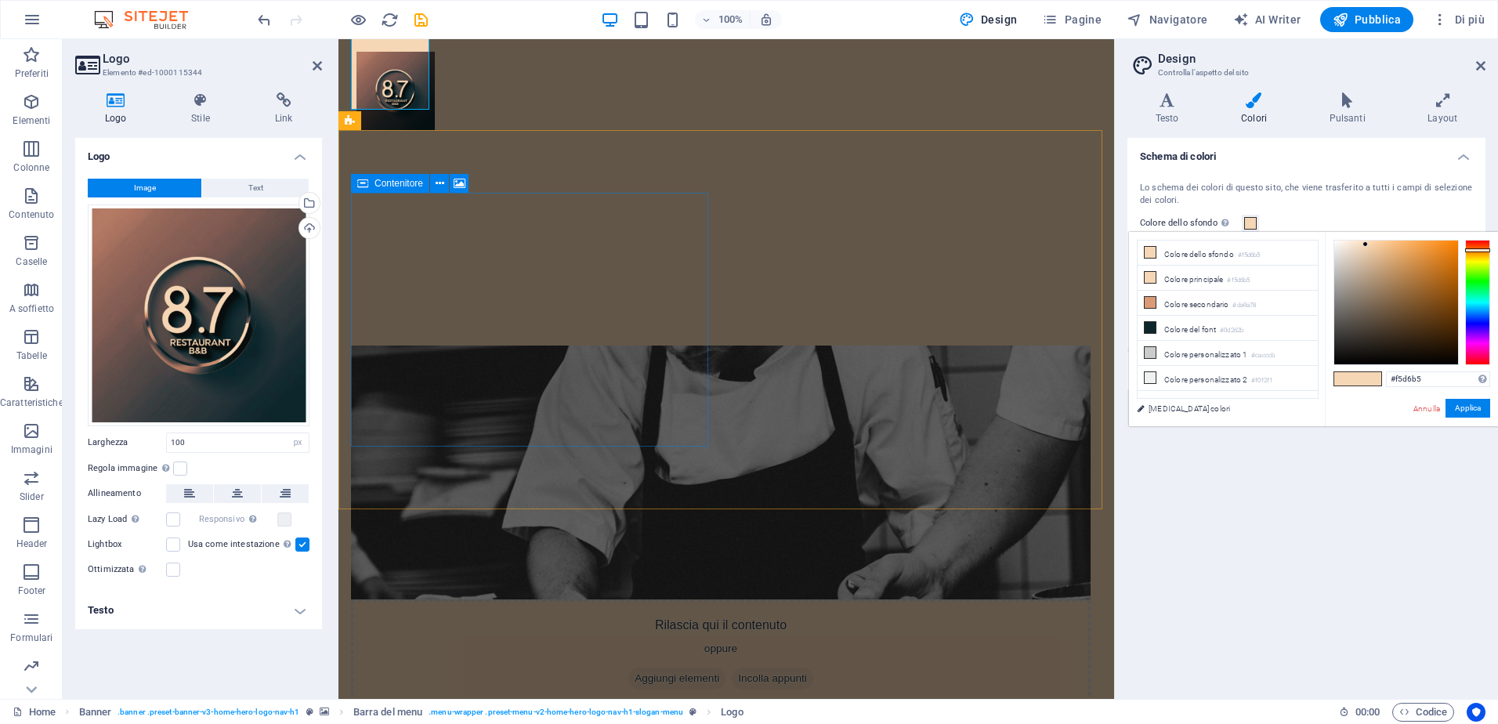
scroll to position [784, 0]
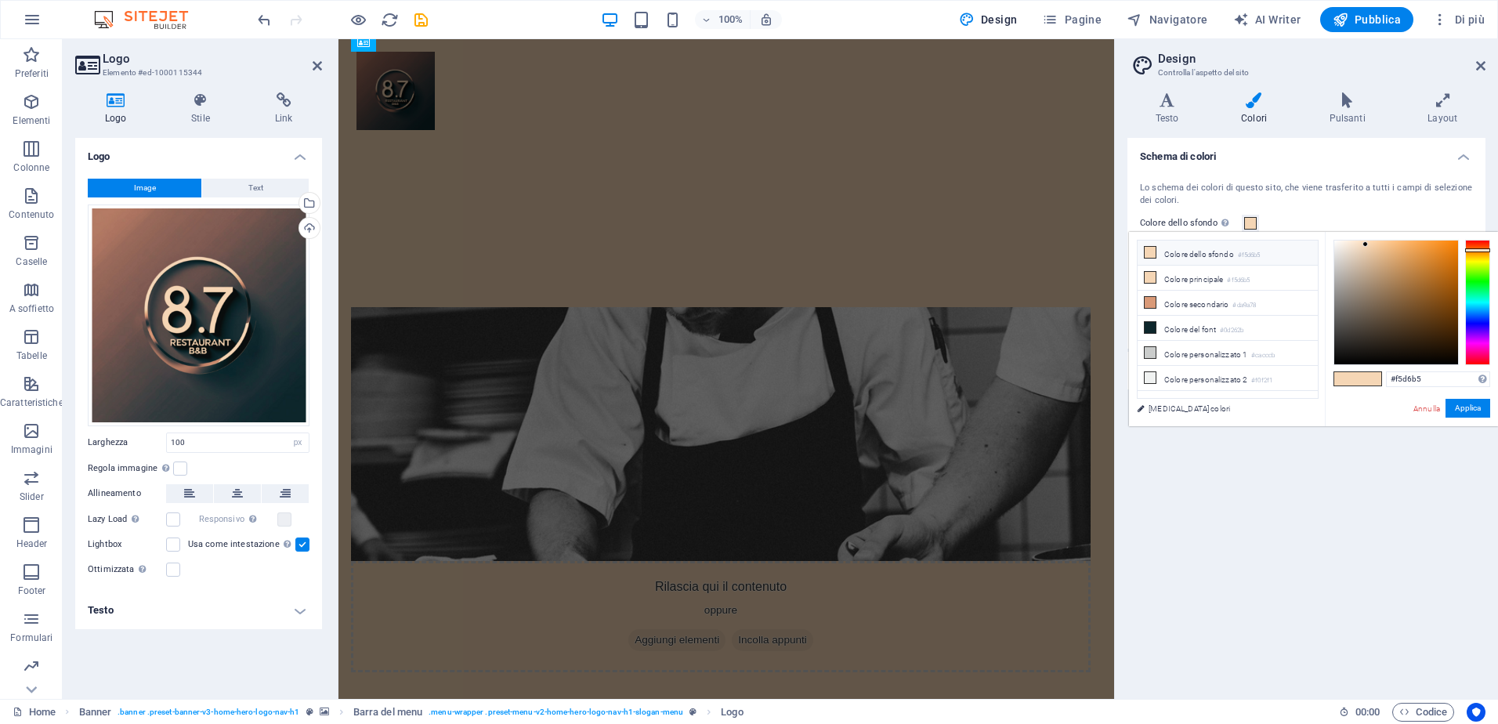
click at [1149, 249] on icon at bounding box center [1150, 252] width 11 height 11
type input "#aa967f"
drag, startPoint x: 1363, startPoint y: 242, endPoint x: 1365, endPoint y: 281, distance: 38.5
click at [1365, 281] on div at bounding box center [1364, 279] width 5 height 5
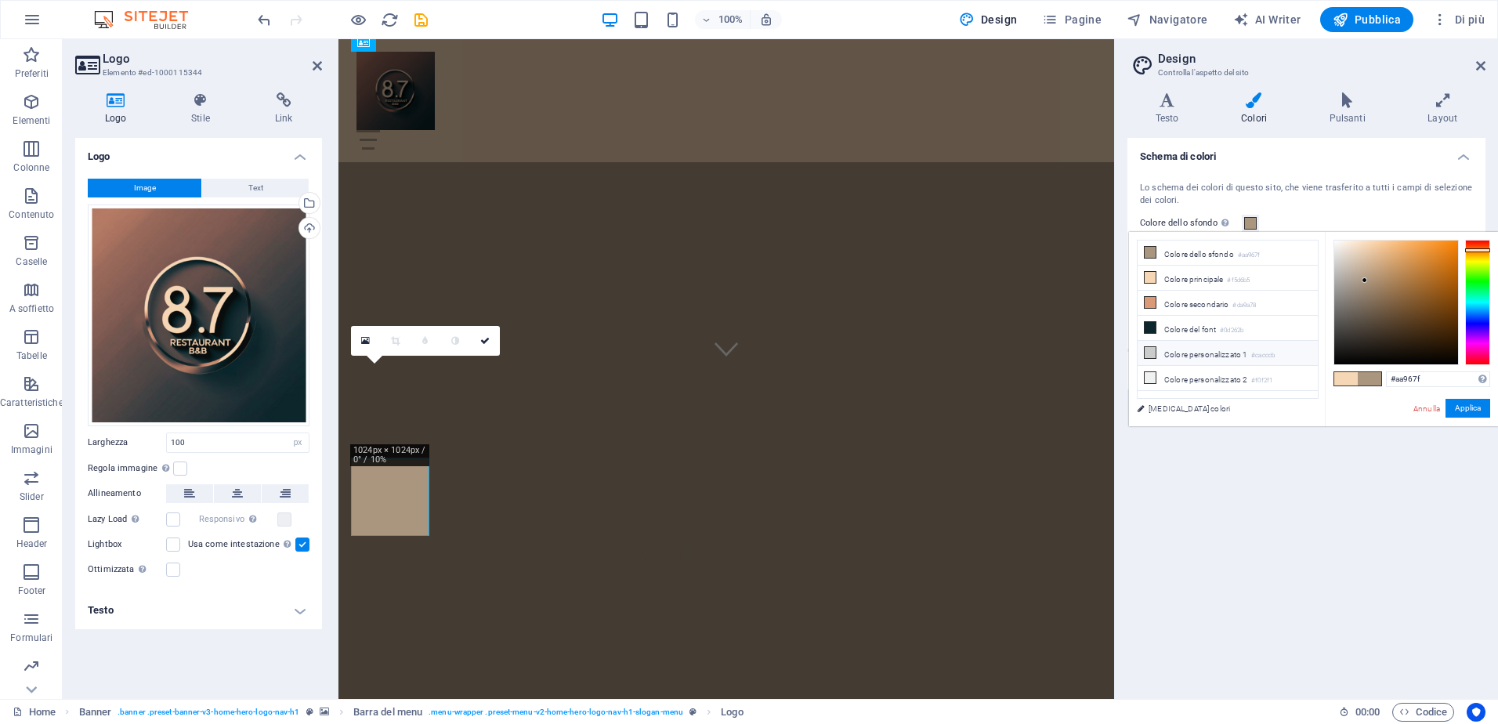
scroll to position [157, 0]
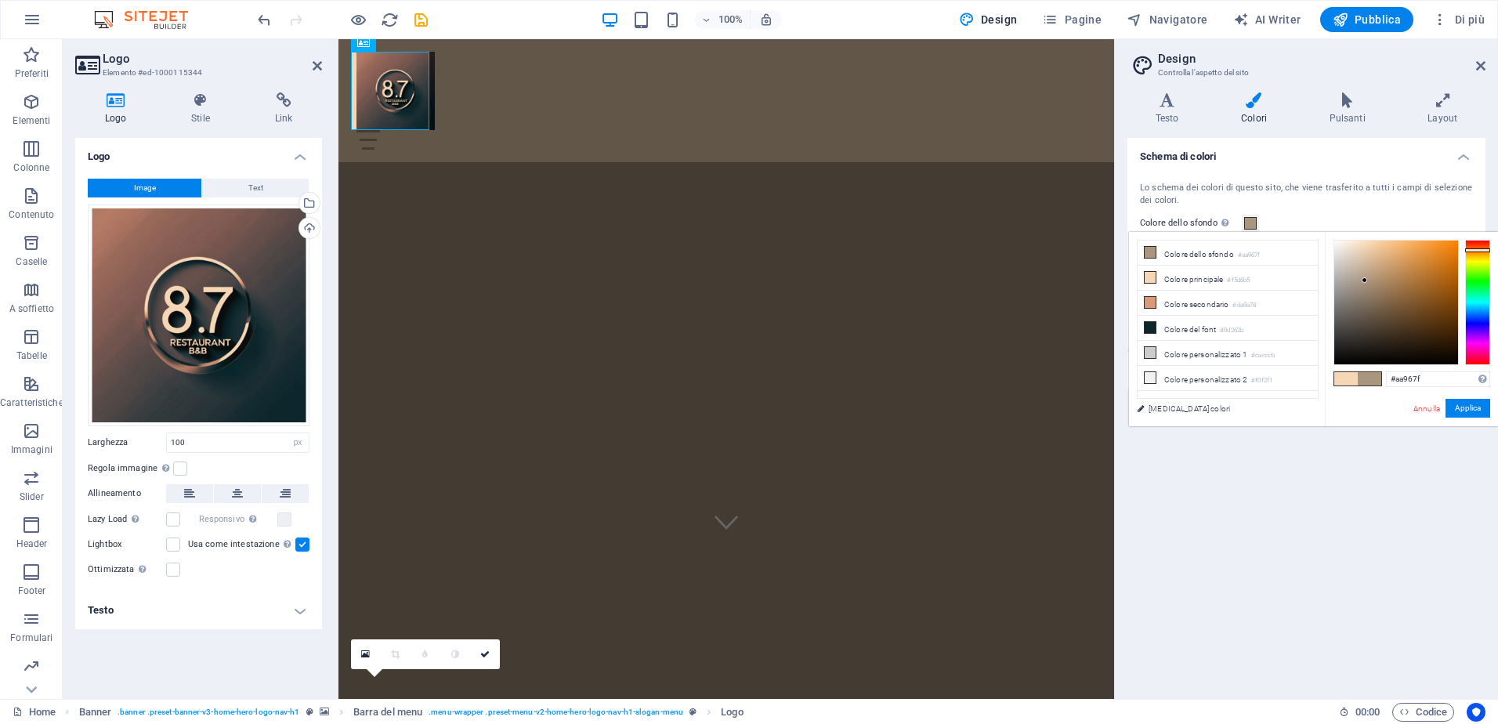
click at [1433, 410] on link "Annulla" at bounding box center [1427, 409] width 30 height 12
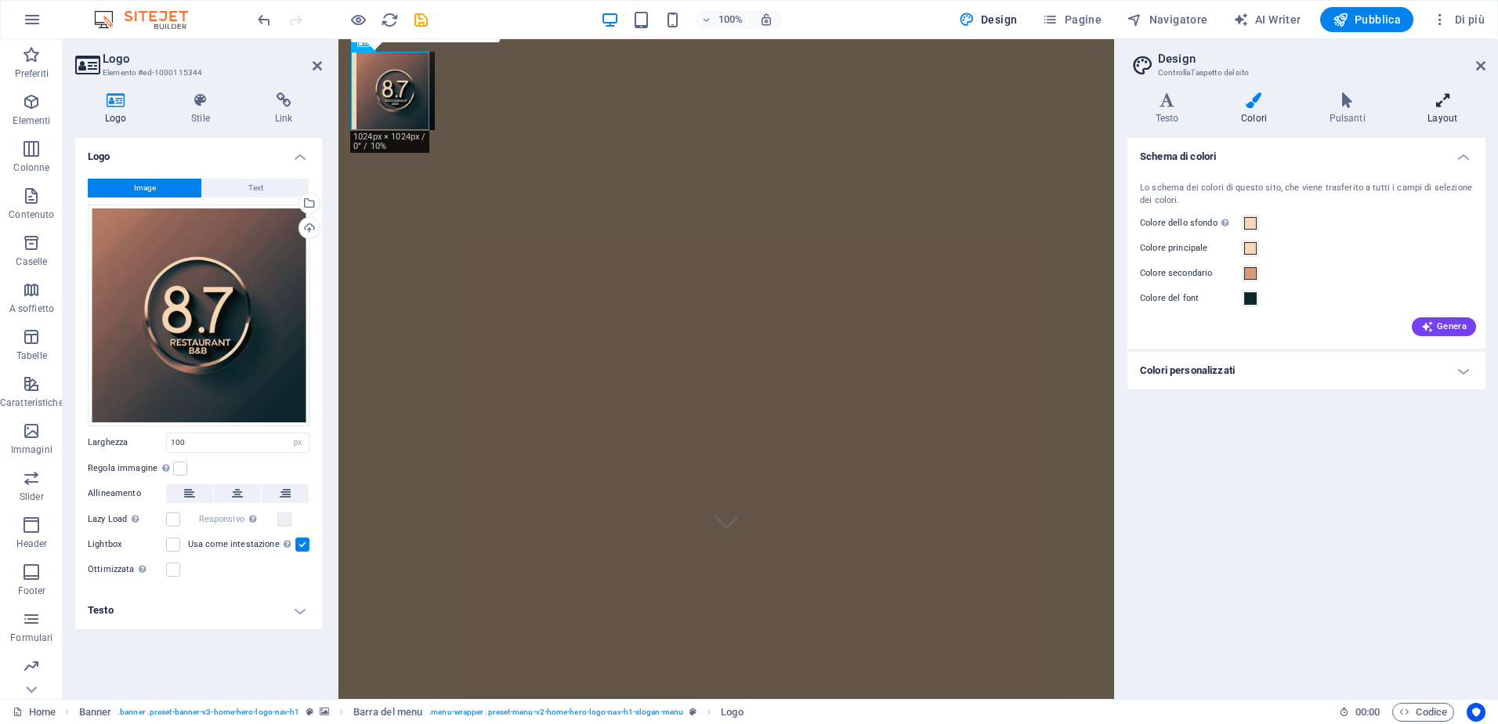
click at [1424, 100] on icon at bounding box center [1442, 100] width 85 height 16
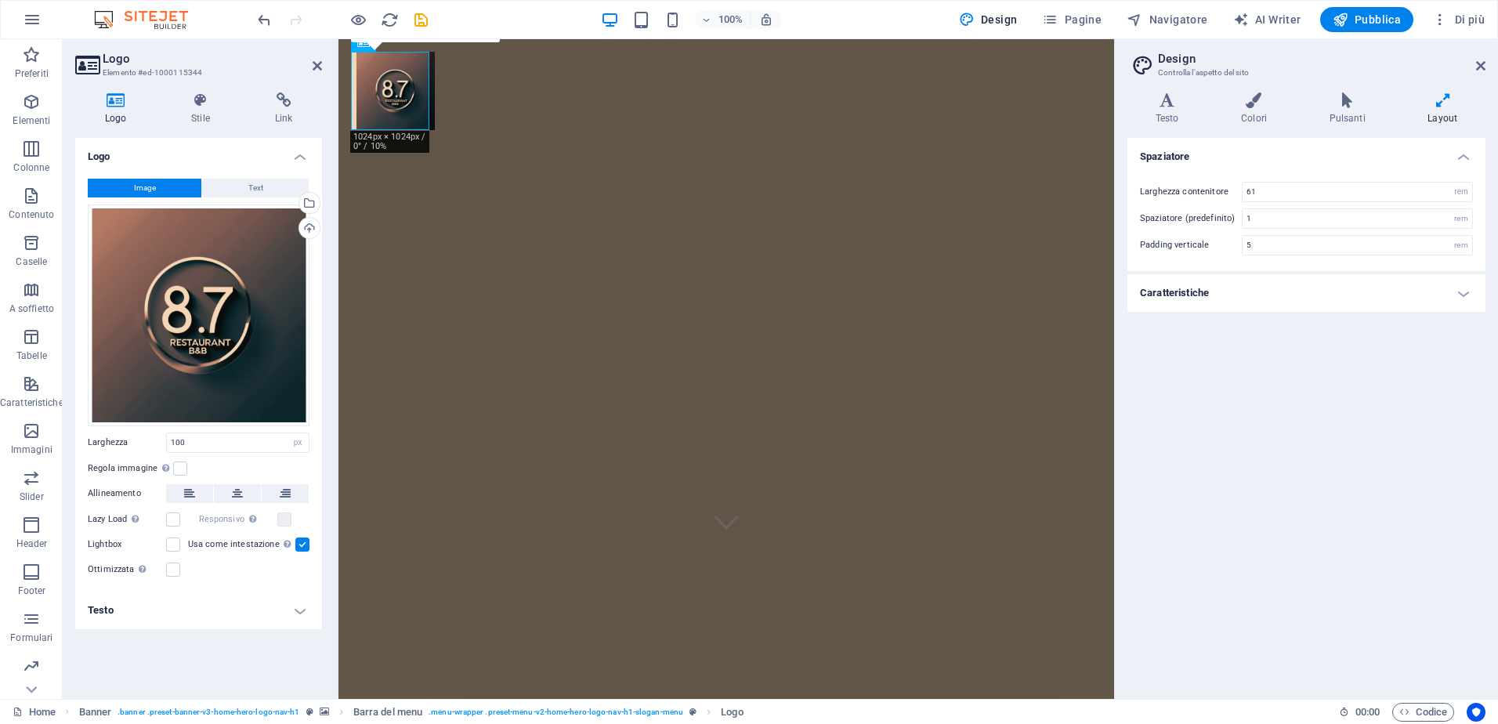
click at [1256, 285] on h4 "Caratteristiche" at bounding box center [1307, 293] width 358 height 38
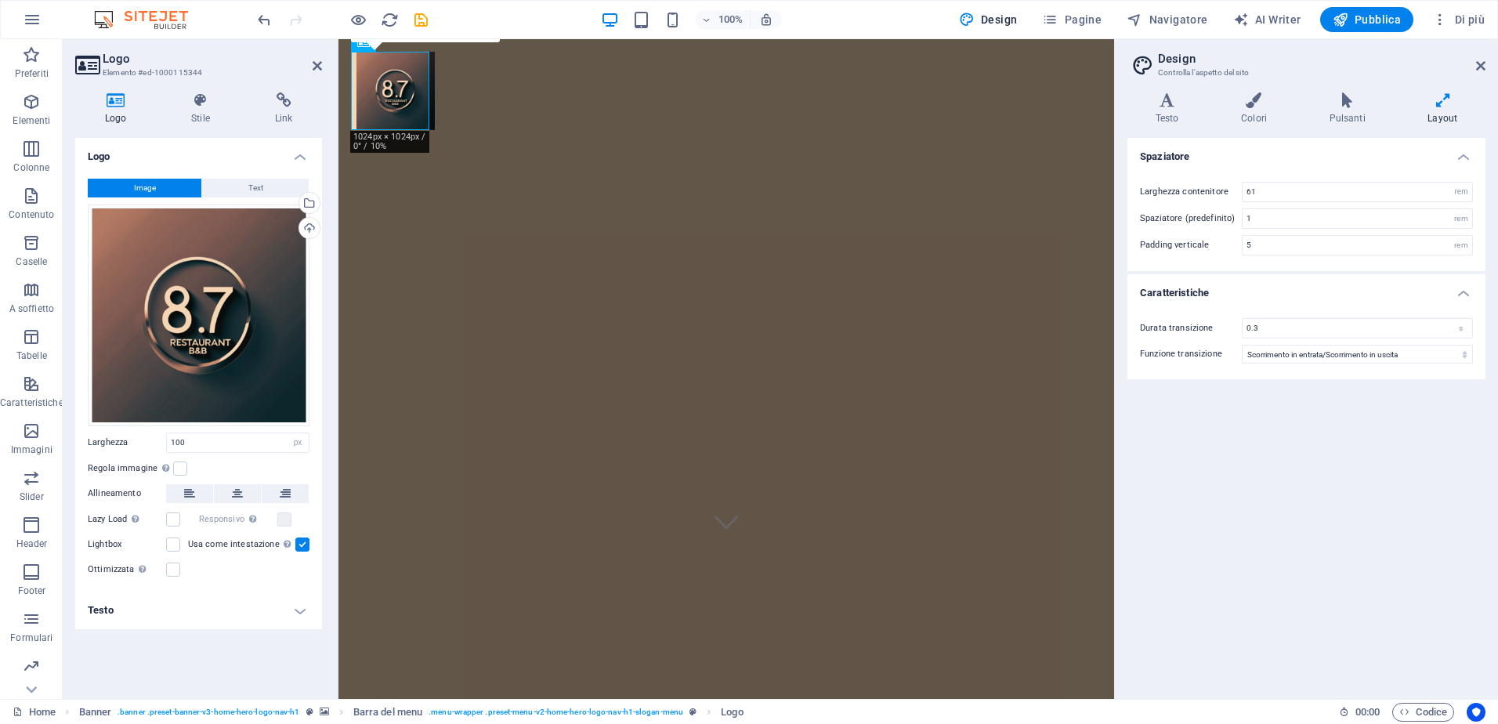
click at [1489, 65] on aside "Design Controlla l'aspetto del sito Varianti Testo Colori Pulsanti Layout Testo…" at bounding box center [1306, 369] width 384 height 660
click at [1478, 61] on icon at bounding box center [1480, 66] width 9 height 13
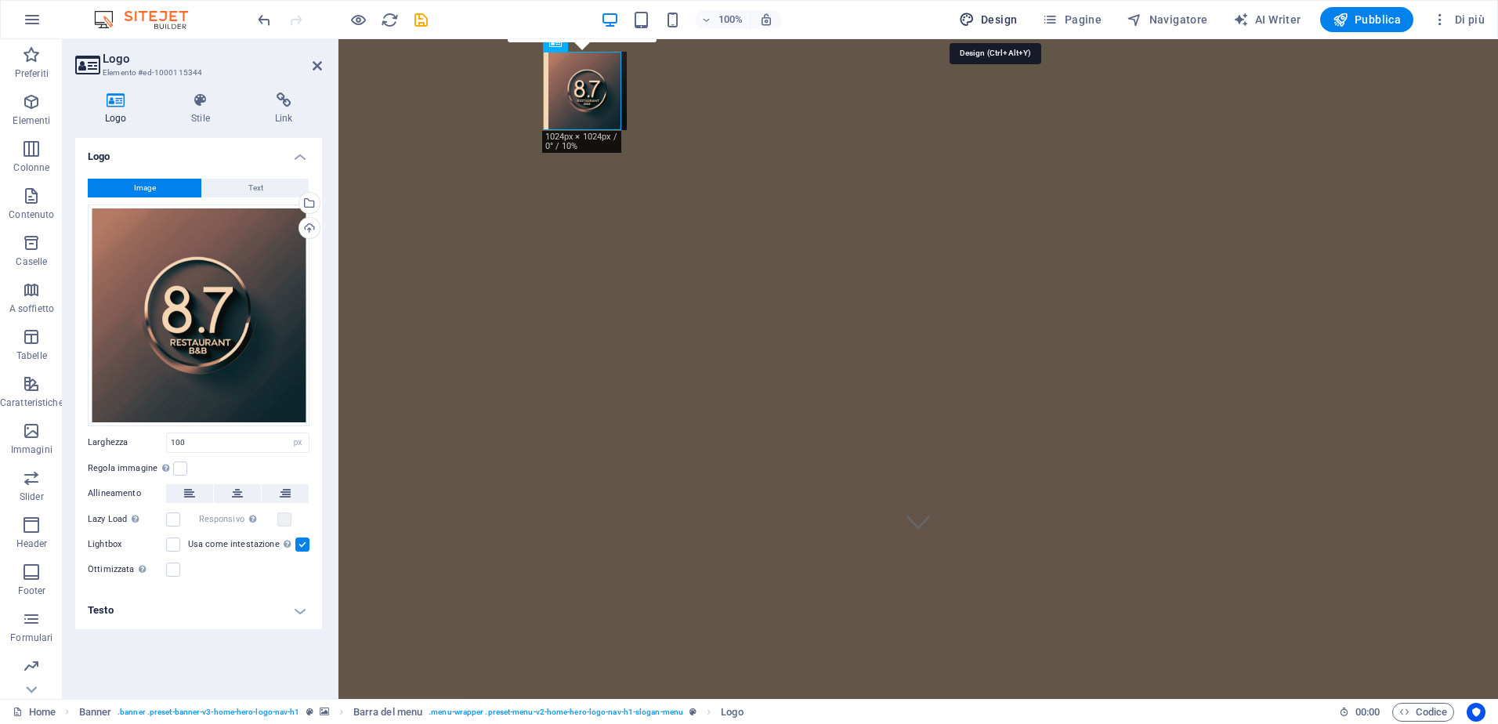
click at [993, 16] on span "Design" at bounding box center [988, 20] width 59 height 16
select select "rem"
select select "ease-in-out"
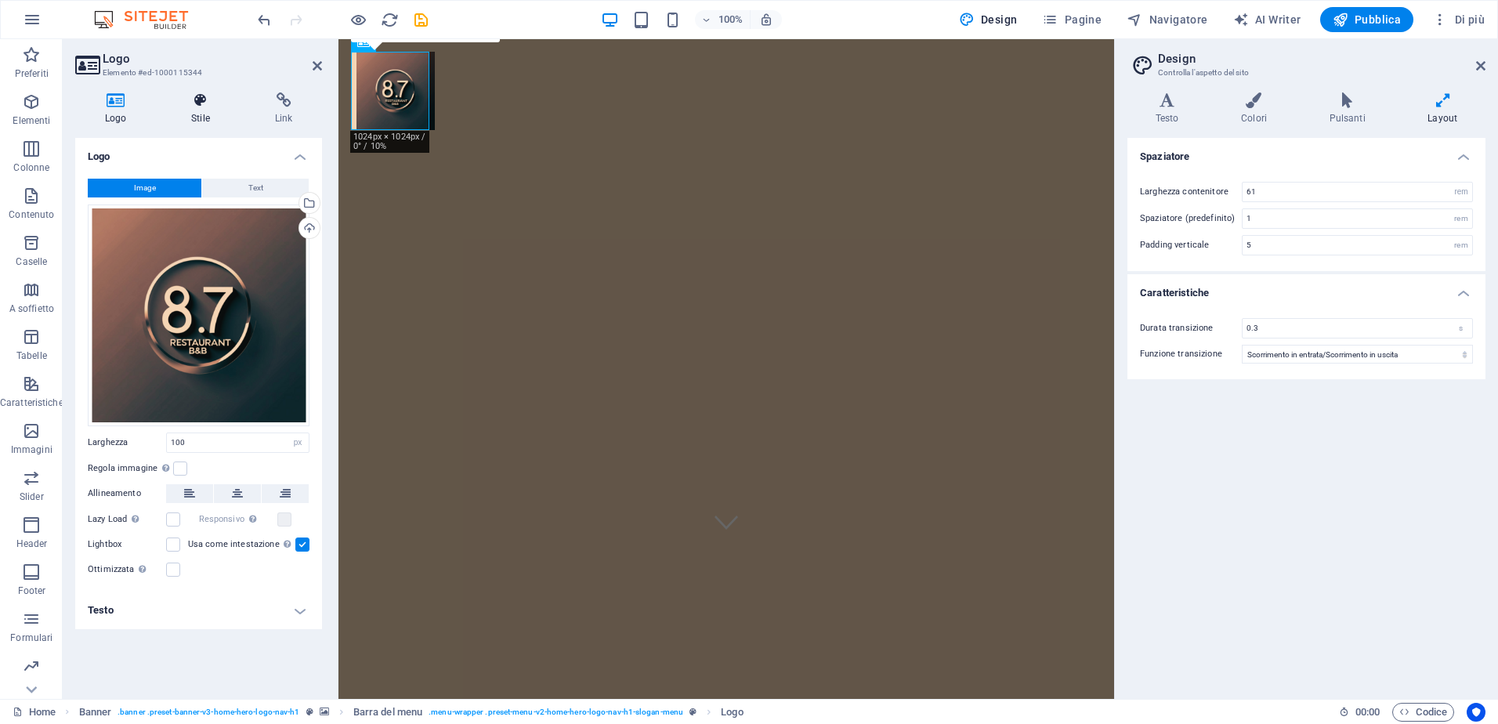
click at [190, 103] on icon at bounding box center [201, 100] width 78 height 16
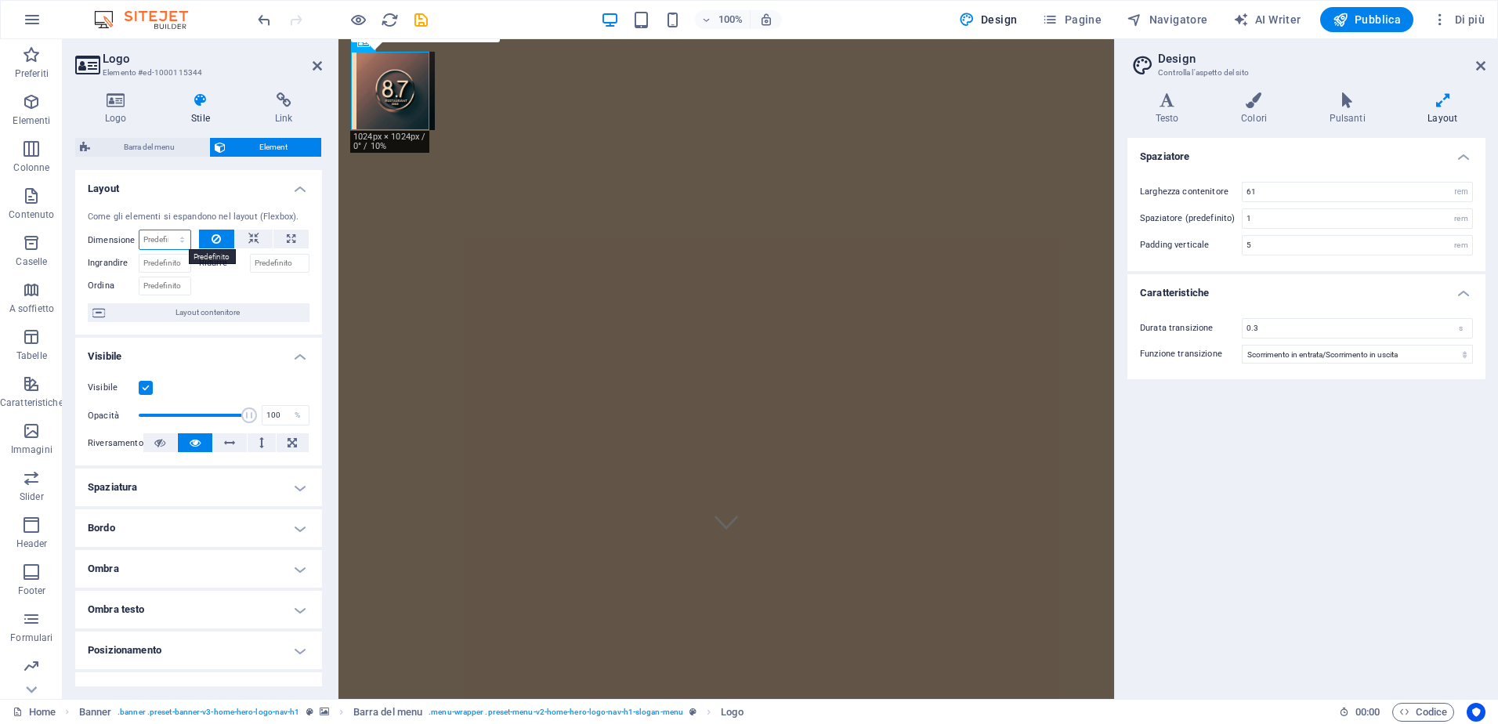
click at [166, 244] on select "Predefinito automatico px % 1/1 1/2 1/3 1/4 1/5 1/6 1/7 1/8 1/9 1/10" at bounding box center [164, 239] width 51 height 19
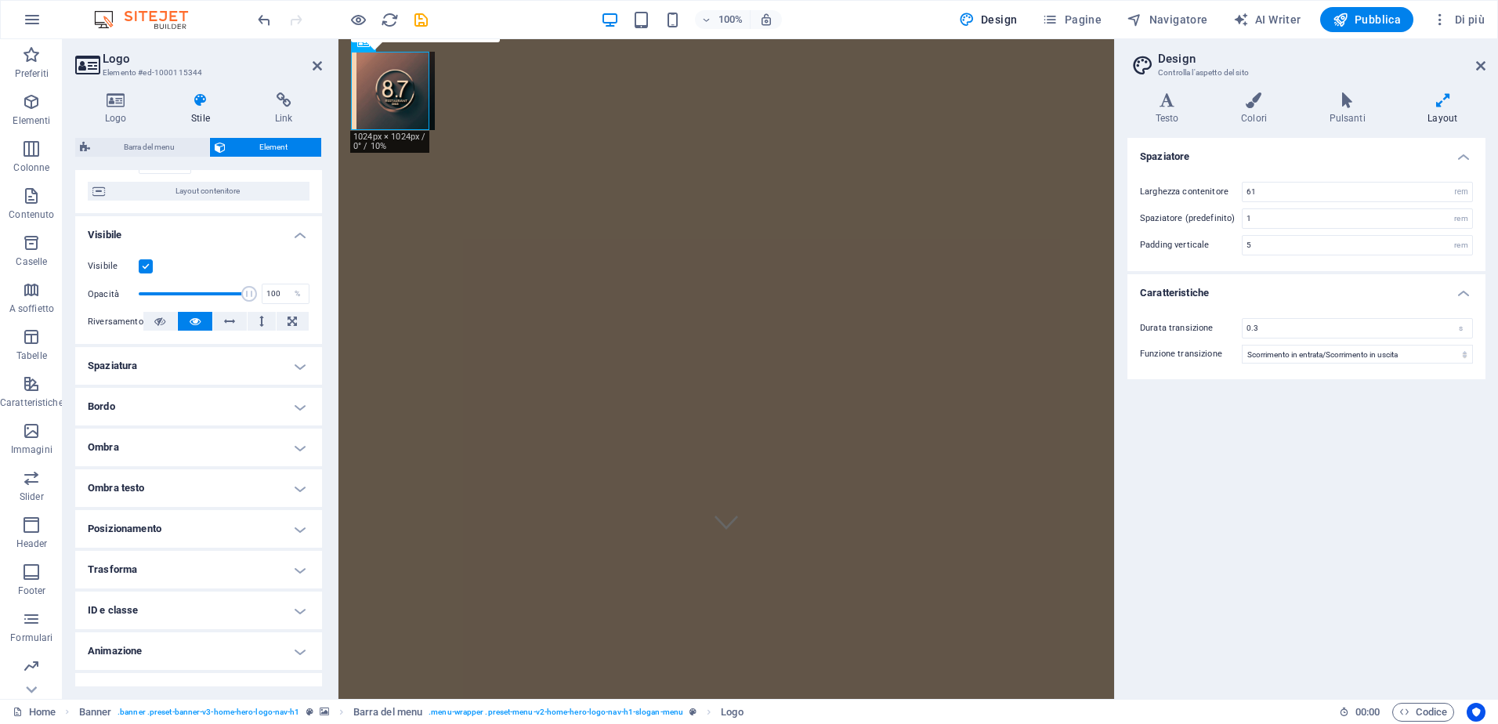
scroll to position [146, 0]
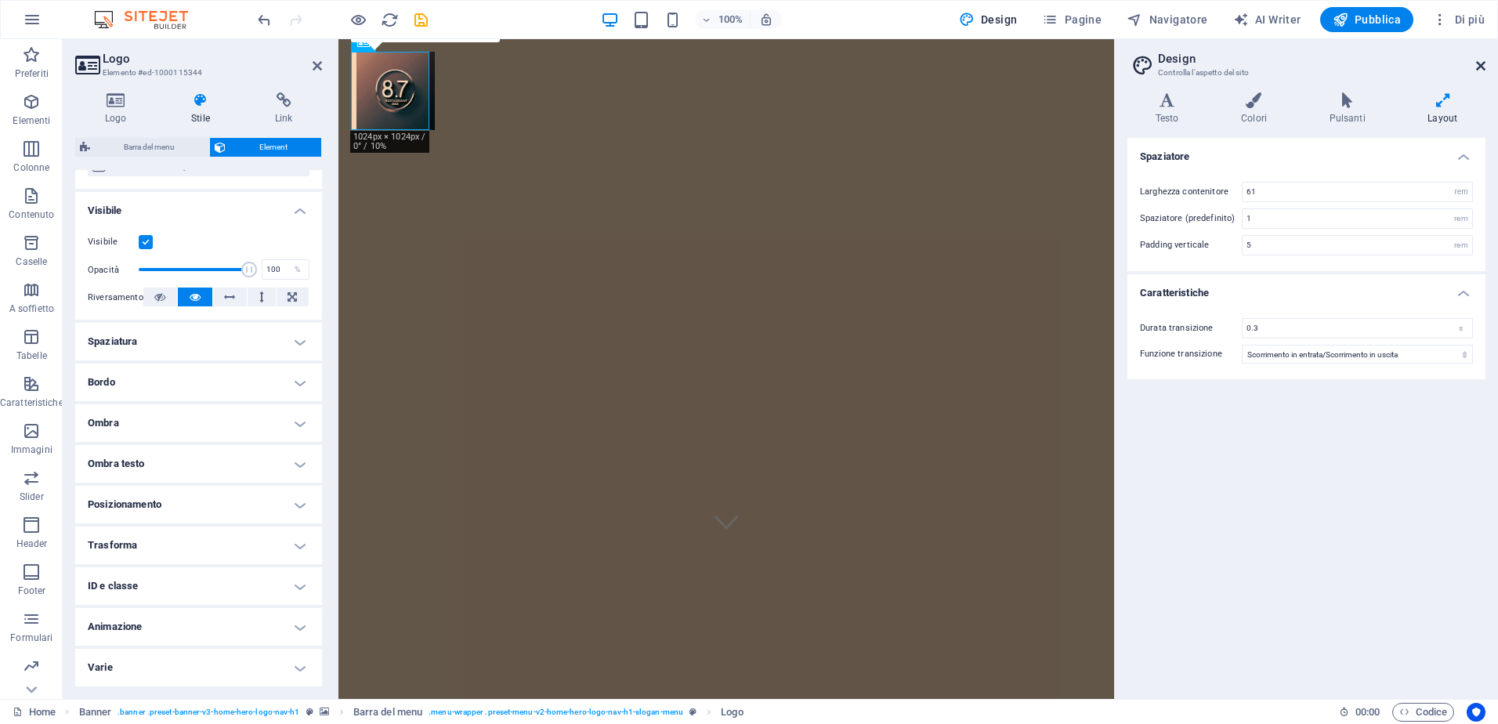
click at [1484, 63] on icon at bounding box center [1480, 66] width 9 height 13
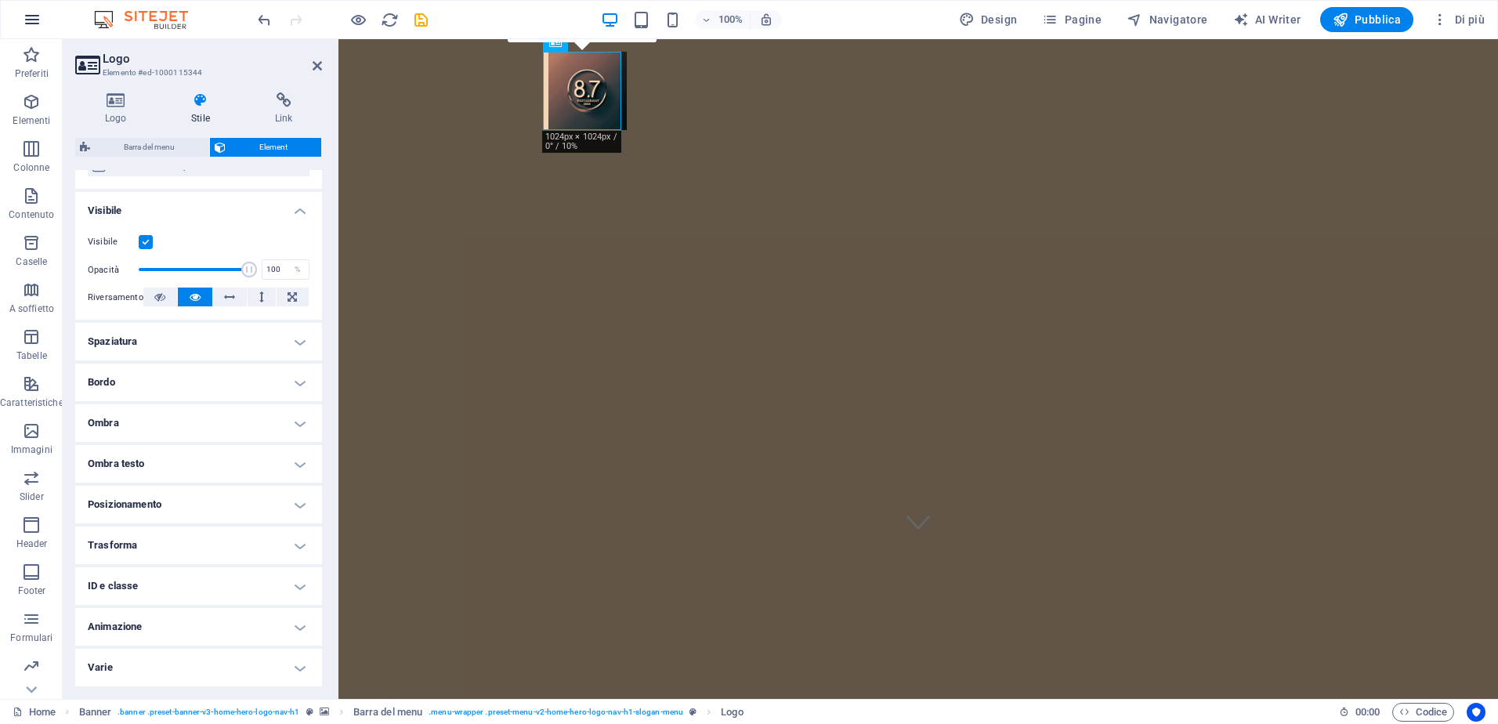
click at [34, 17] on icon "button" at bounding box center [32, 19] width 19 height 19
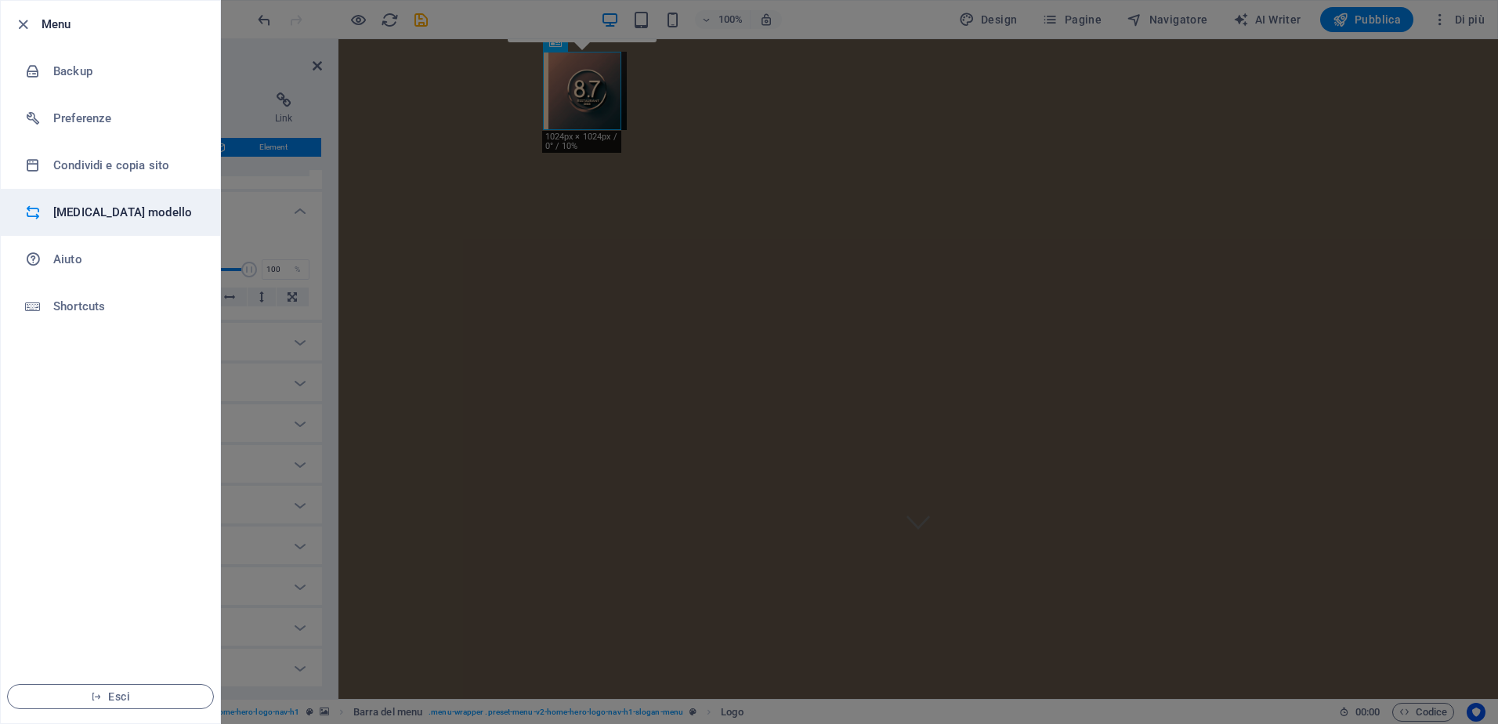
click at [138, 215] on h6 "[MEDICAL_DATA] modello" at bounding box center [125, 212] width 145 height 19
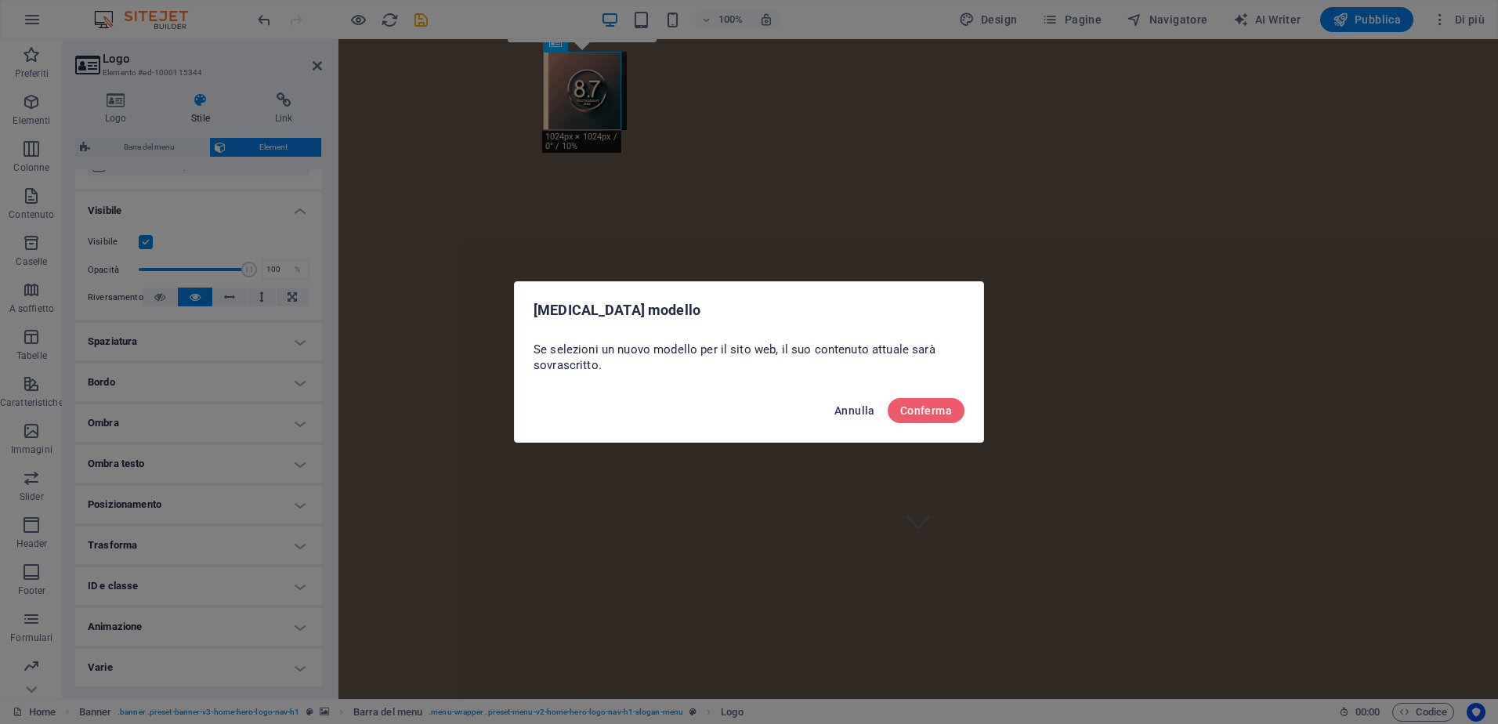
click at [873, 410] on span "Annulla" at bounding box center [855, 410] width 41 height 13
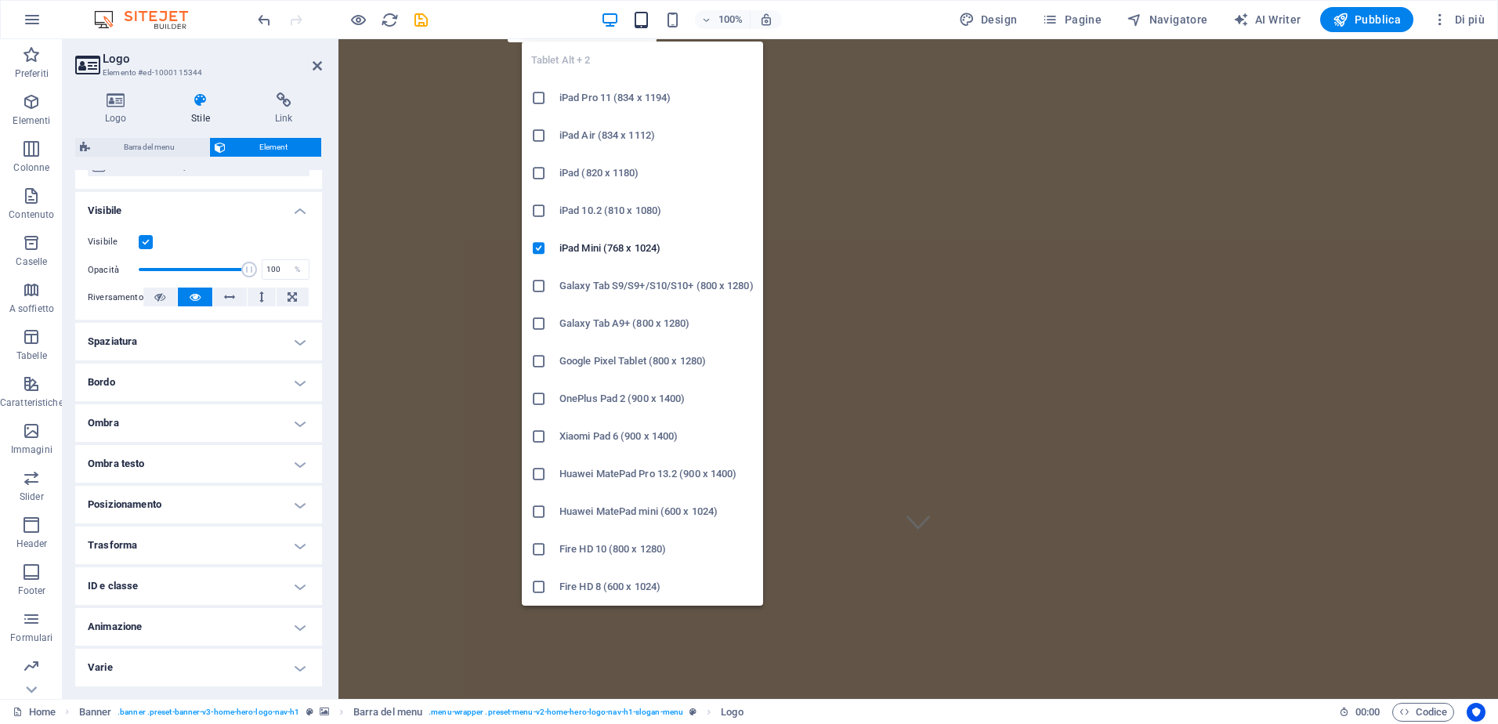
click at [639, 16] on icon "button" at bounding box center [641, 20] width 18 height 18
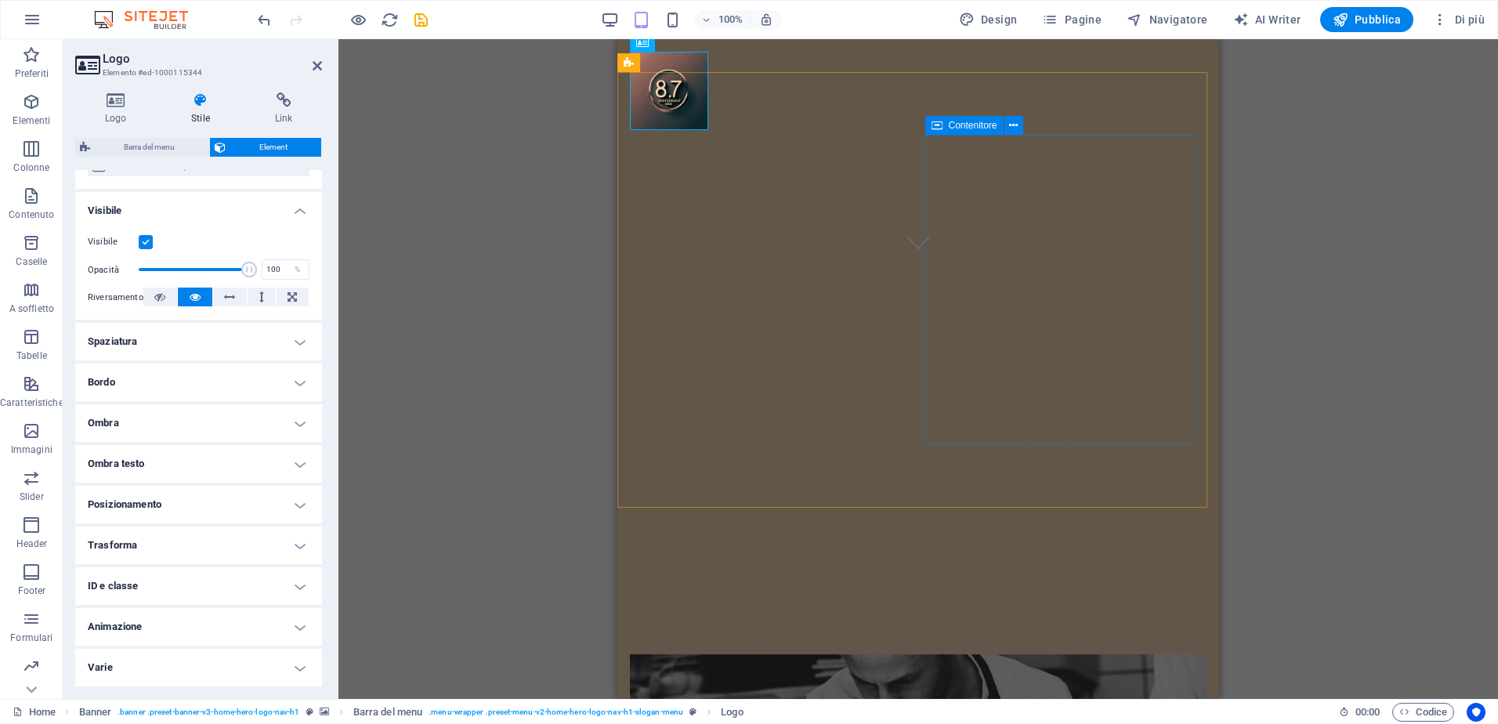
scroll to position [157, 0]
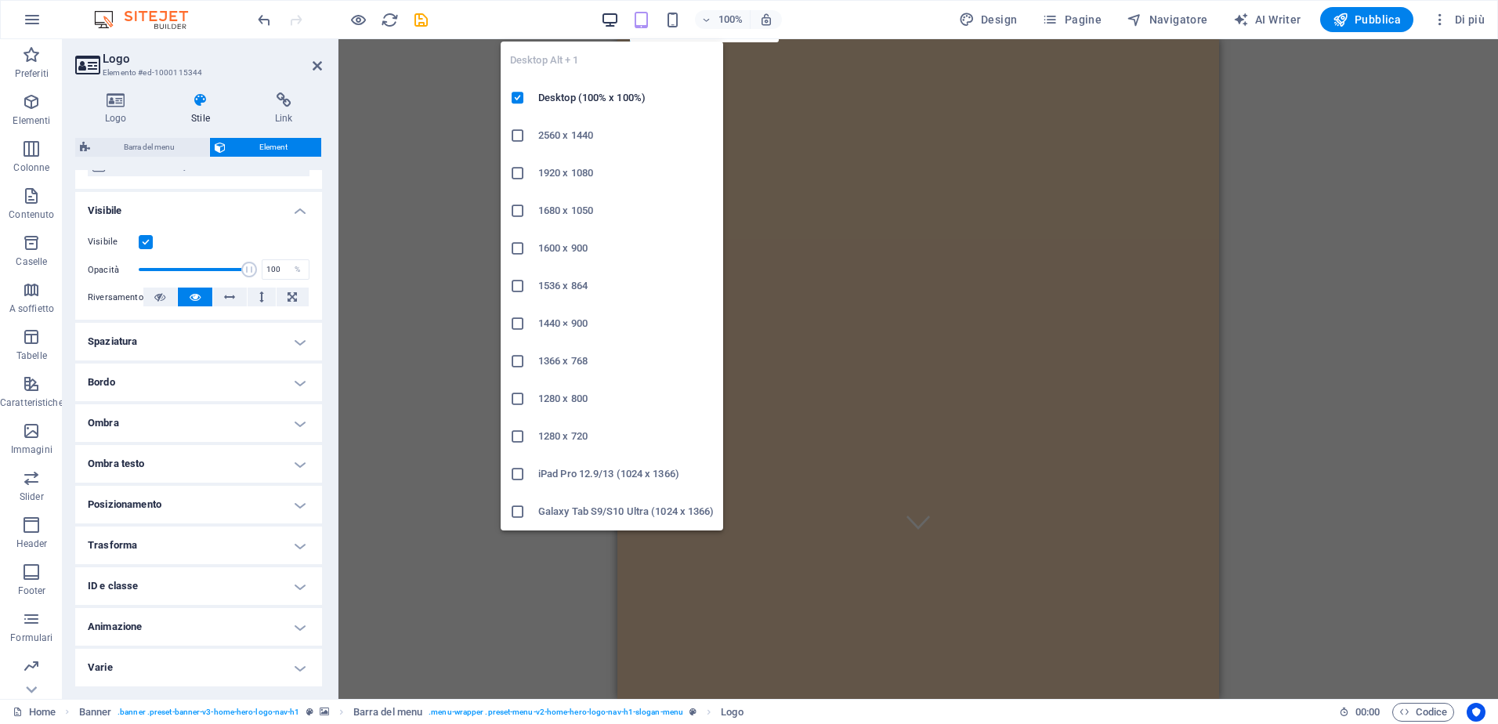
click at [617, 25] on icon "button" at bounding box center [610, 20] width 18 height 18
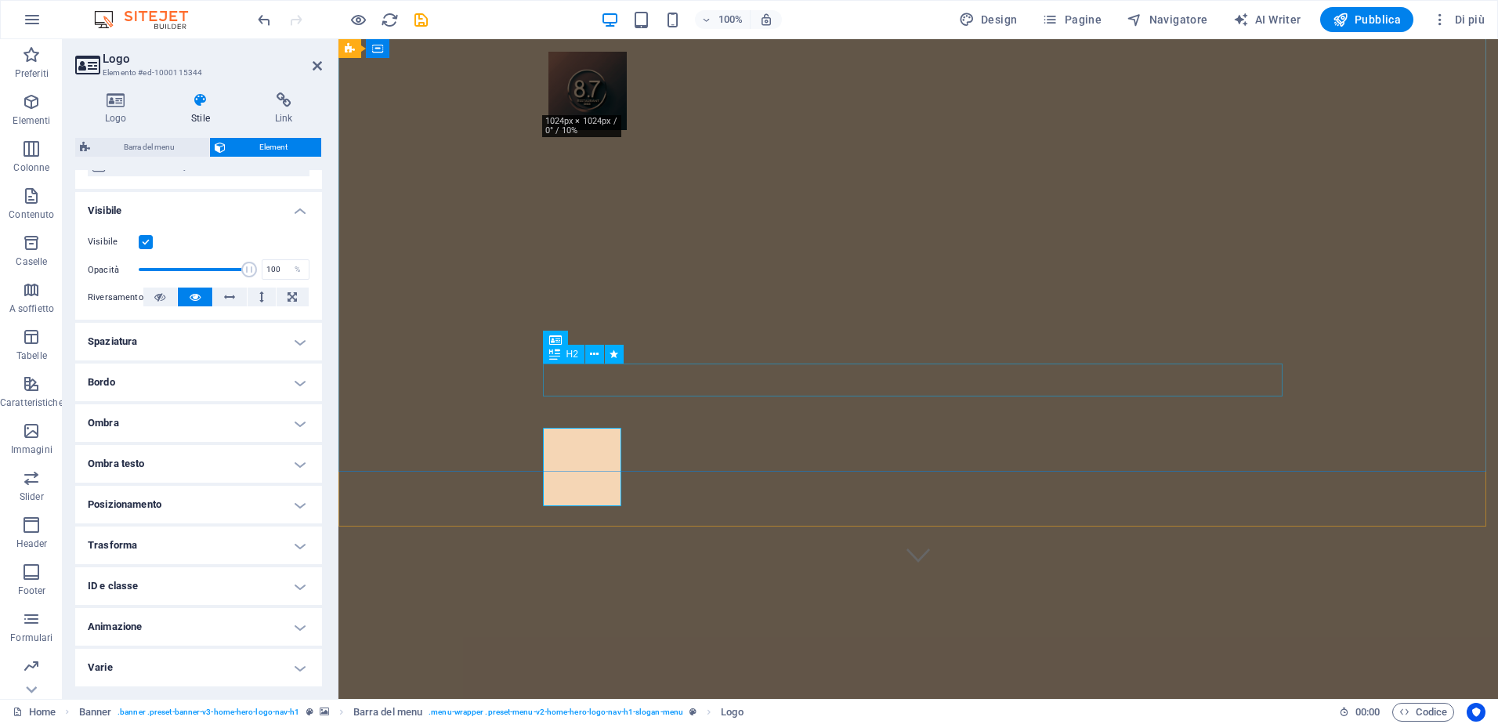
scroll to position [0, 0]
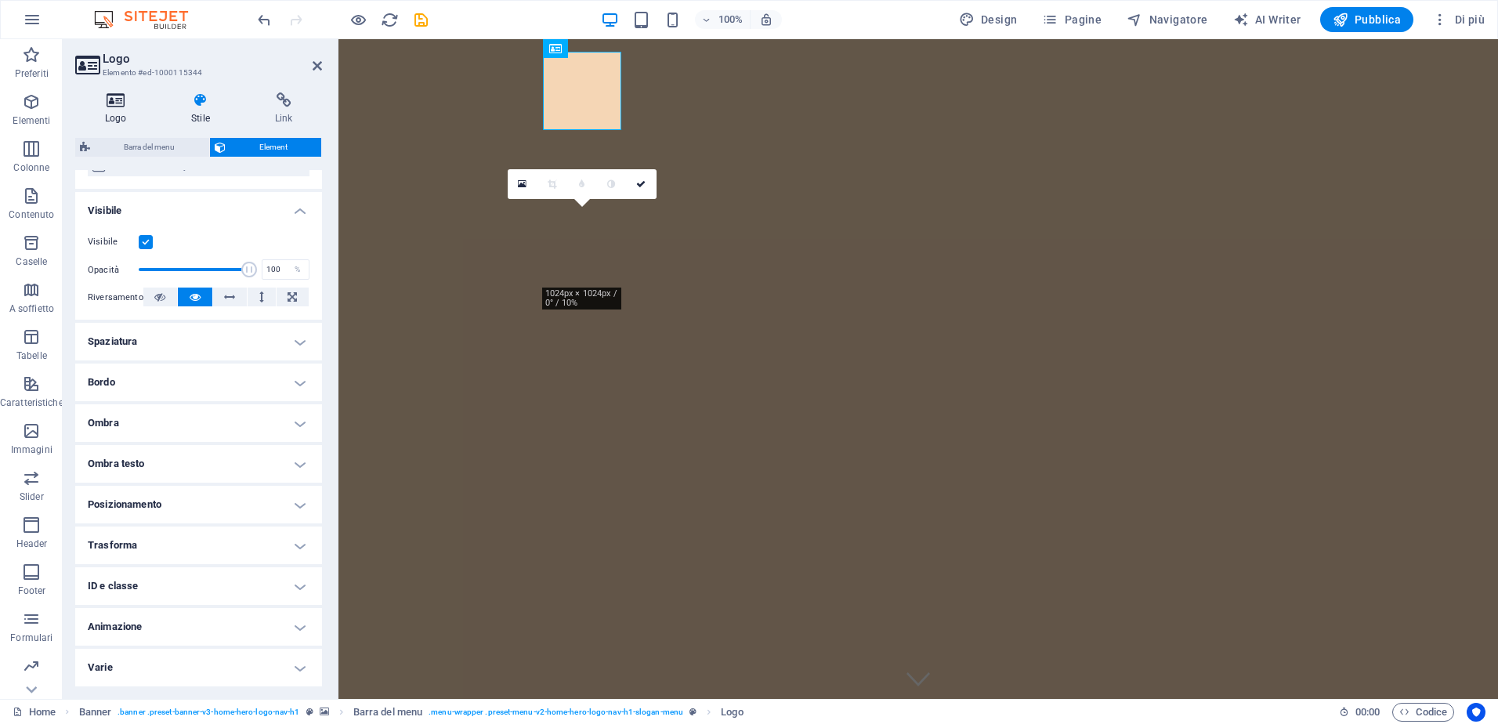
click at [106, 105] on icon at bounding box center [115, 100] width 81 height 16
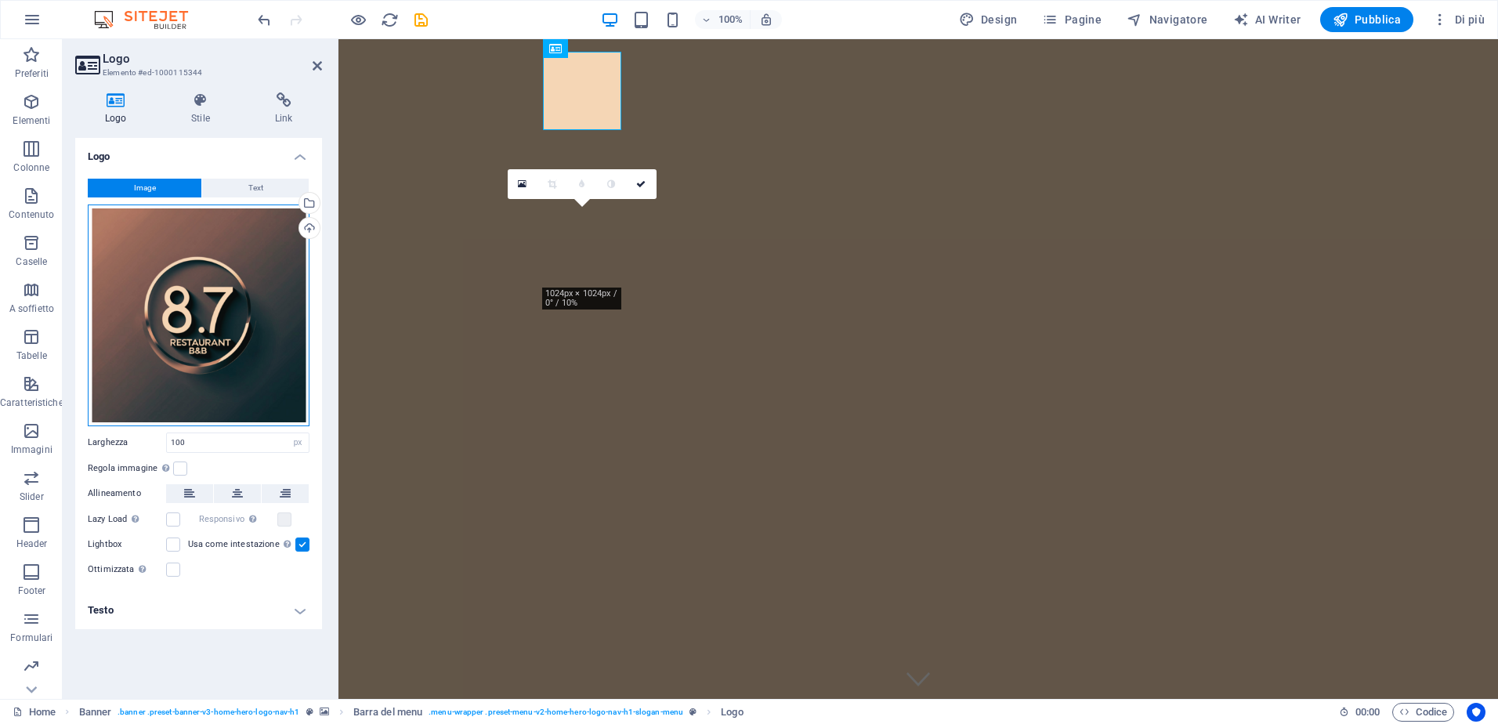
click at [120, 334] on div "Trascina qui i file, fai clic per sceglierli o selezionali da File o dalle nost…" at bounding box center [199, 316] width 222 height 222
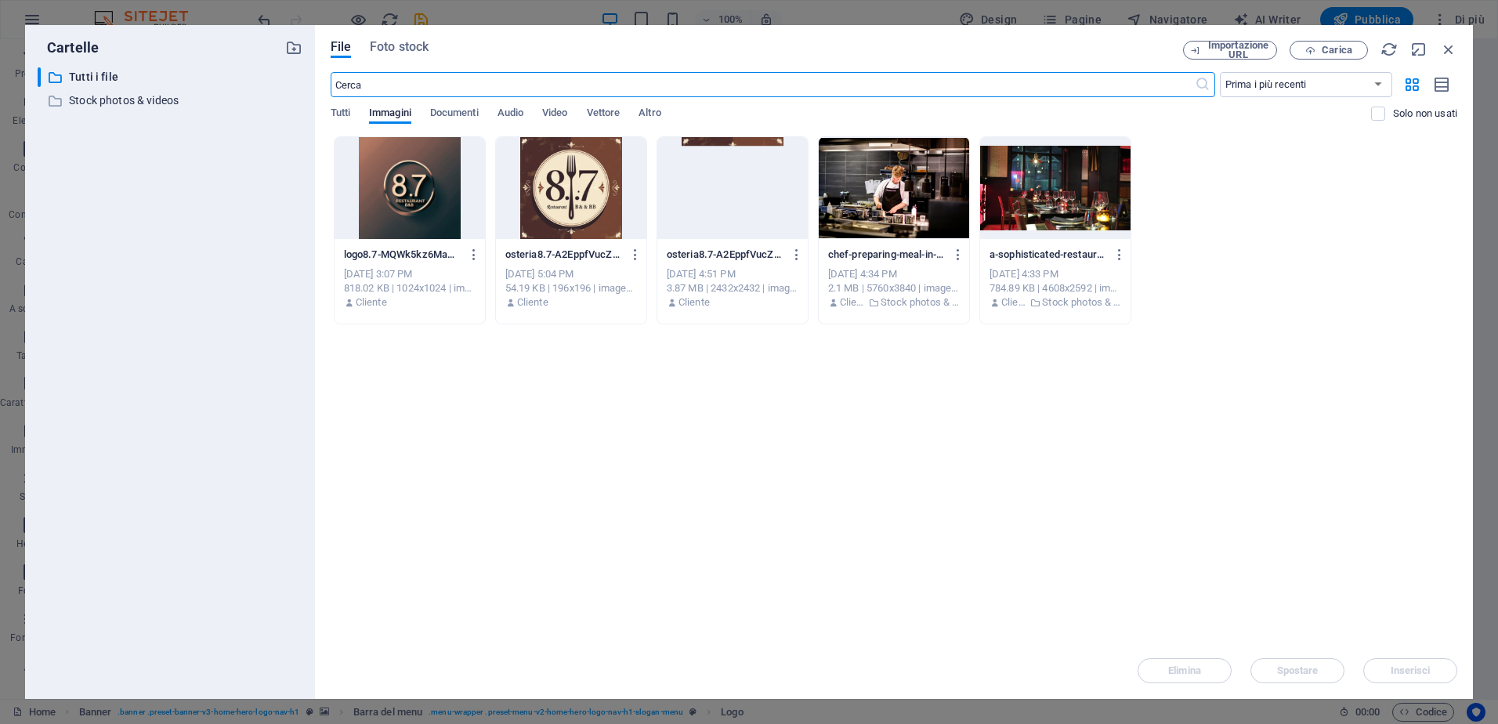
click at [1031, 513] on div "Lascia i file qui per caricarli all'istante logo8.7-MQWk5kz6MaK8emxk31tuAw.png …" at bounding box center [894, 389] width 1127 height 506
